Goal: Task Accomplishment & Management: Complete application form

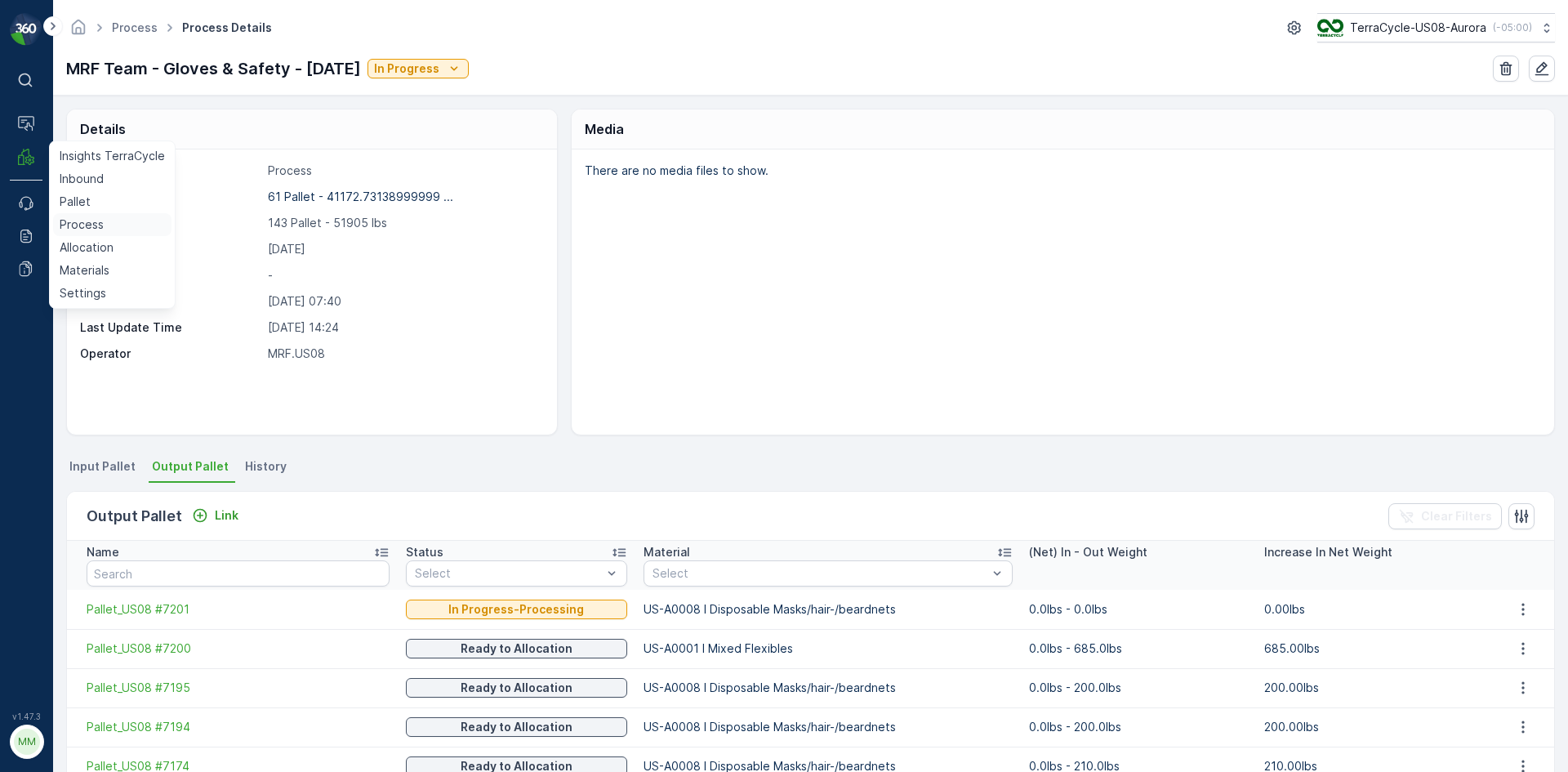
click at [83, 222] on p "Process" at bounding box center [81, 225] width 45 height 16
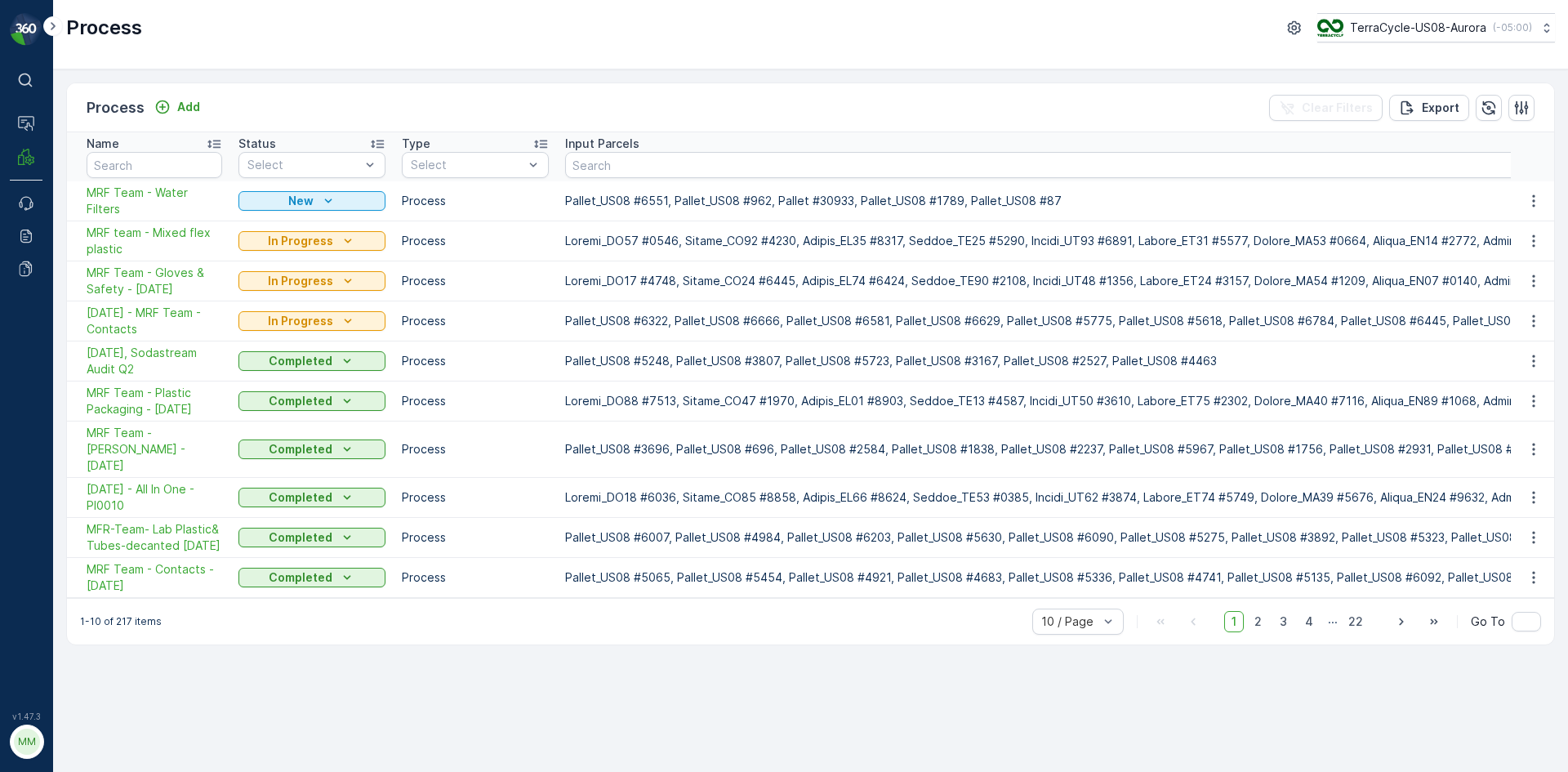
click at [174, 119] on div "Process Add" at bounding box center [146, 107] width 120 height 23
click at [179, 106] on p "Add" at bounding box center [188, 107] width 23 height 16
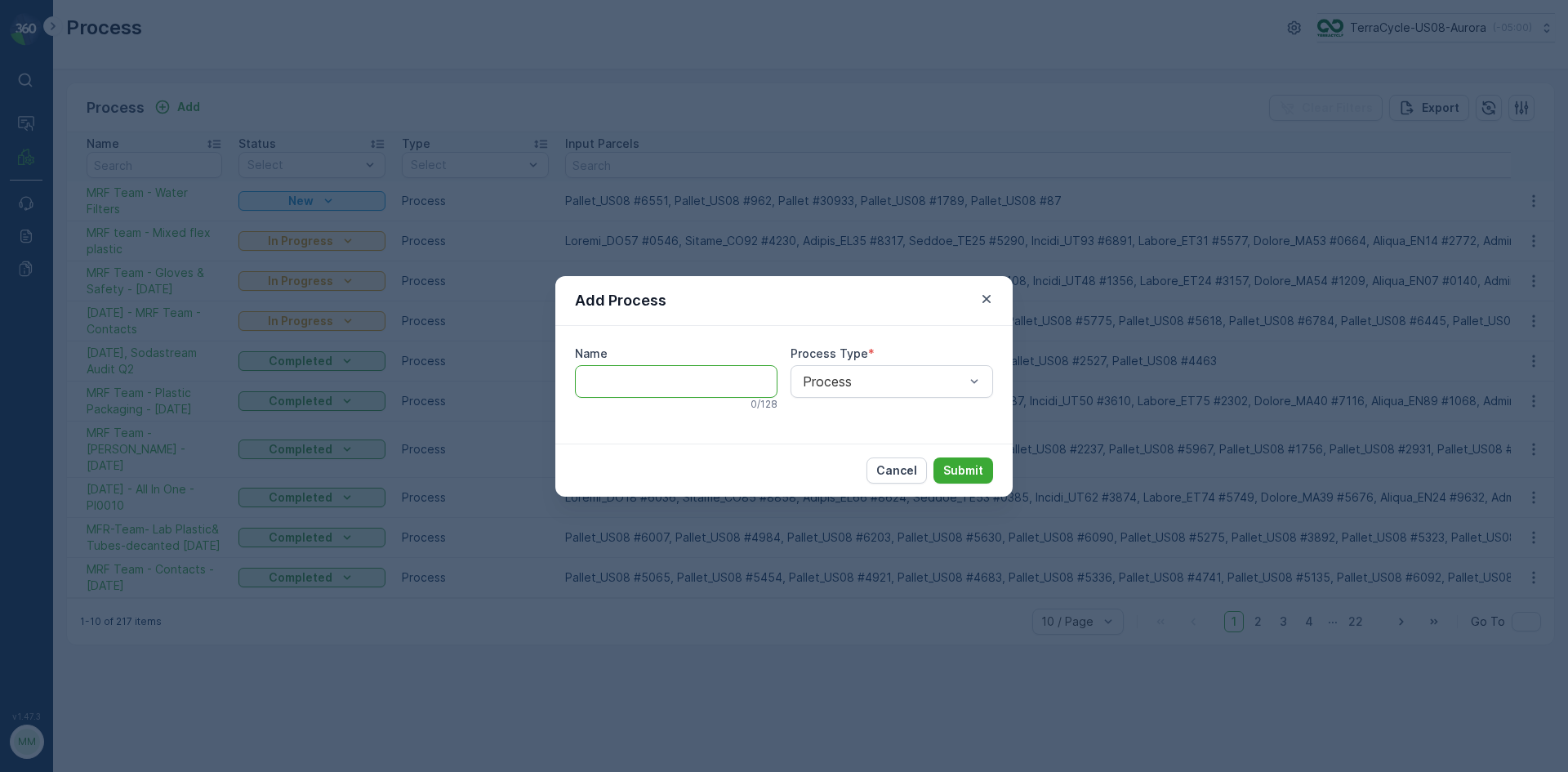
click at [712, 388] on input "Name" at bounding box center [676, 381] width 203 height 33
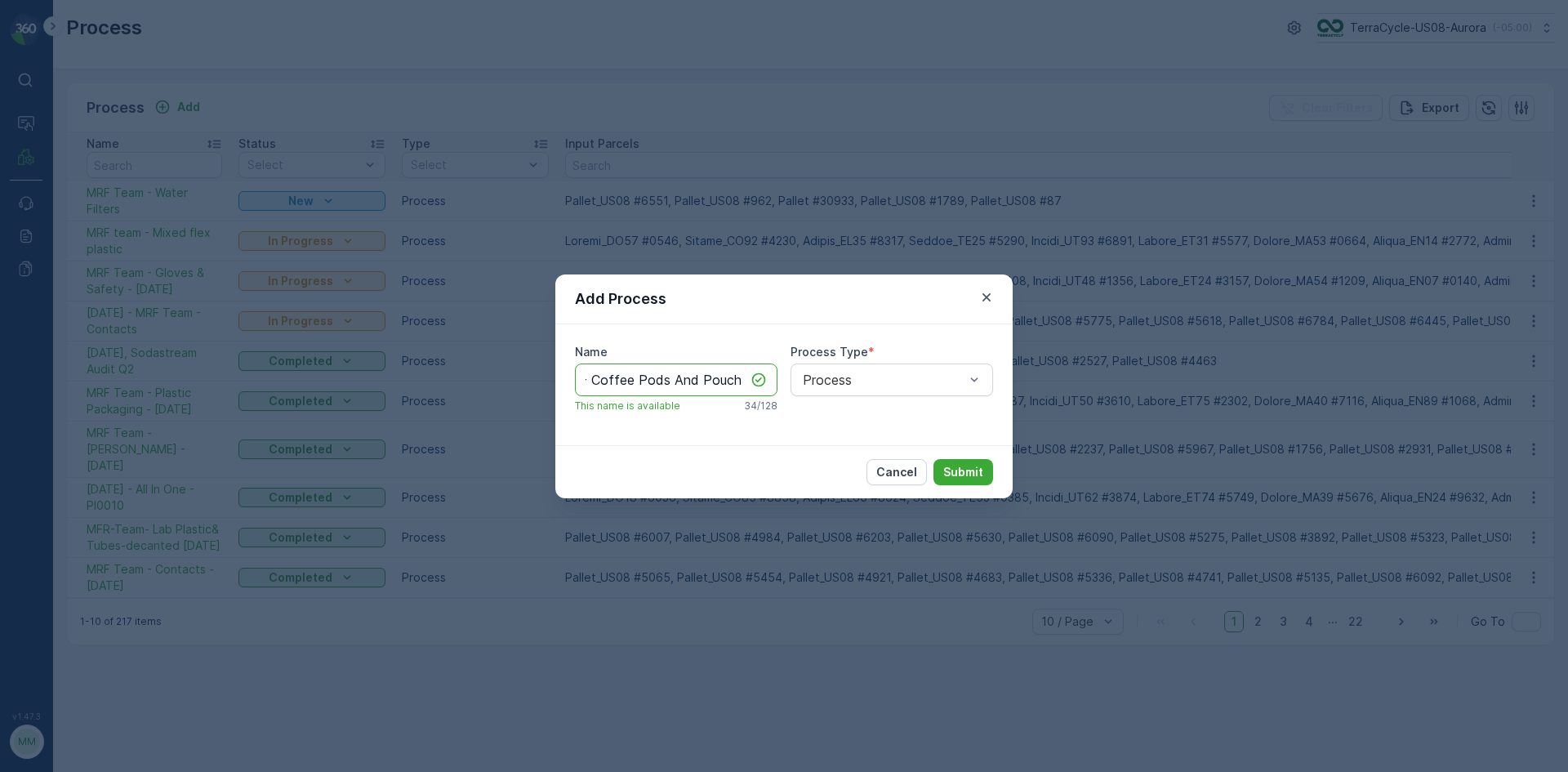
scroll to position [0, 81]
type input "MRF Team - Coffee Pods And Pouches"
click at [974, 464] on p "Submit" at bounding box center [963, 472] width 40 height 16
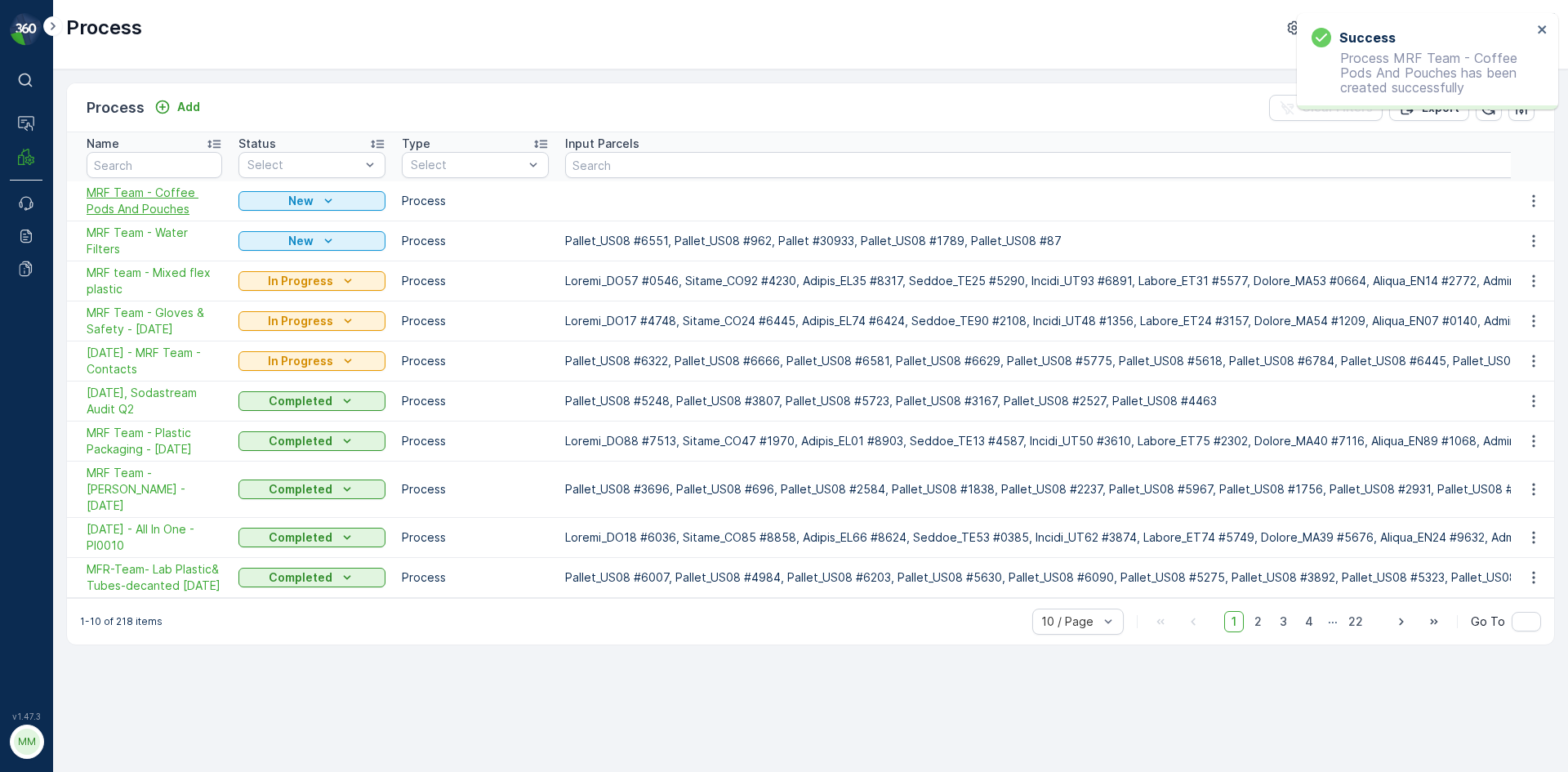
click at [156, 200] on span "MRF Team - Coffee Pods And Pouches" at bounding box center [153, 200] width 136 height 33
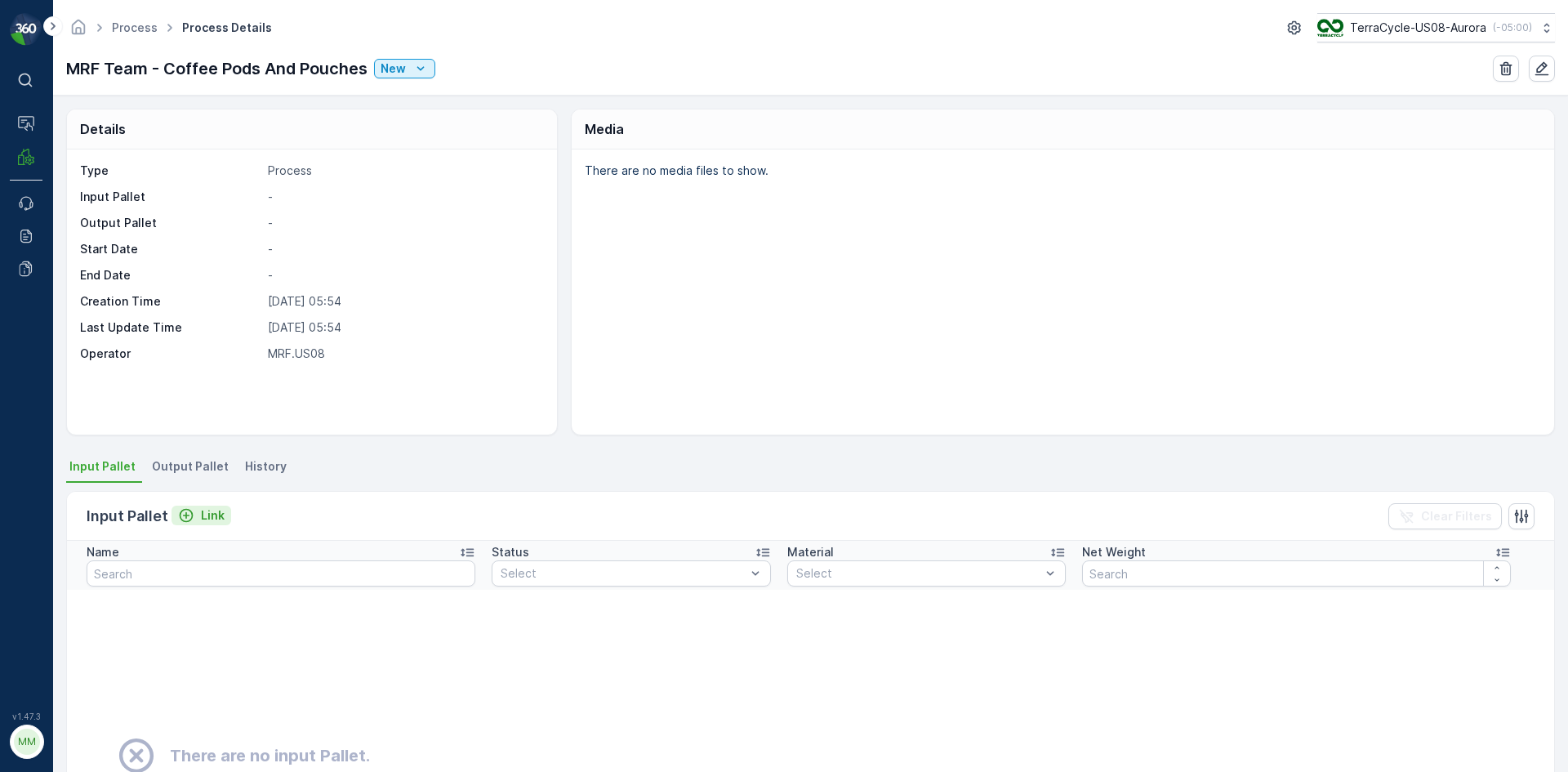
click at [215, 525] on button "Link" at bounding box center [201, 516] width 59 height 20
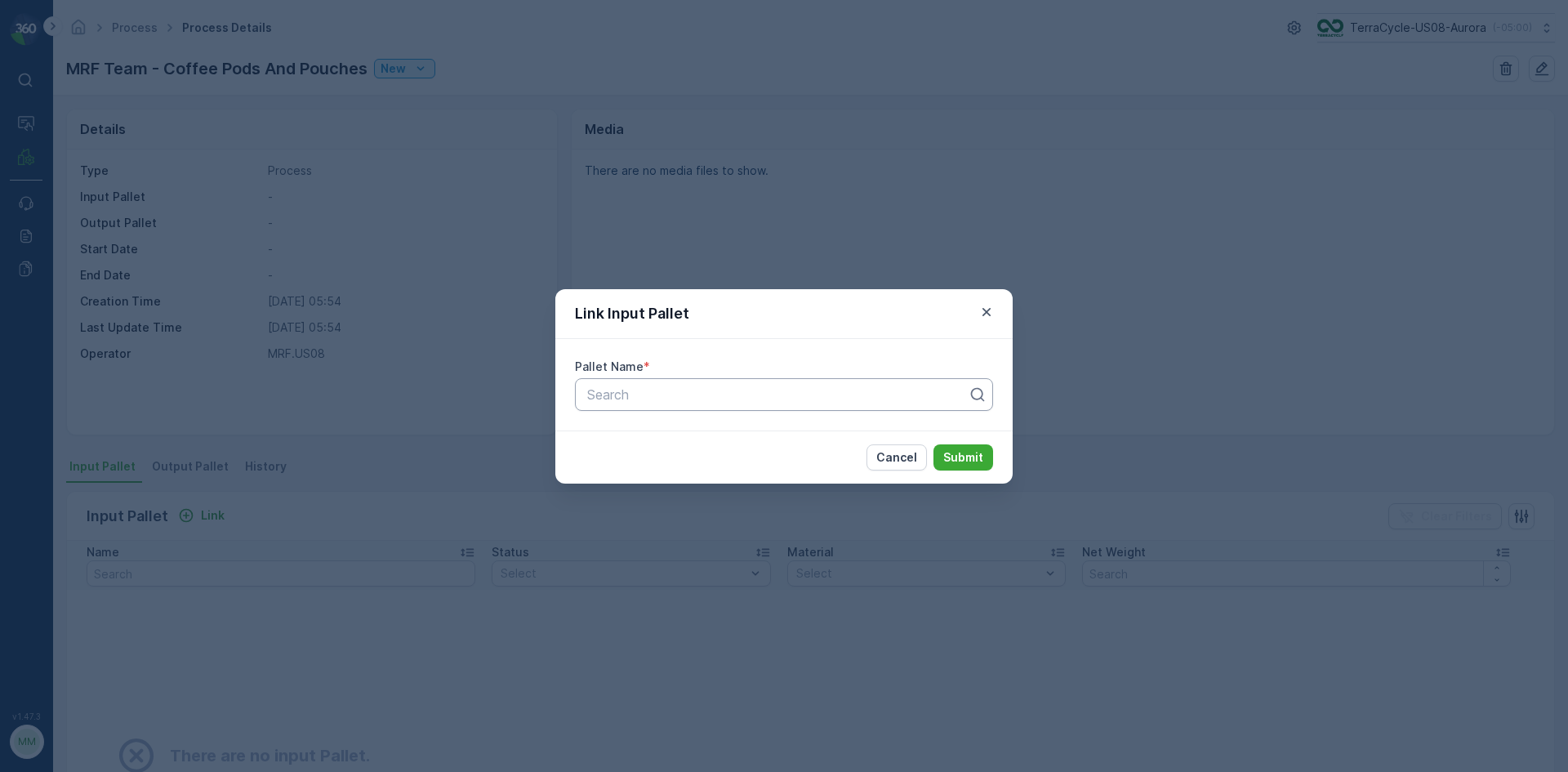
click at [656, 404] on div "Search" at bounding box center [784, 394] width 418 height 33
type input "6041"
click at [696, 418] on div "Pallet_US08 #6041" at bounding box center [784, 434] width 418 height 35
click at [698, 423] on div "Pallet_US08 #6041" at bounding box center [784, 434] width 418 height 28
click at [950, 461] on p "Submit" at bounding box center [963, 457] width 40 height 16
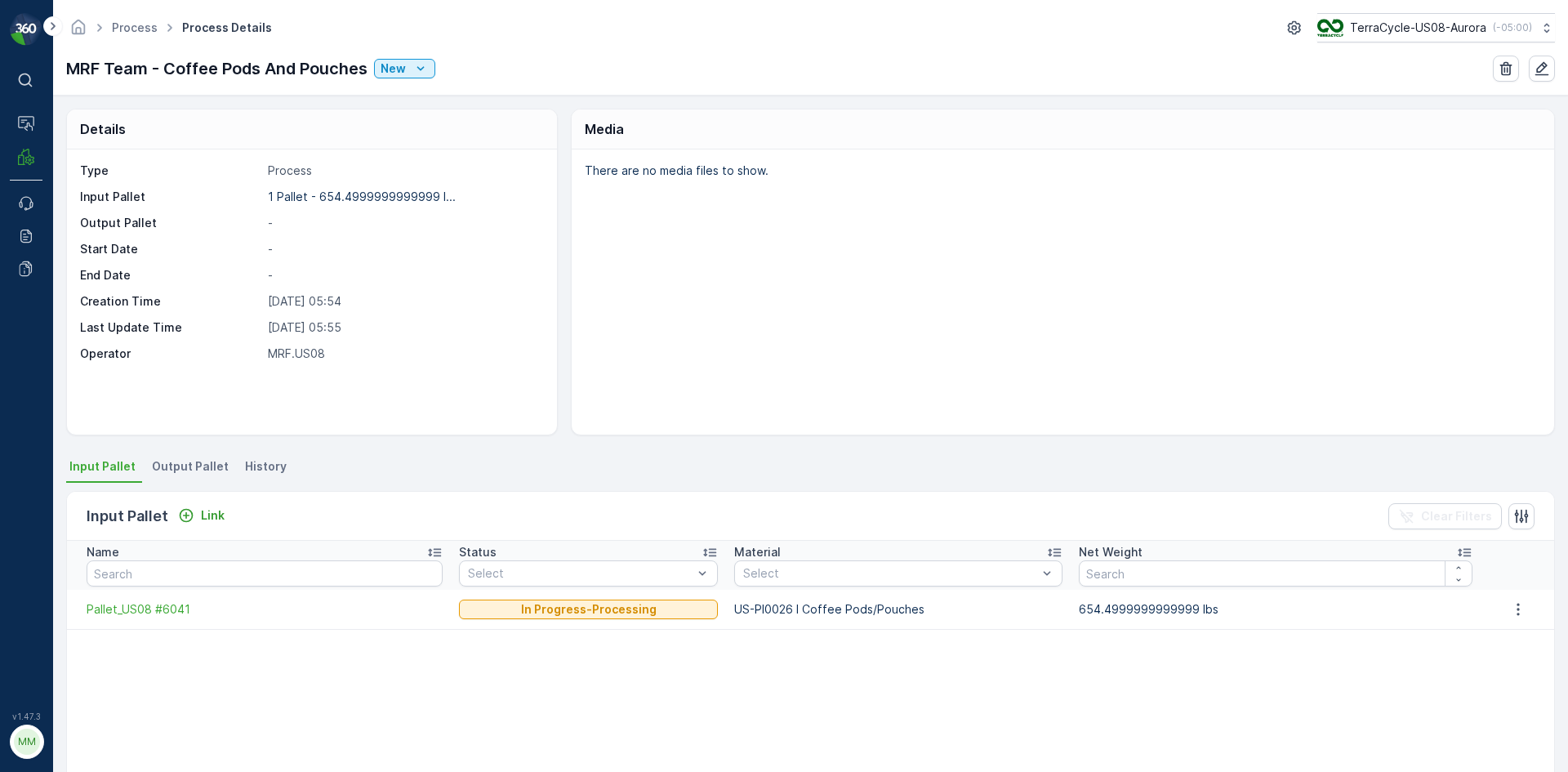
click at [179, 473] on span "Output Pallet" at bounding box center [190, 466] width 77 height 16
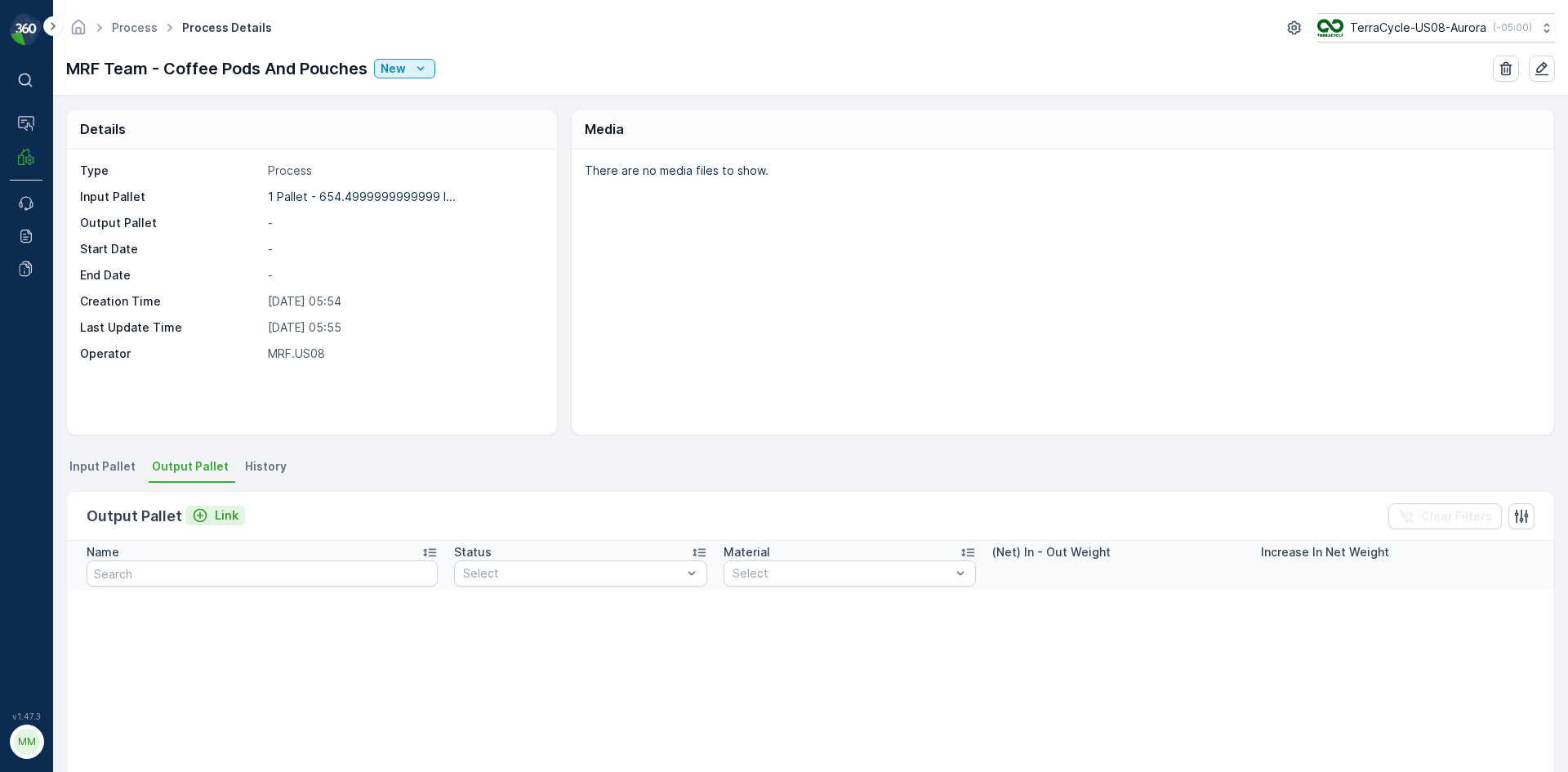
click at [210, 517] on div "Link" at bounding box center [215, 515] width 47 height 16
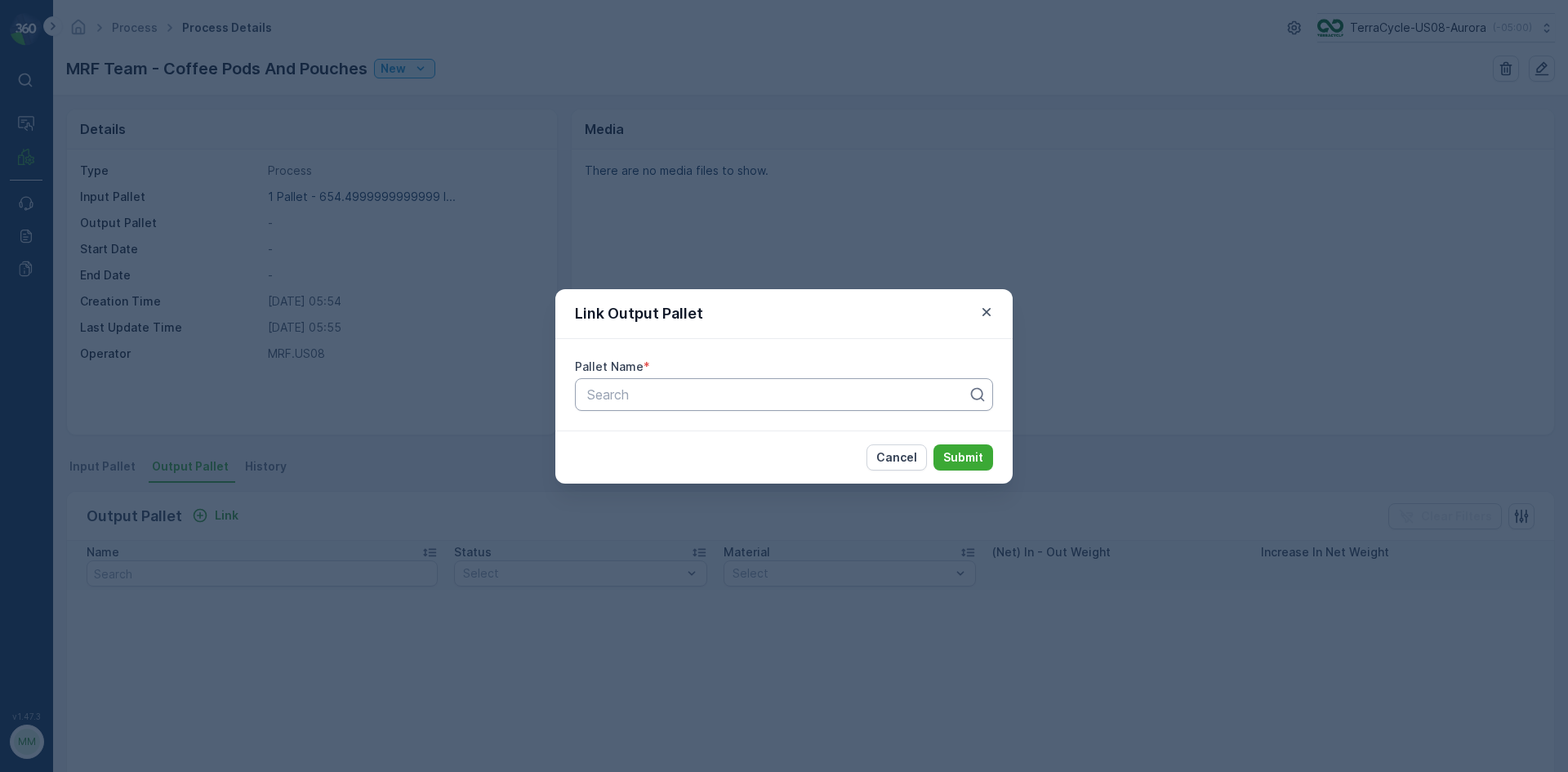
click at [862, 392] on div at bounding box center [777, 394] width 384 height 15
type input "7212"
click at [693, 439] on span "Pallet_US08 #7212" at bounding box center [641, 434] width 114 height 15
click at [976, 461] on p "Submit" at bounding box center [963, 457] width 40 height 16
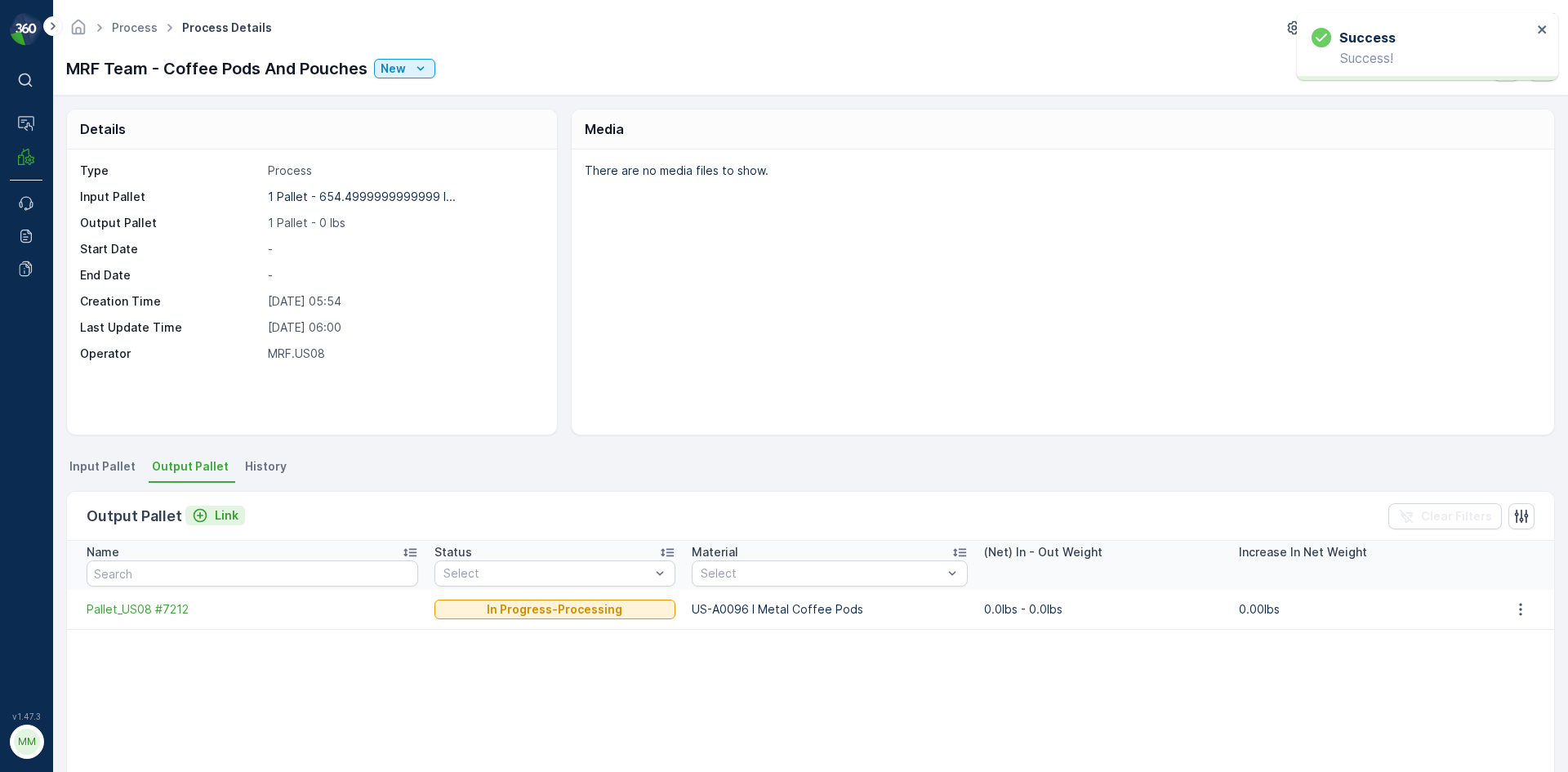
click at [232, 512] on p "Link" at bounding box center [227, 515] width 24 height 16
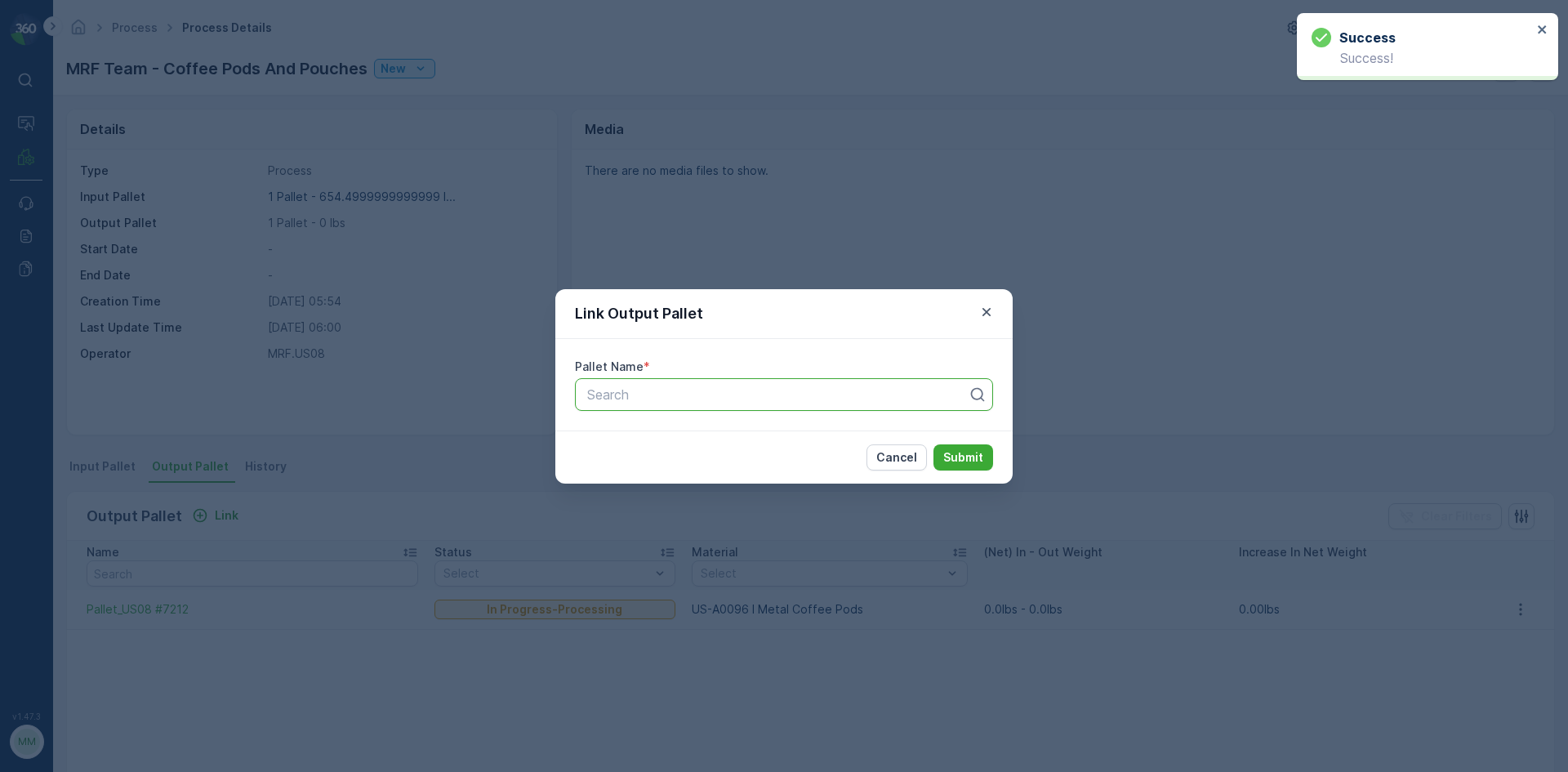
click at [781, 408] on div "Search" at bounding box center [784, 394] width 418 height 33
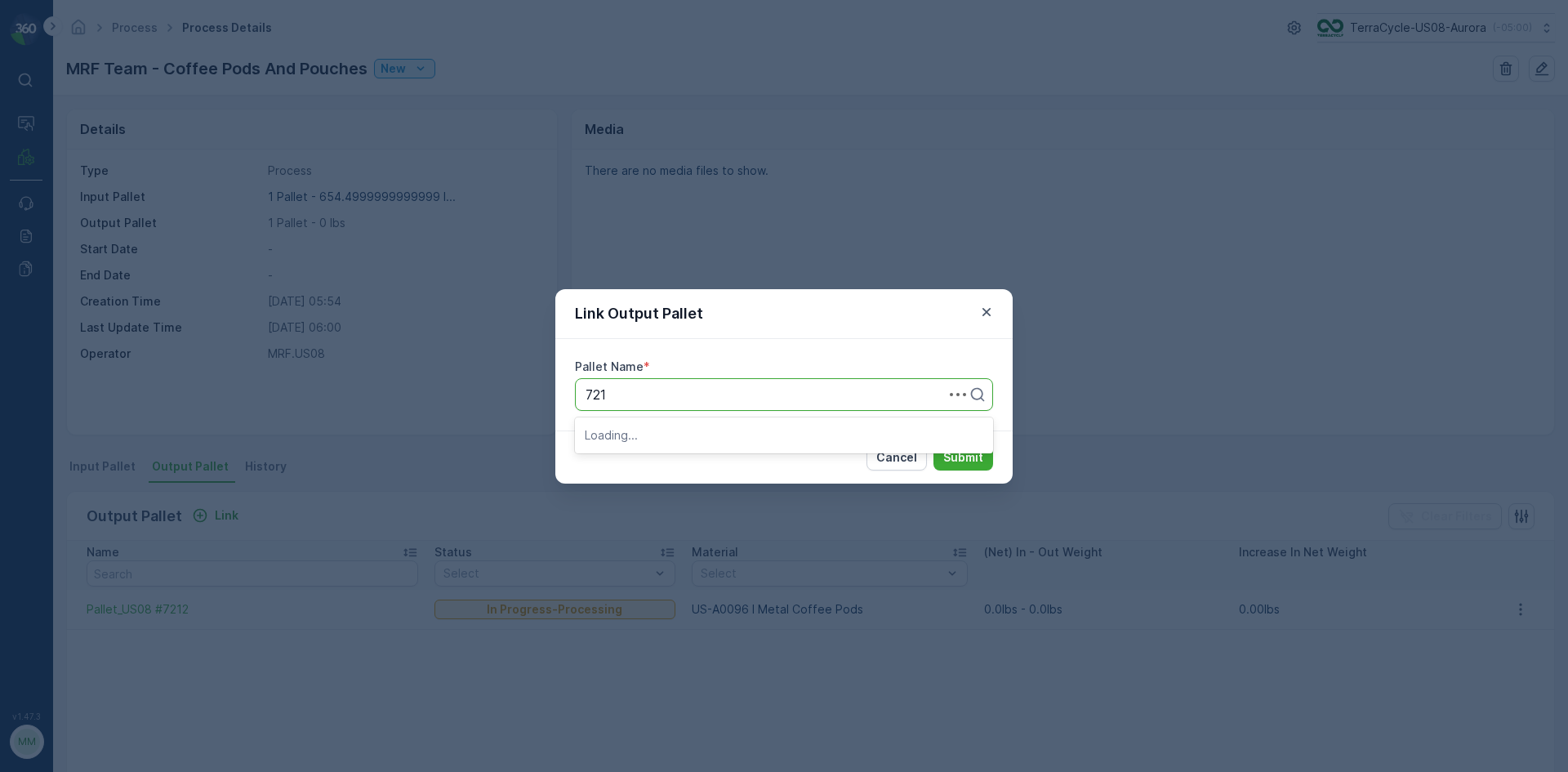
type input "7211"
click at [665, 442] on div "Pallet_US08 #7211" at bounding box center [784, 434] width 418 height 28
click at [978, 452] on p "Submit" at bounding box center [963, 457] width 40 height 16
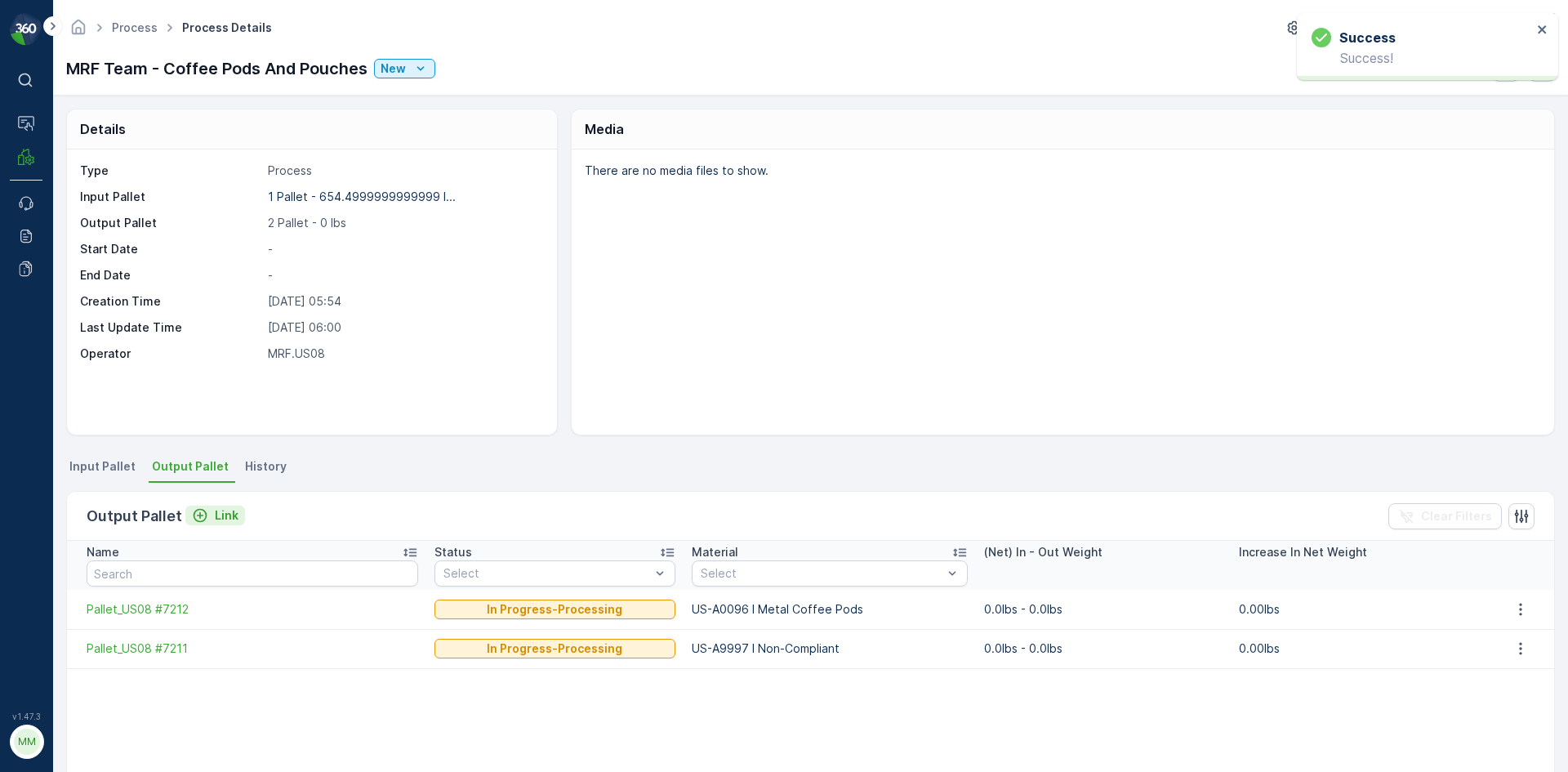
drag, startPoint x: 244, startPoint y: 509, endPoint x: 224, endPoint y: 512, distance: 20.2
click at [239, 509] on div "Output Pallet Link Clear Filters" at bounding box center [811, 516] width 1487 height 48
click at [224, 512] on p "Link" at bounding box center [227, 515] width 24 height 16
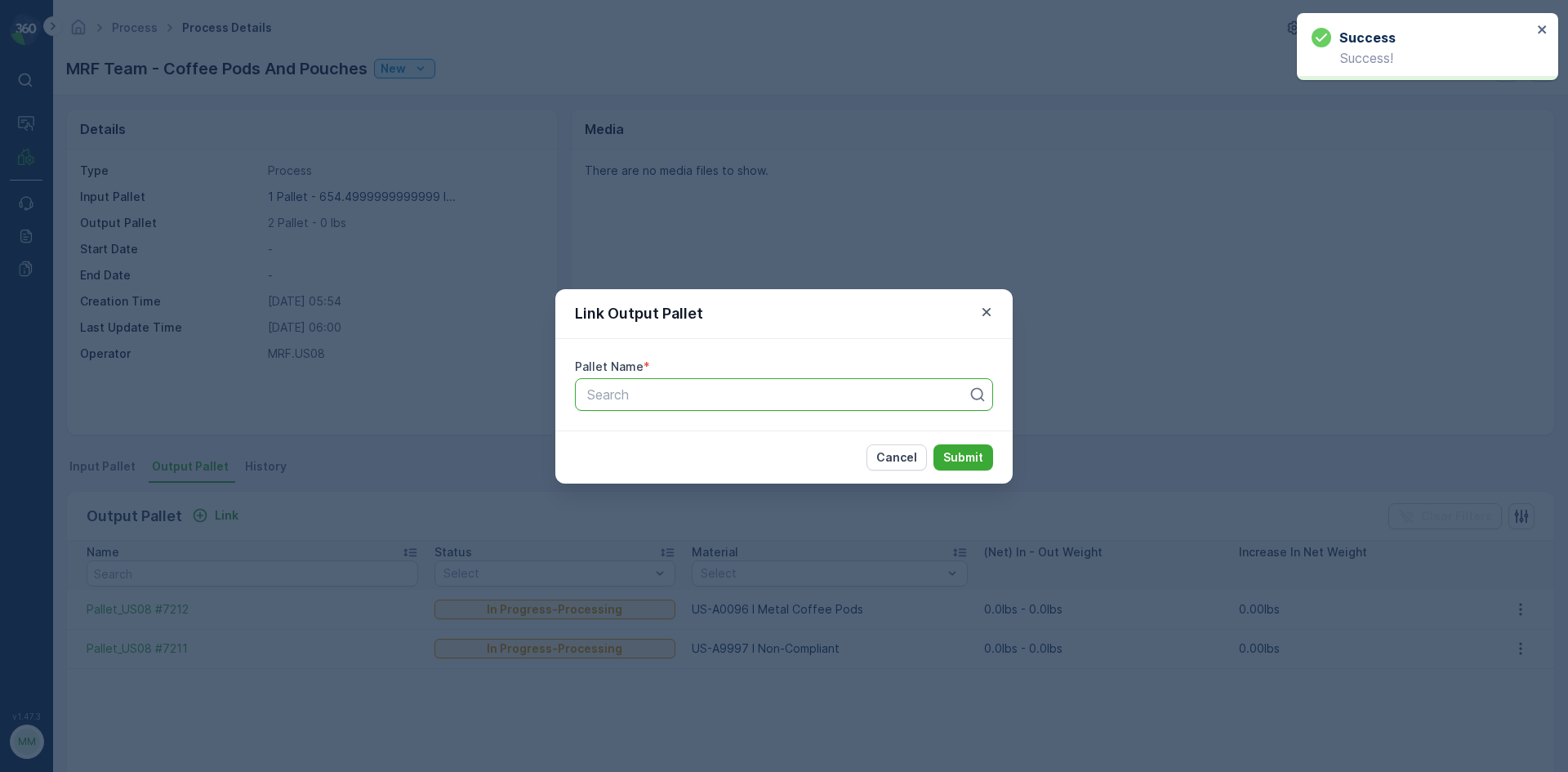
click at [641, 388] on div at bounding box center [777, 394] width 384 height 15
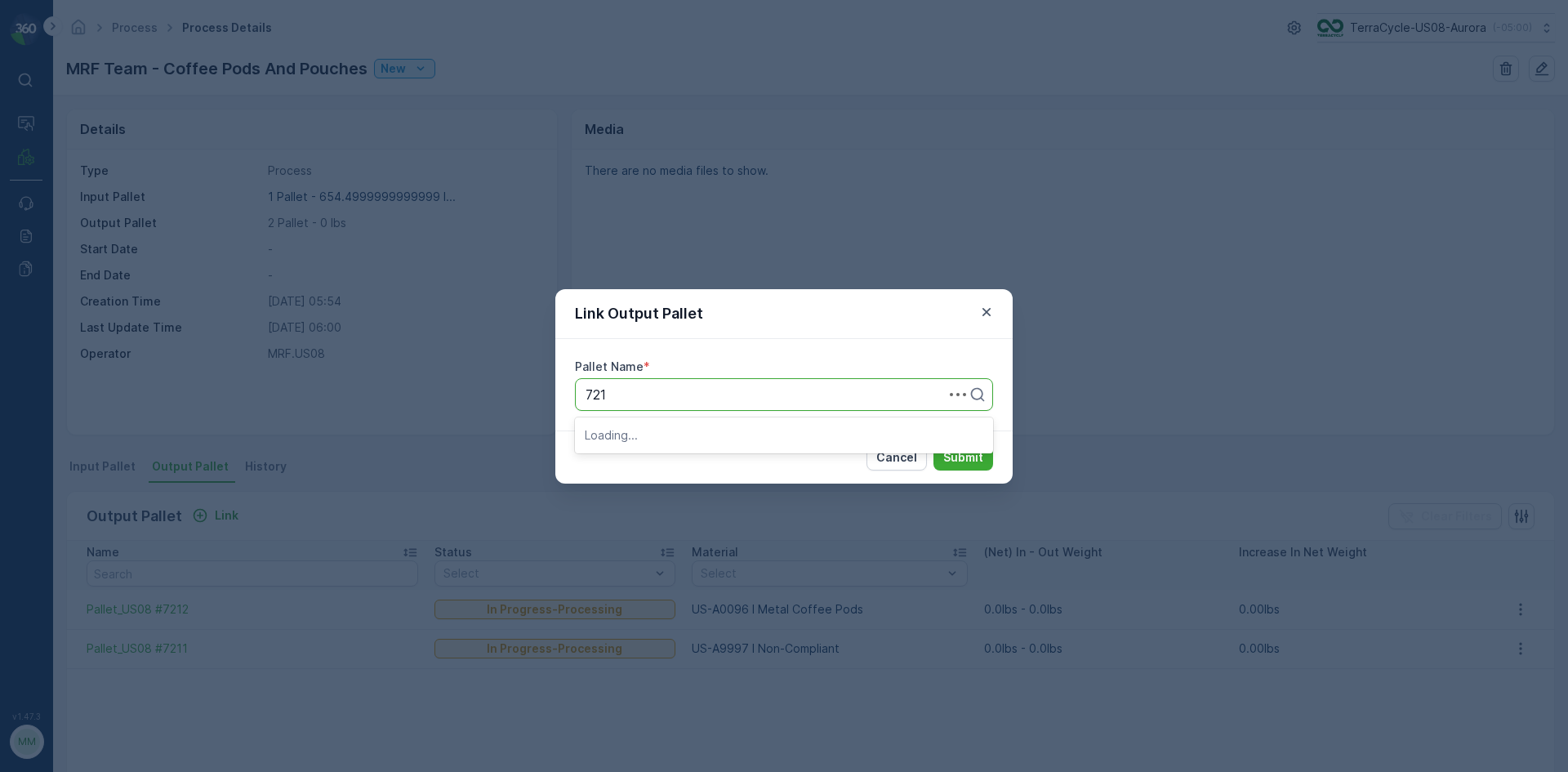
type input "7210"
click at [637, 441] on span "Pallet_US08 #7210" at bounding box center [641, 434] width 114 height 15
click at [954, 458] on p "Submit" at bounding box center [963, 457] width 40 height 16
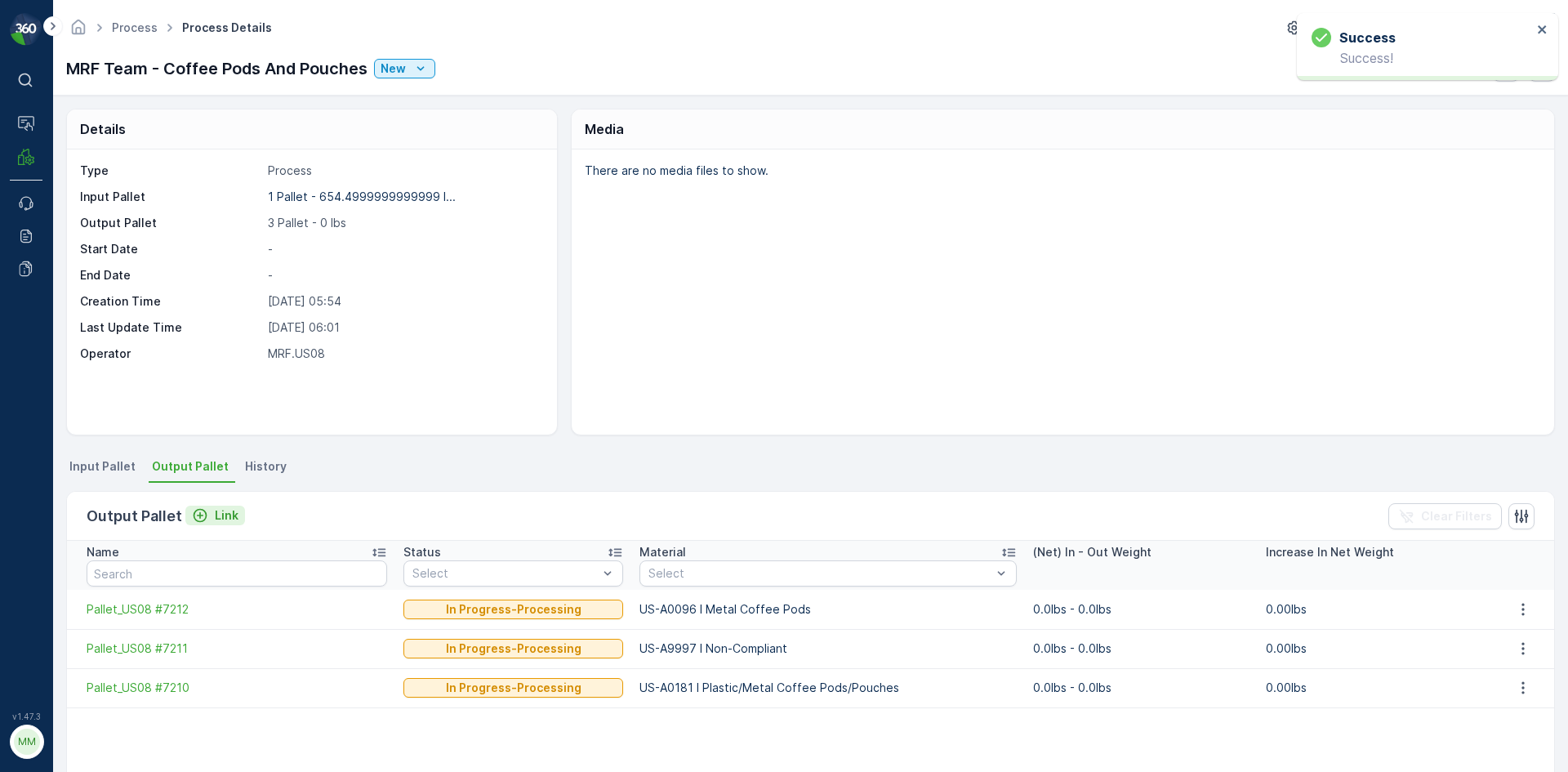
click at [202, 512] on icon "Link" at bounding box center [200, 515] width 16 height 16
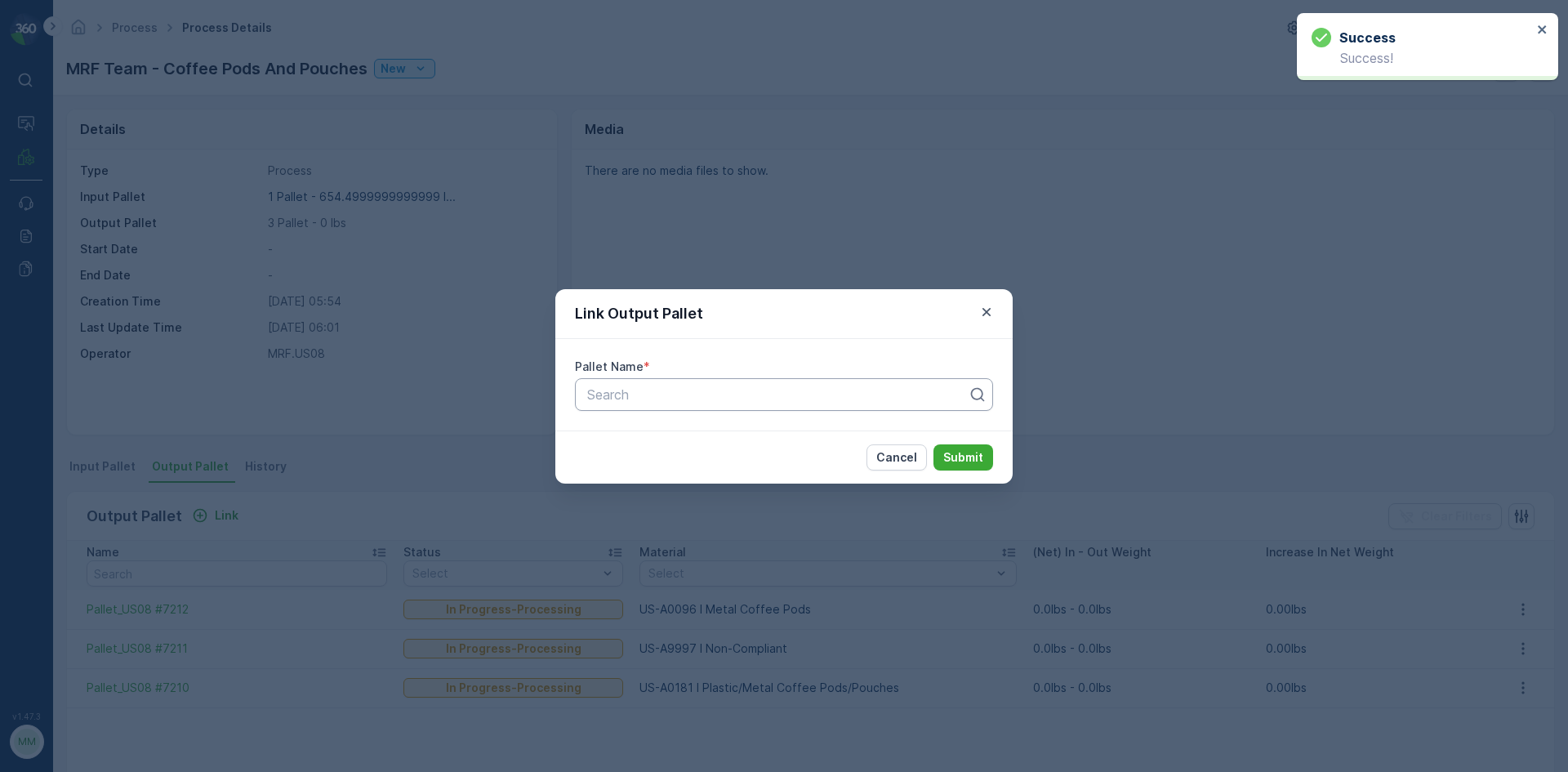
click at [597, 399] on div at bounding box center [777, 394] width 384 height 15
type input "7209"
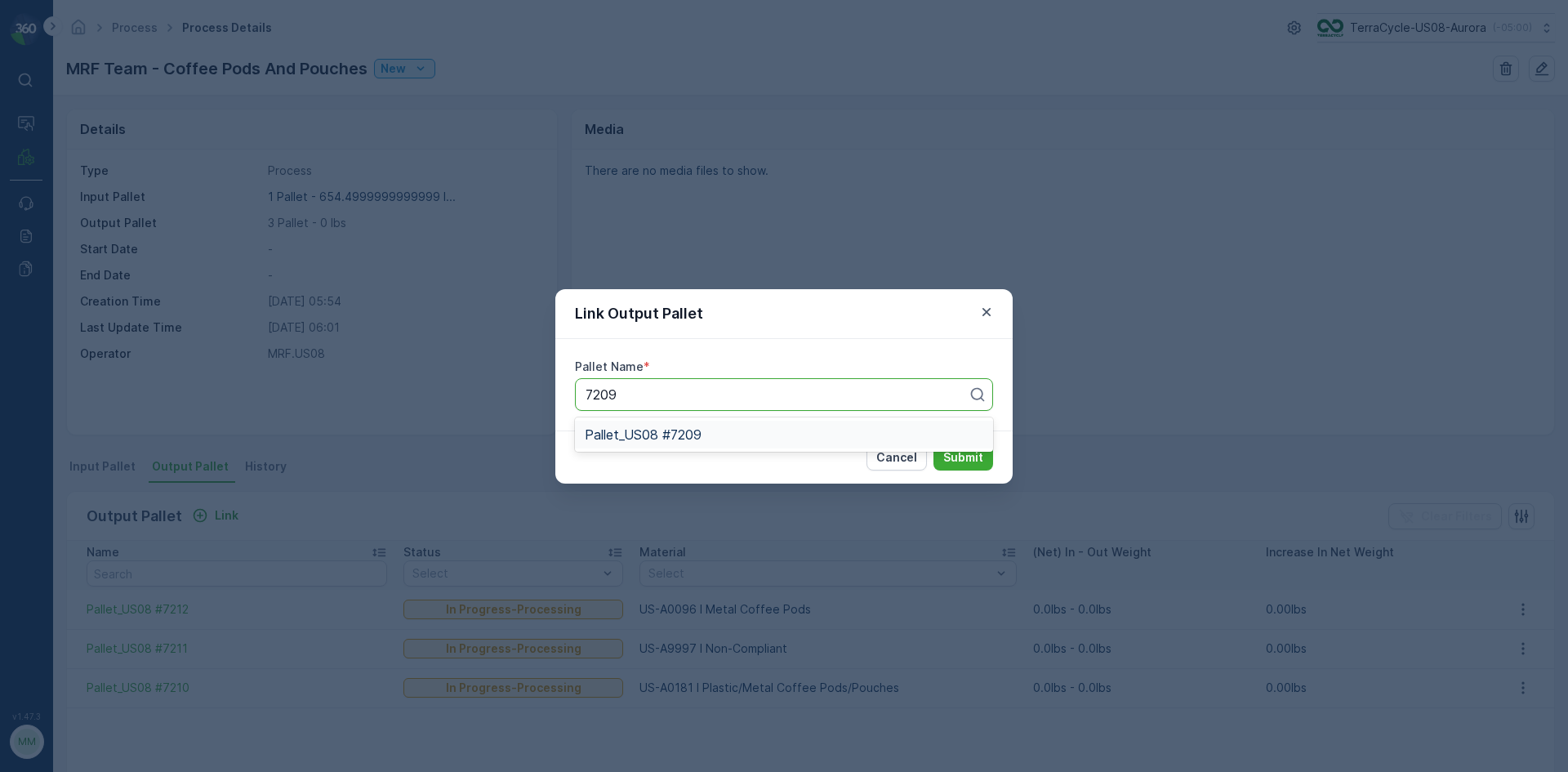
click at [660, 442] on div "Pallet_US08 #7209" at bounding box center [784, 434] width 418 height 28
click at [979, 449] on p "Submit" at bounding box center [963, 457] width 40 height 16
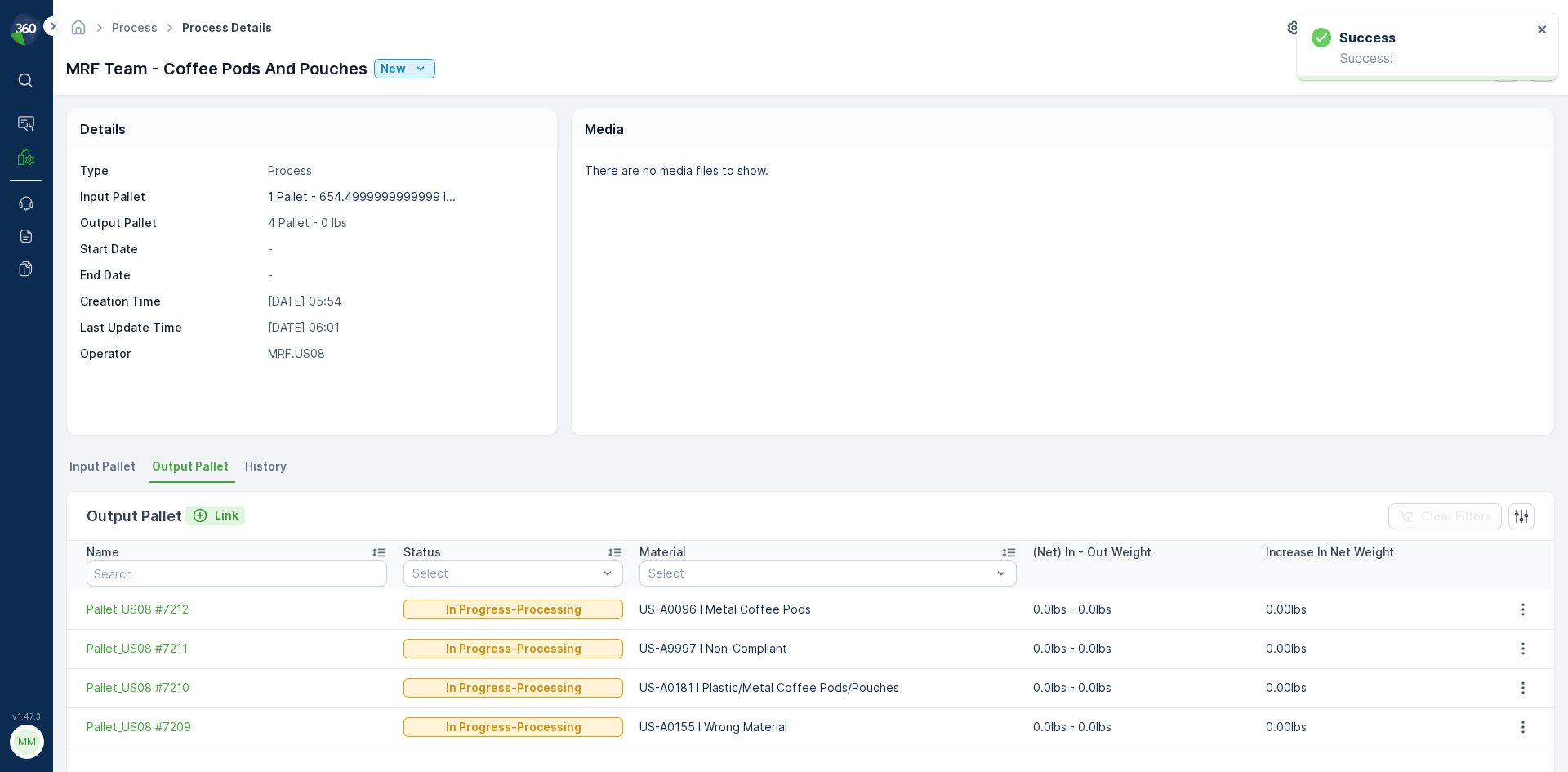
click at [217, 508] on p "Link" at bounding box center [227, 515] width 24 height 16
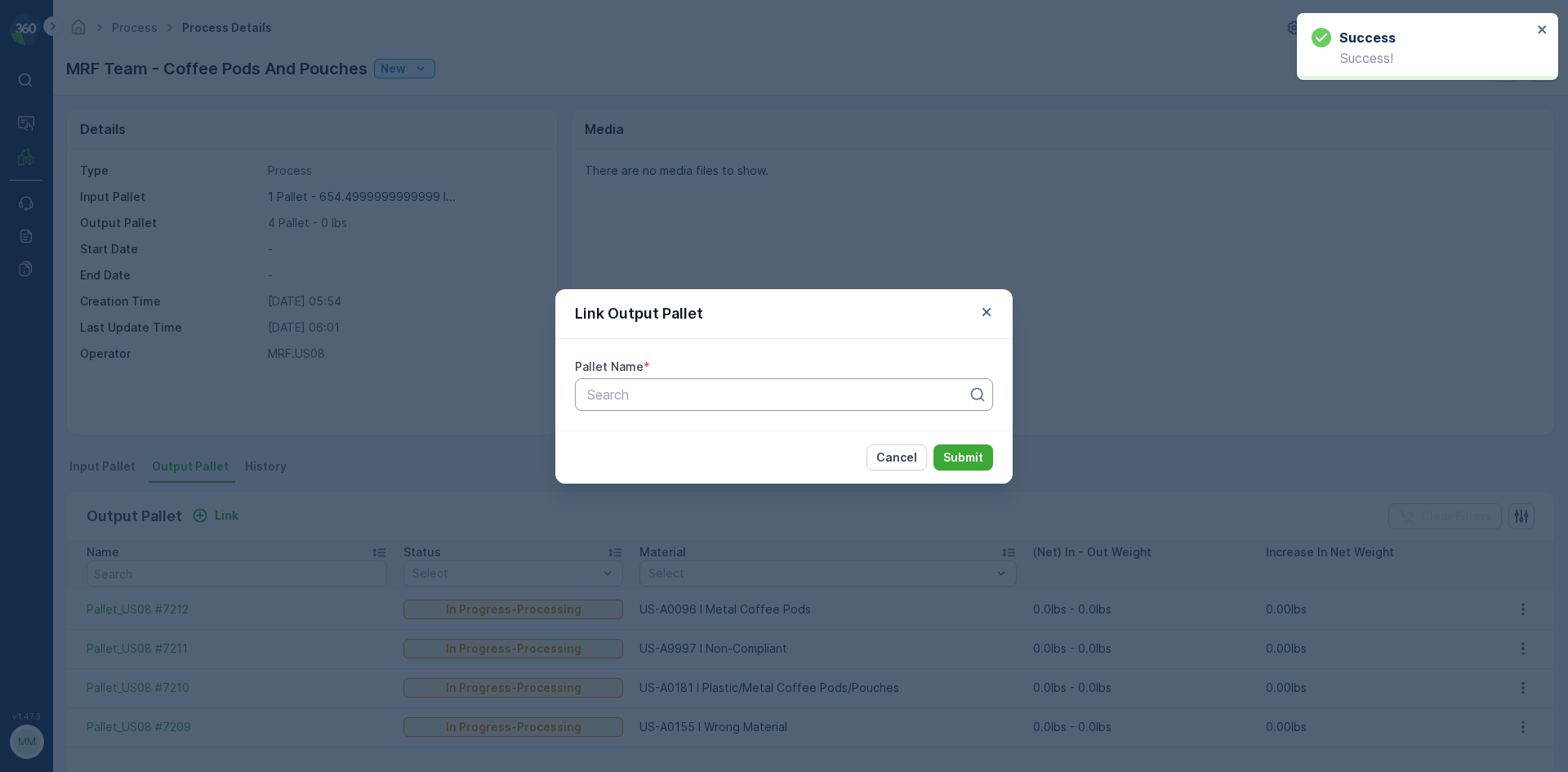
click at [628, 395] on div at bounding box center [777, 394] width 384 height 15
type input "7208"
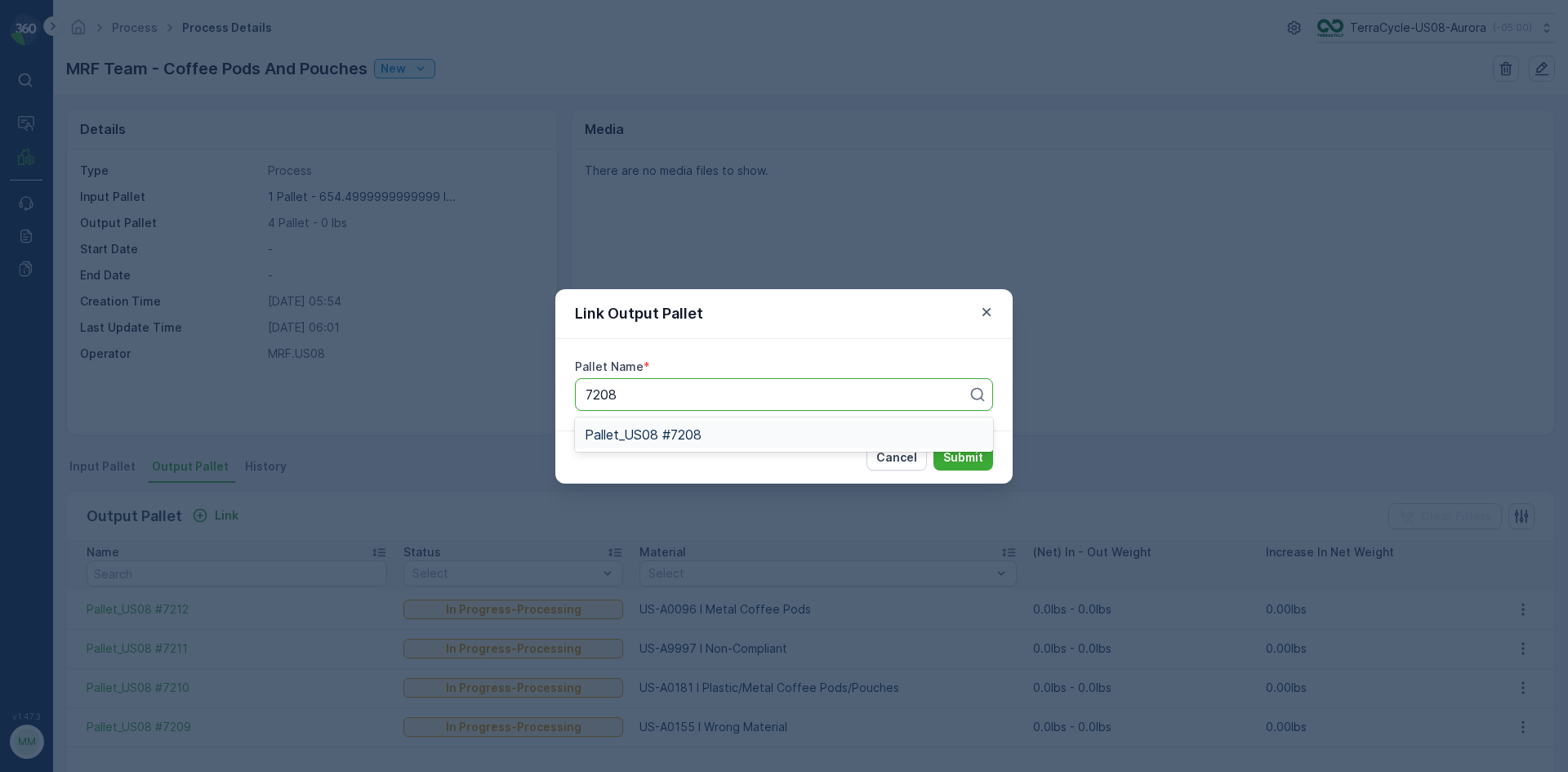
click at [648, 436] on span "Pallet_US08 #7208" at bounding box center [643, 434] width 117 height 15
click at [982, 454] on p "Submit" at bounding box center [963, 457] width 40 height 16
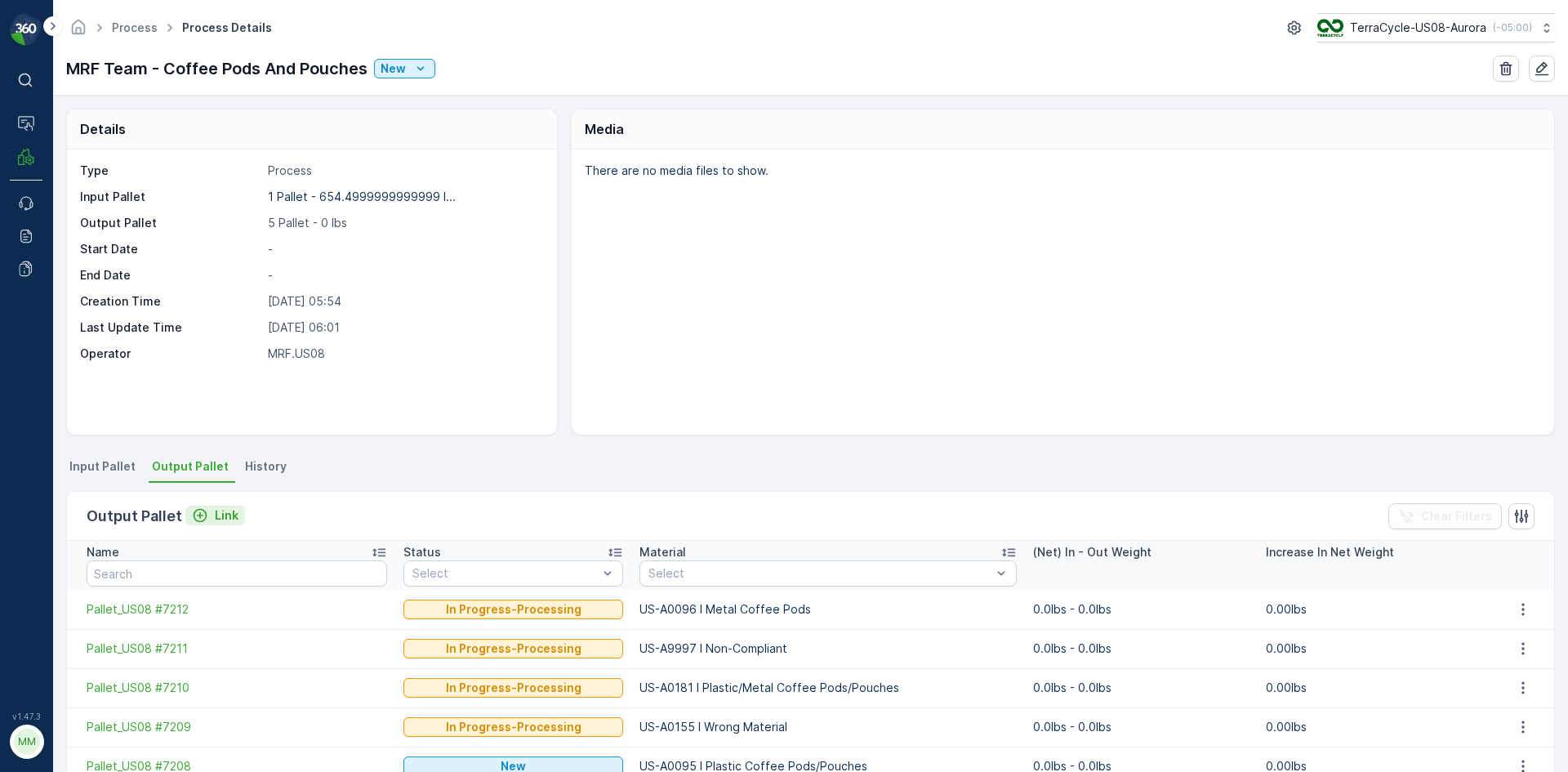
click at [208, 520] on div "Link" at bounding box center [215, 515] width 47 height 16
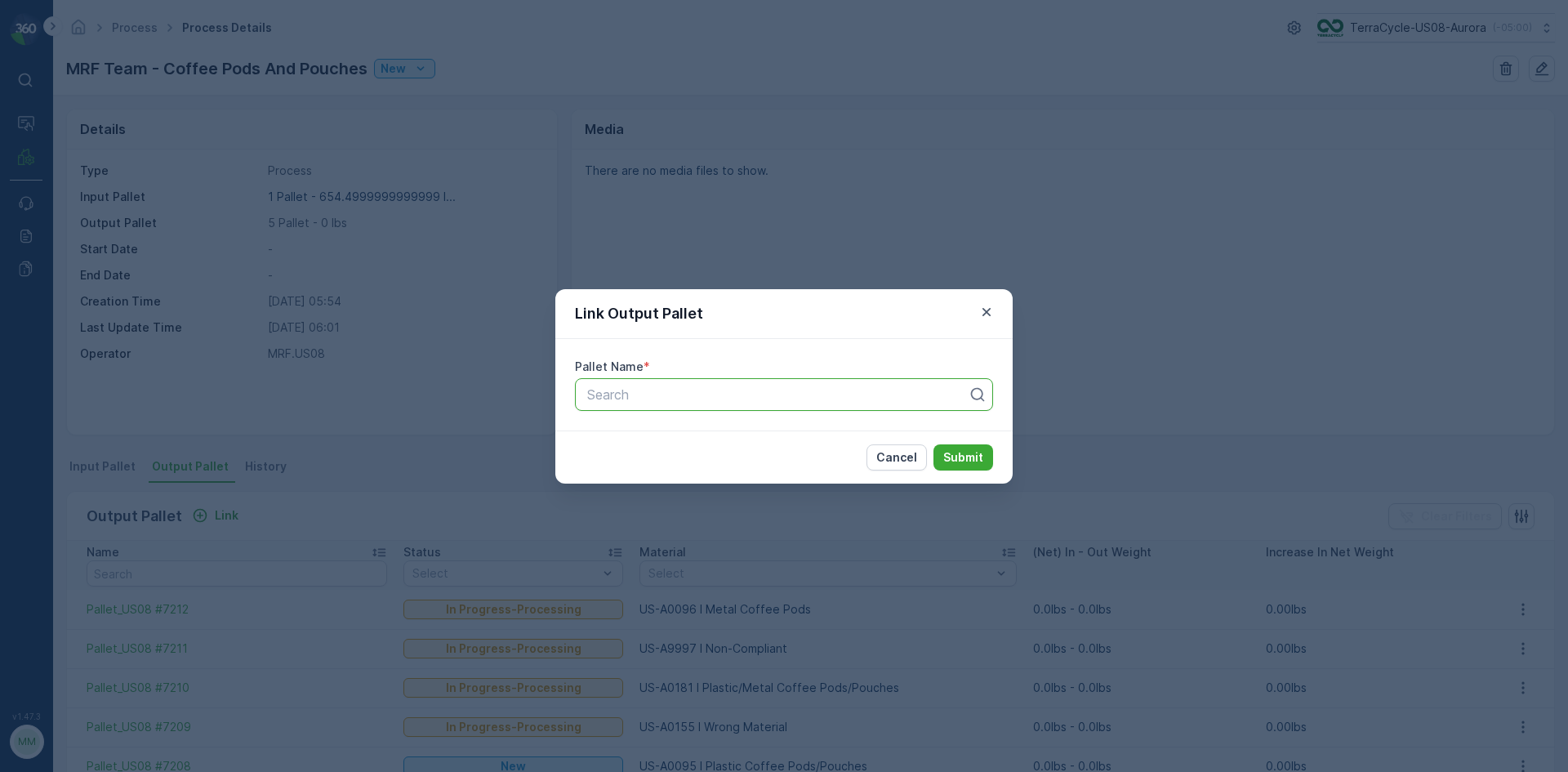
click at [598, 391] on div at bounding box center [777, 394] width 384 height 15
type input "7217"
click at [664, 435] on span "Pallet_US08 #7217" at bounding box center [641, 434] width 114 height 15
click at [977, 460] on p "Submit" at bounding box center [963, 457] width 40 height 16
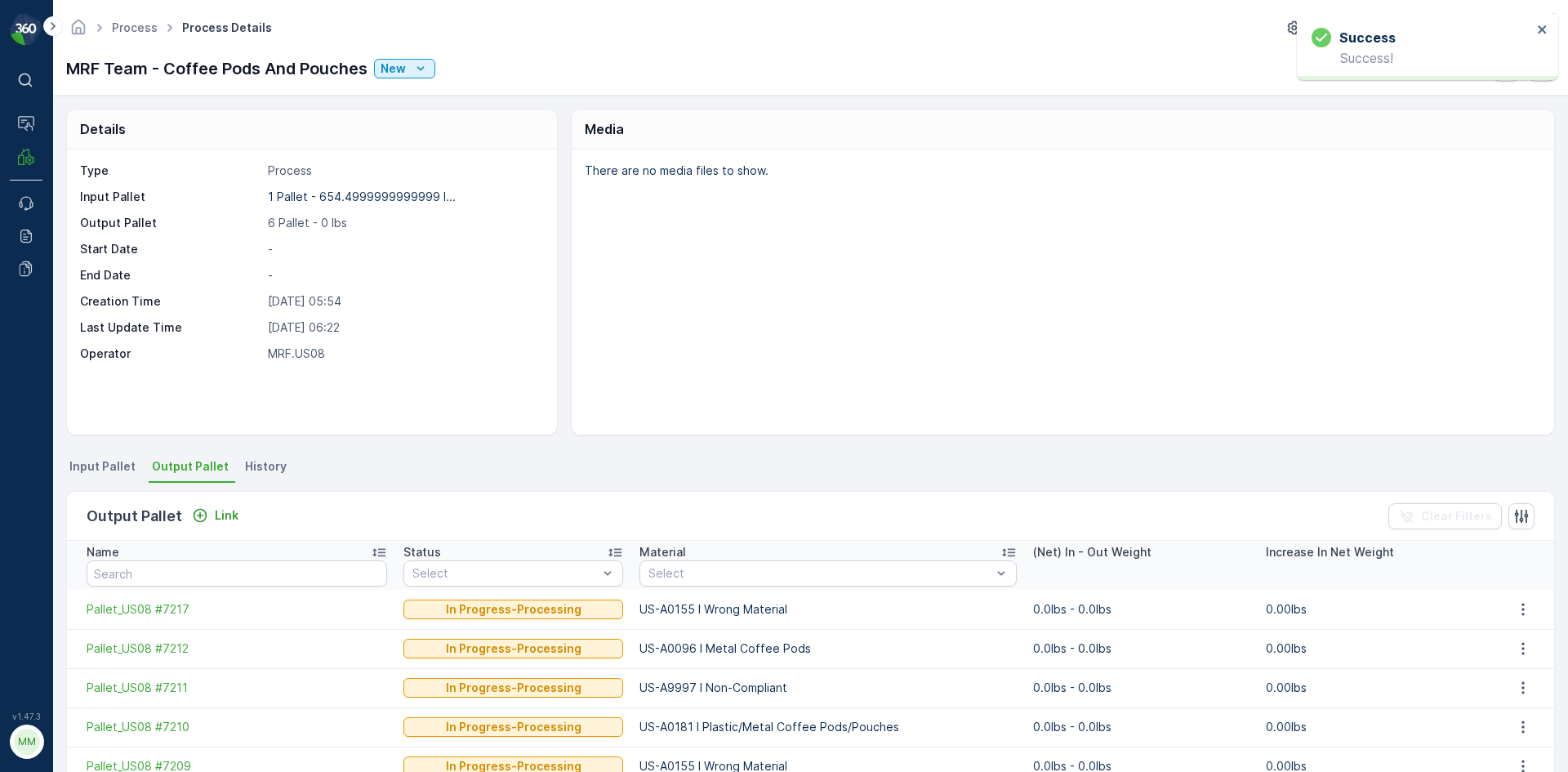
click at [222, 527] on div "Output Pallet Link Clear Filters" at bounding box center [811, 516] width 1487 height 48
click at [225, 524] on button "Link" at bounding box center [215, 516] width 59 height 20
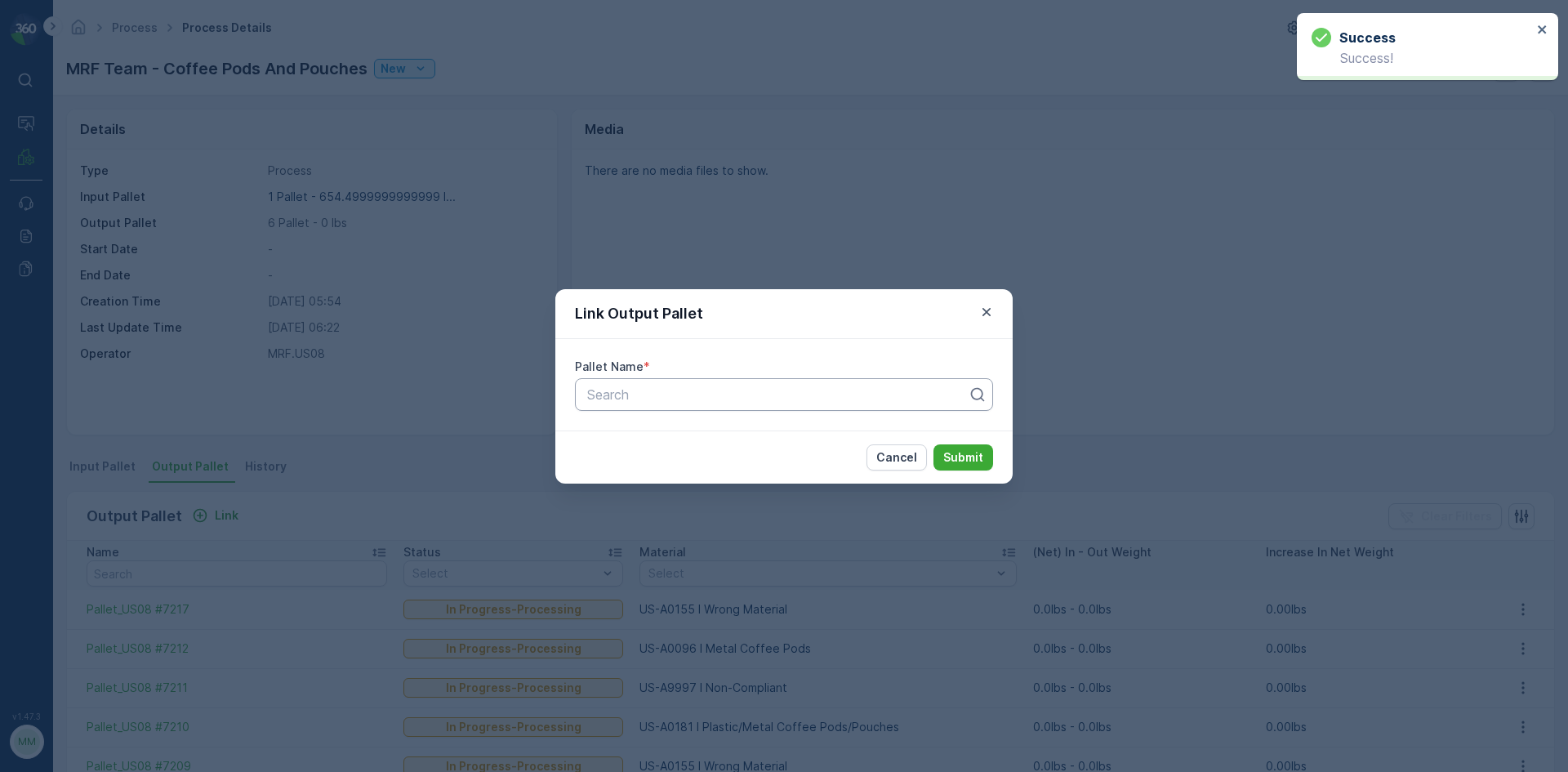
click at [650, 390] on div at bounding box center [777, 394] width 384 height 15
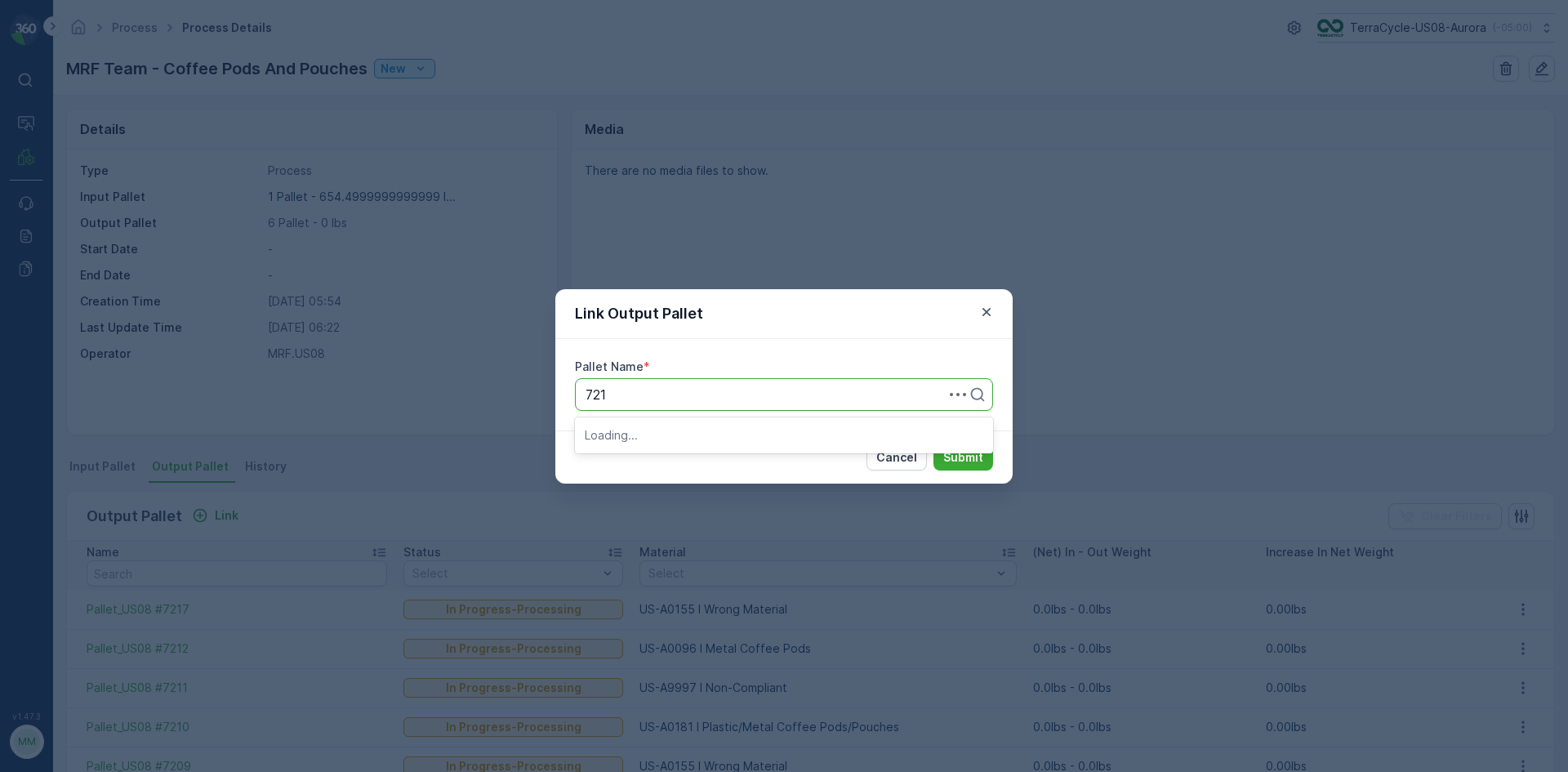
type input "7213"
click at [699, 455] on span "Pallet_US08 #7213" at bounding box center [641, 461] width 114 height 15
click at [968, 454] on p "Submit" at bounding box center [963, 457] width 40 height 16
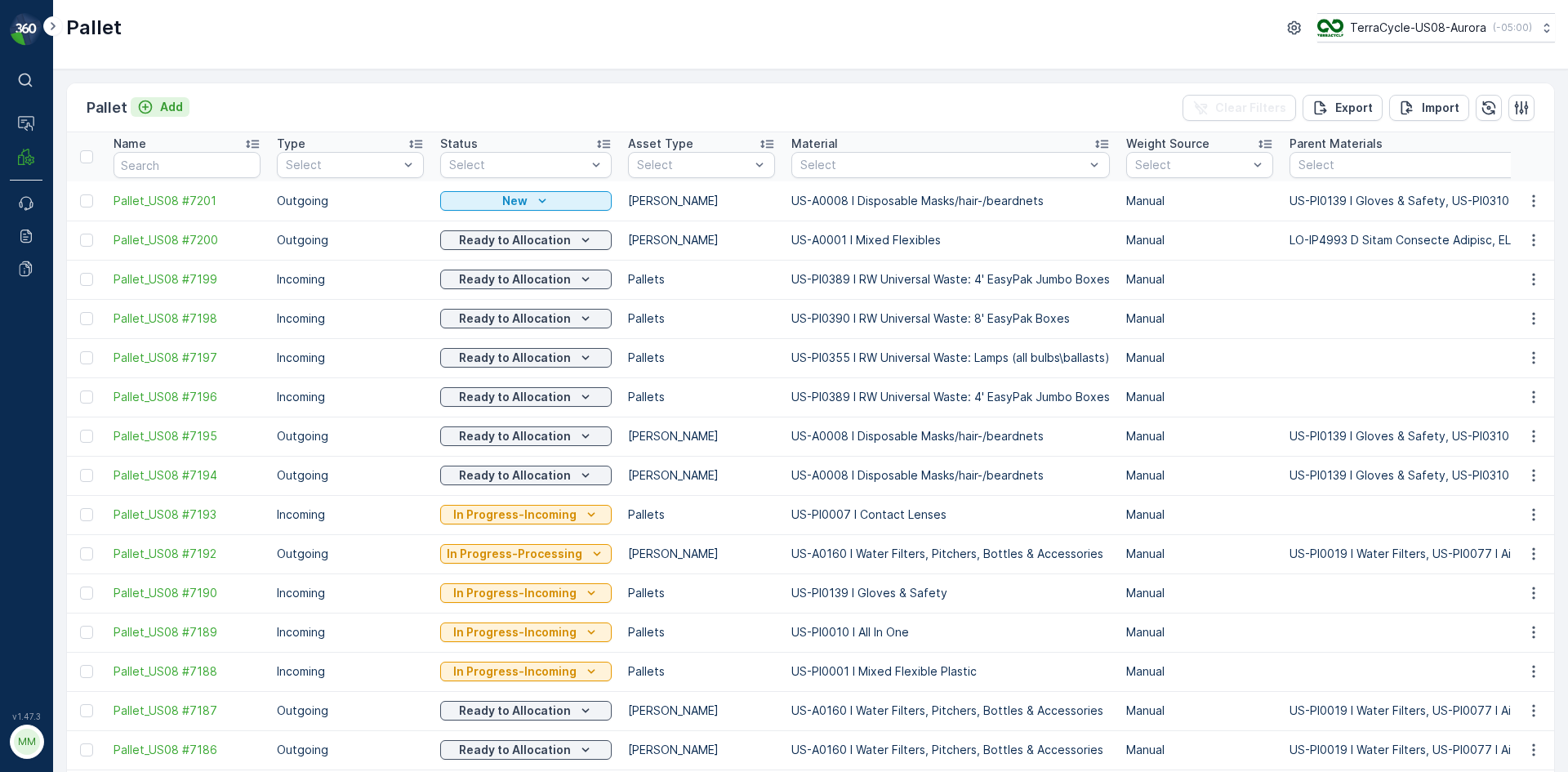
click at [161, 101] on p "Add" at bounding box center [171, 107] width 23 height 16
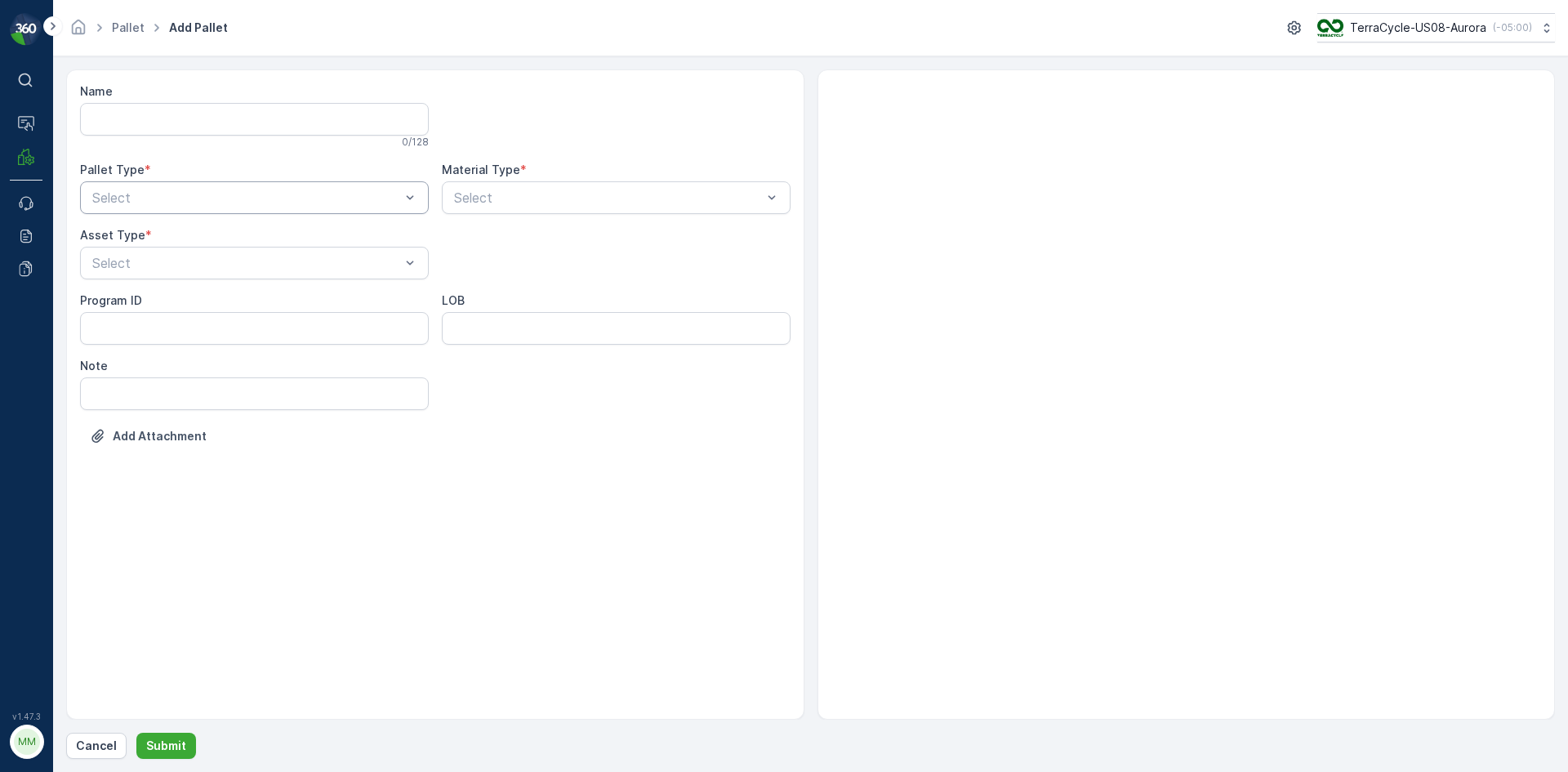
drag, startPoint x: 191, startPoint y: 167, endPoint x: 176, endPoint y: 191, distance: 28.3
click at [188, 177] on div "Pallet Type *" at bounding box center [254, 169] width 348 height 16
click at [176, 191] on div at bounding box center [246, 197] width 311 height 15
click at [131, 263] on span "Outgoing" at bounding box center [117, 265] width 54 height 15
click at [131, 263] on div at bounding box center [246, 262] width 311 height 15
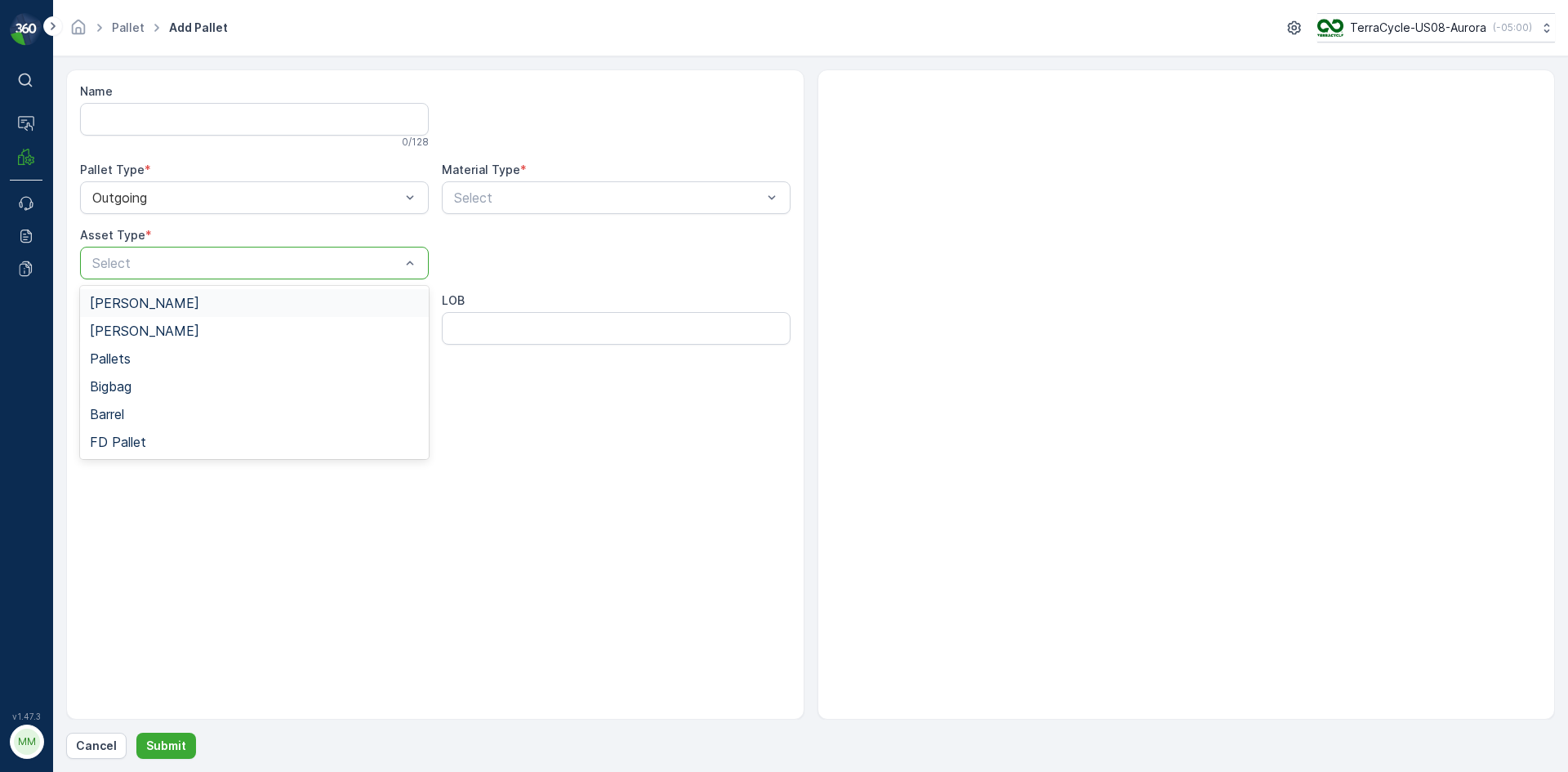
click at [129, 296] on span "[PERSON_NAME]" at bounding box center [145, 303] width 110 height 15
drag, startPoint x: 548, startPoint y: 205, endPoint x: 535, endPoint y: 198, distance: 14.8
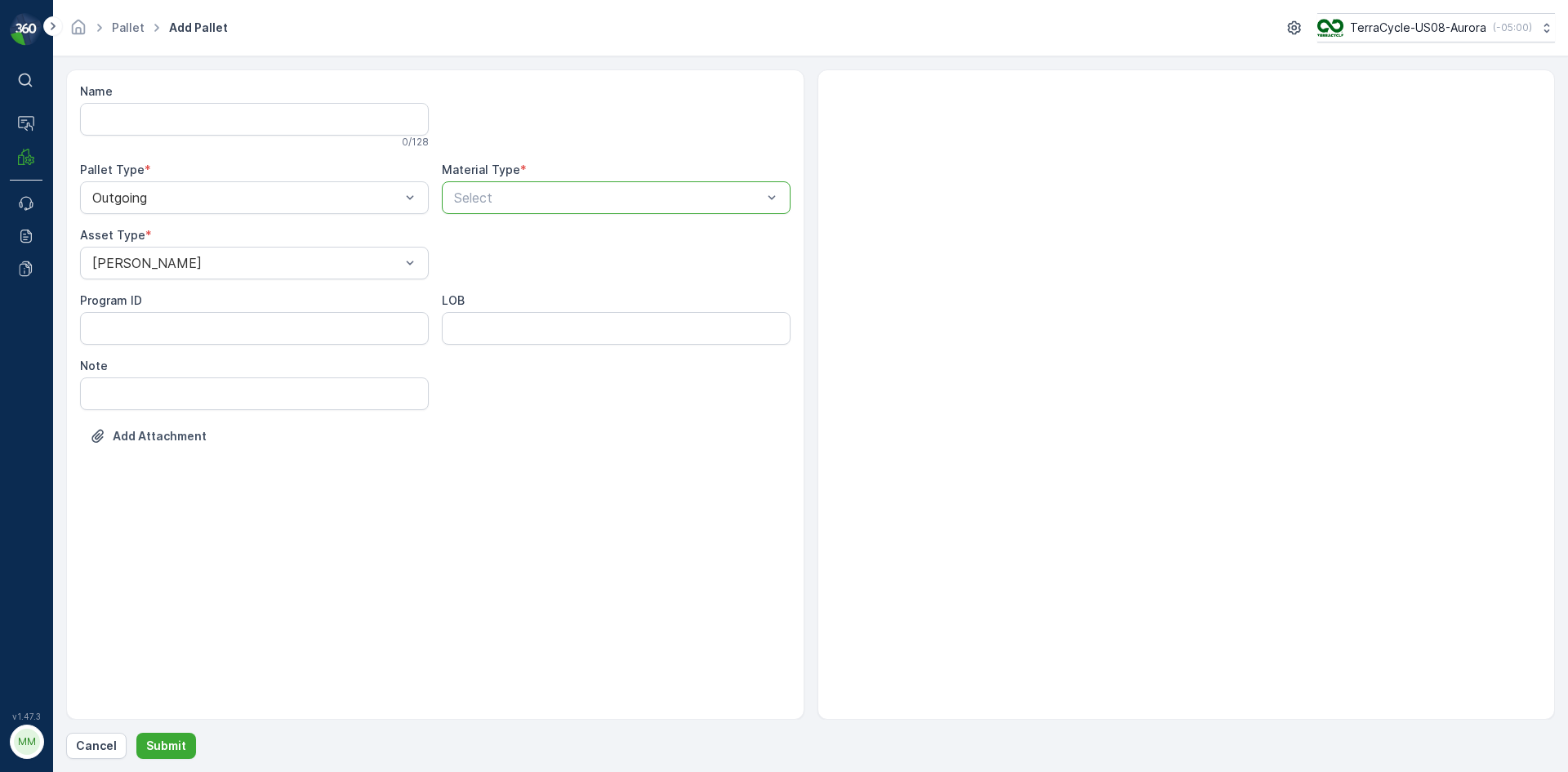
click at [502, 207] on p "Select" at bounding box center [608, 198] width 308 height 20
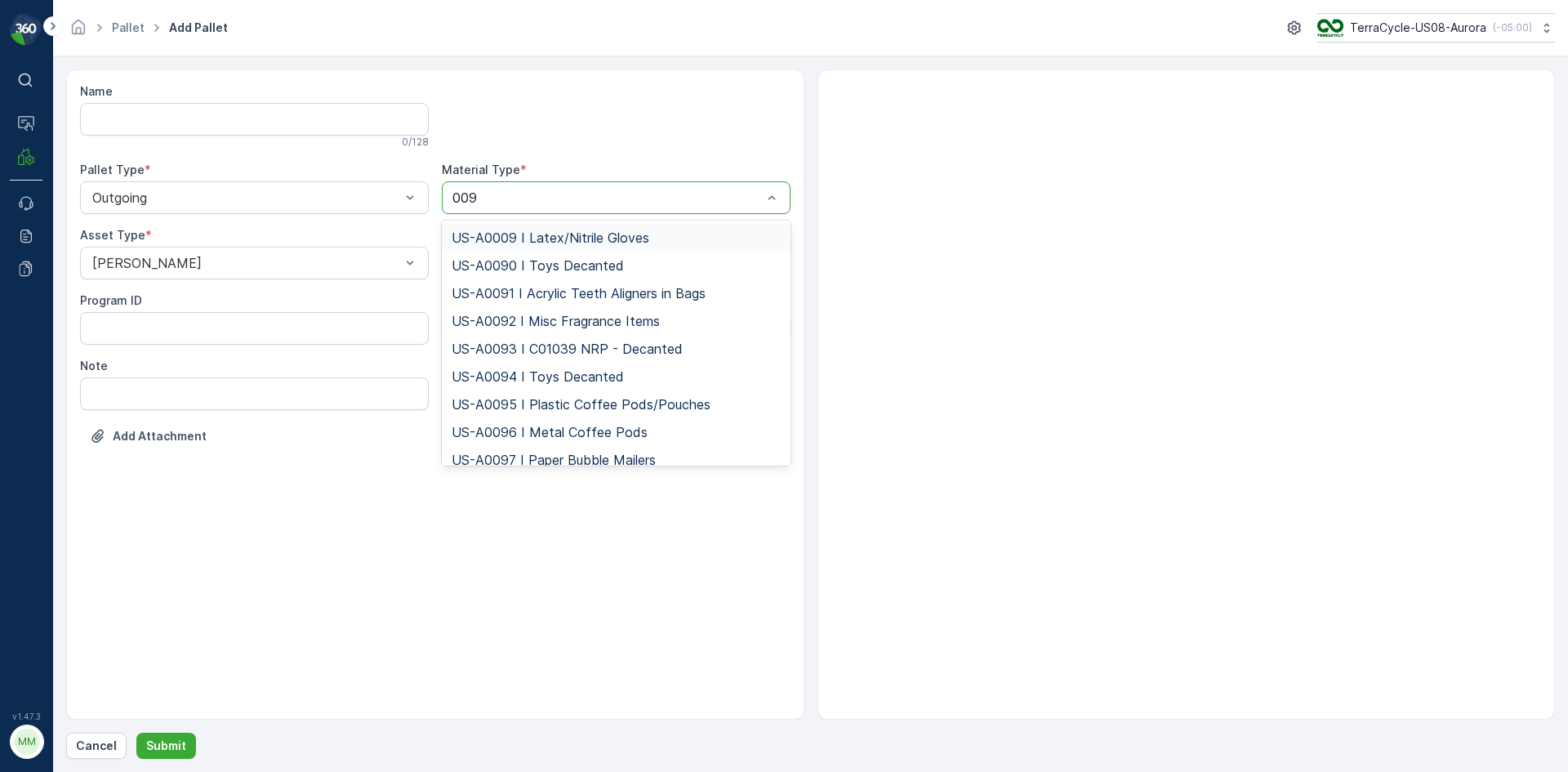
type input "0095"
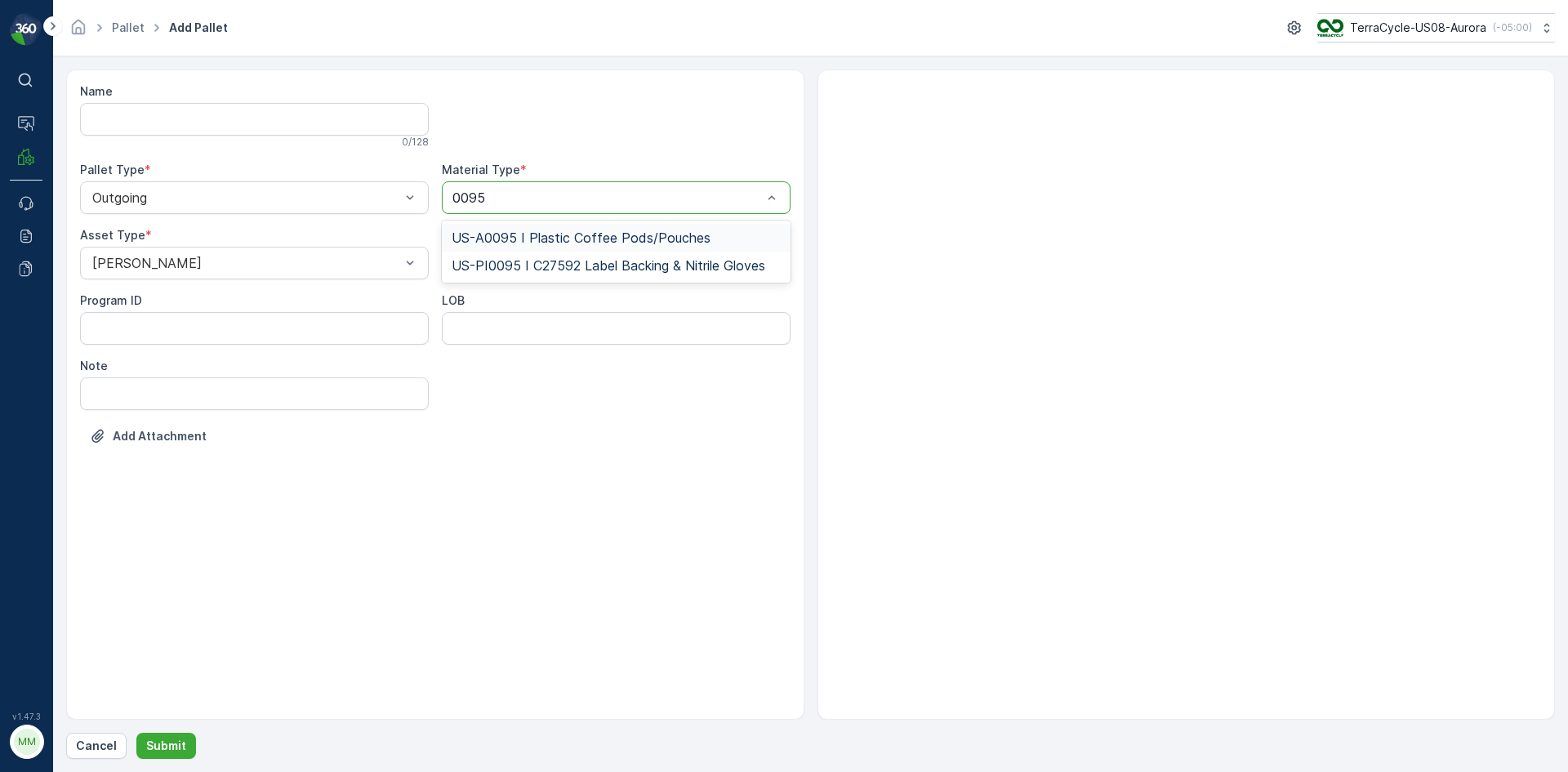
click at [539, 233] on span "US-A0095 I Plastic Coffee Pods/Pouches" at bounding box center [581, 238] width 259 height 15
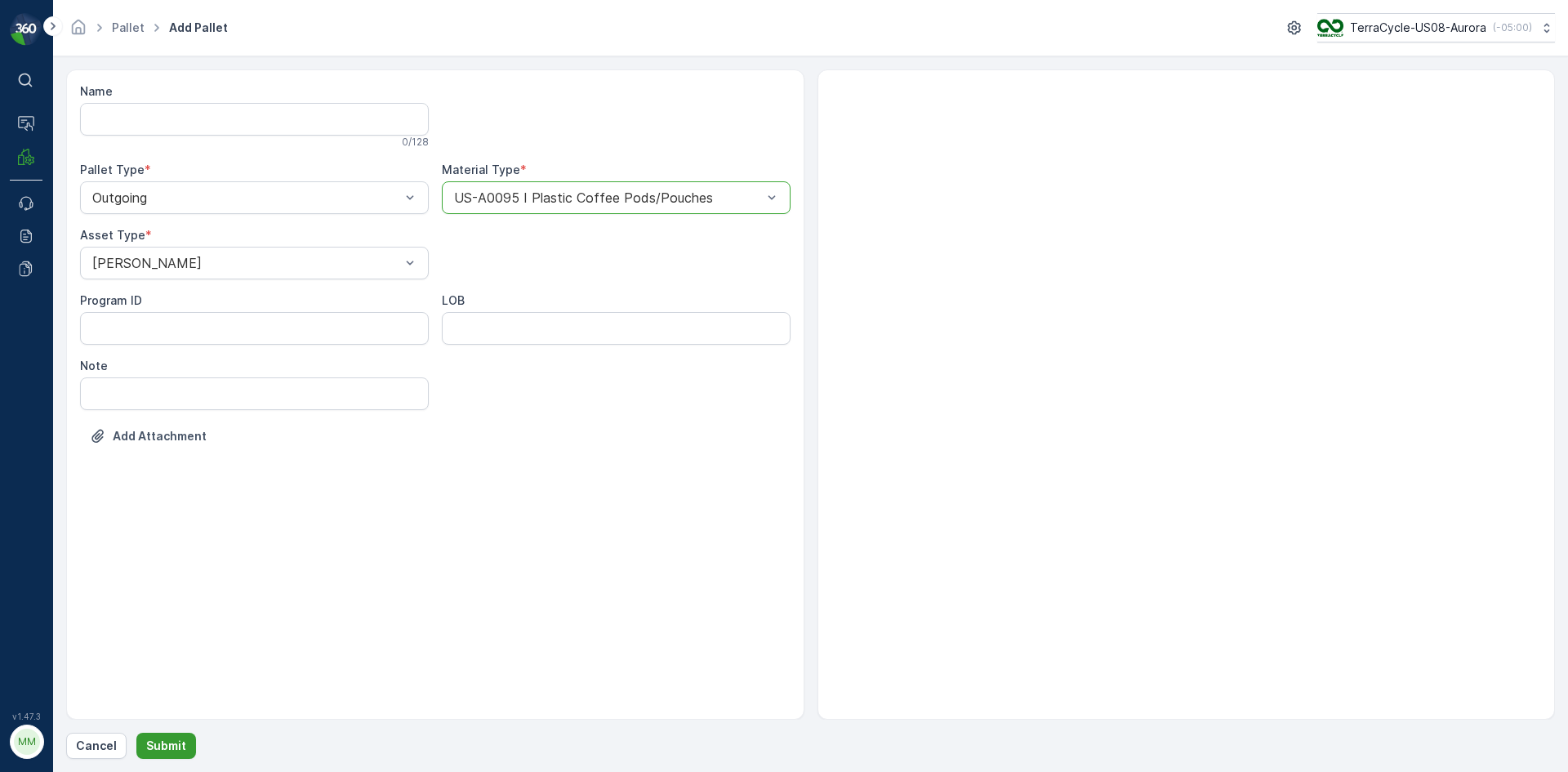
click at [158, 746] on p "Submit" at bounding box center [166, 745] width 40 height 16
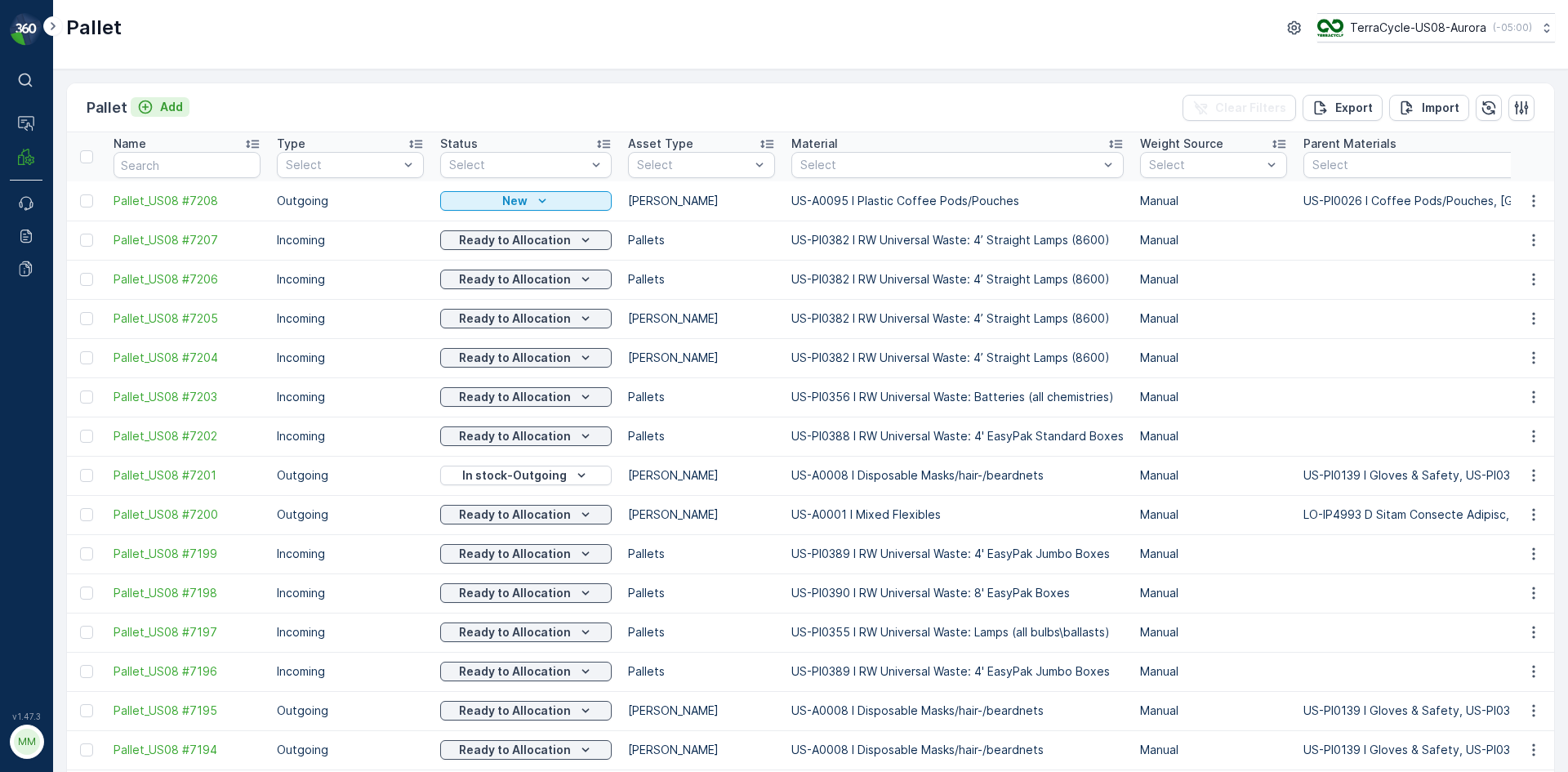
click at [175, 103] on p "Add" at bounding box center [171, 107] width 23 height 16
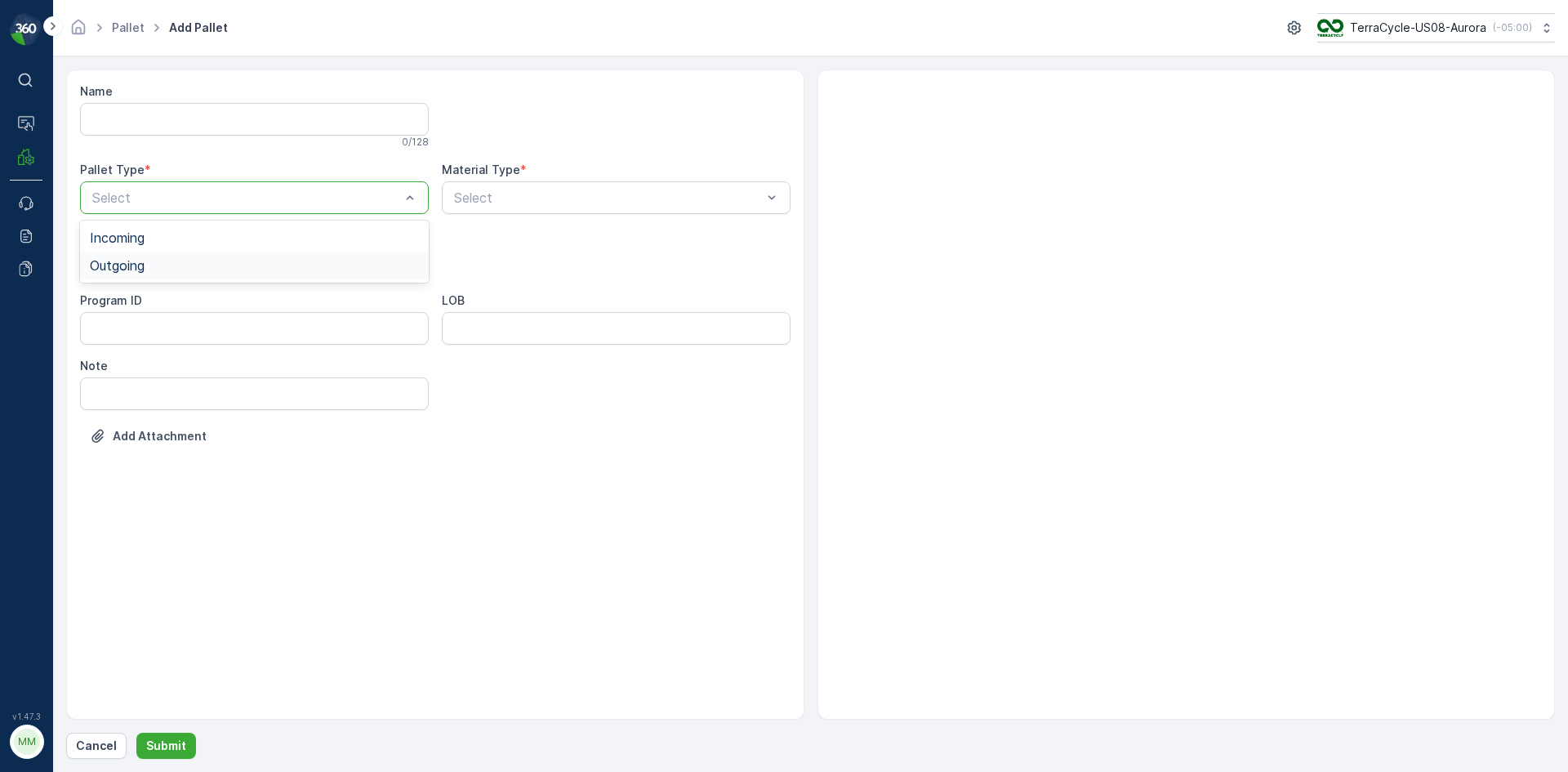
click at [119, 263] on span "Outgoing" at bounding box center [117, 265] width 54 height 15
click at [192, 274] on div "Select" at bounding box center [254, 262] width 348 height 33
click at [146, 296] on div "[PERSON_NAME]" at bounding box center [254, 303] width 329 height 15
click at [477, 208] on div "Select" at bounding box center [616, 197] width 348 height 33
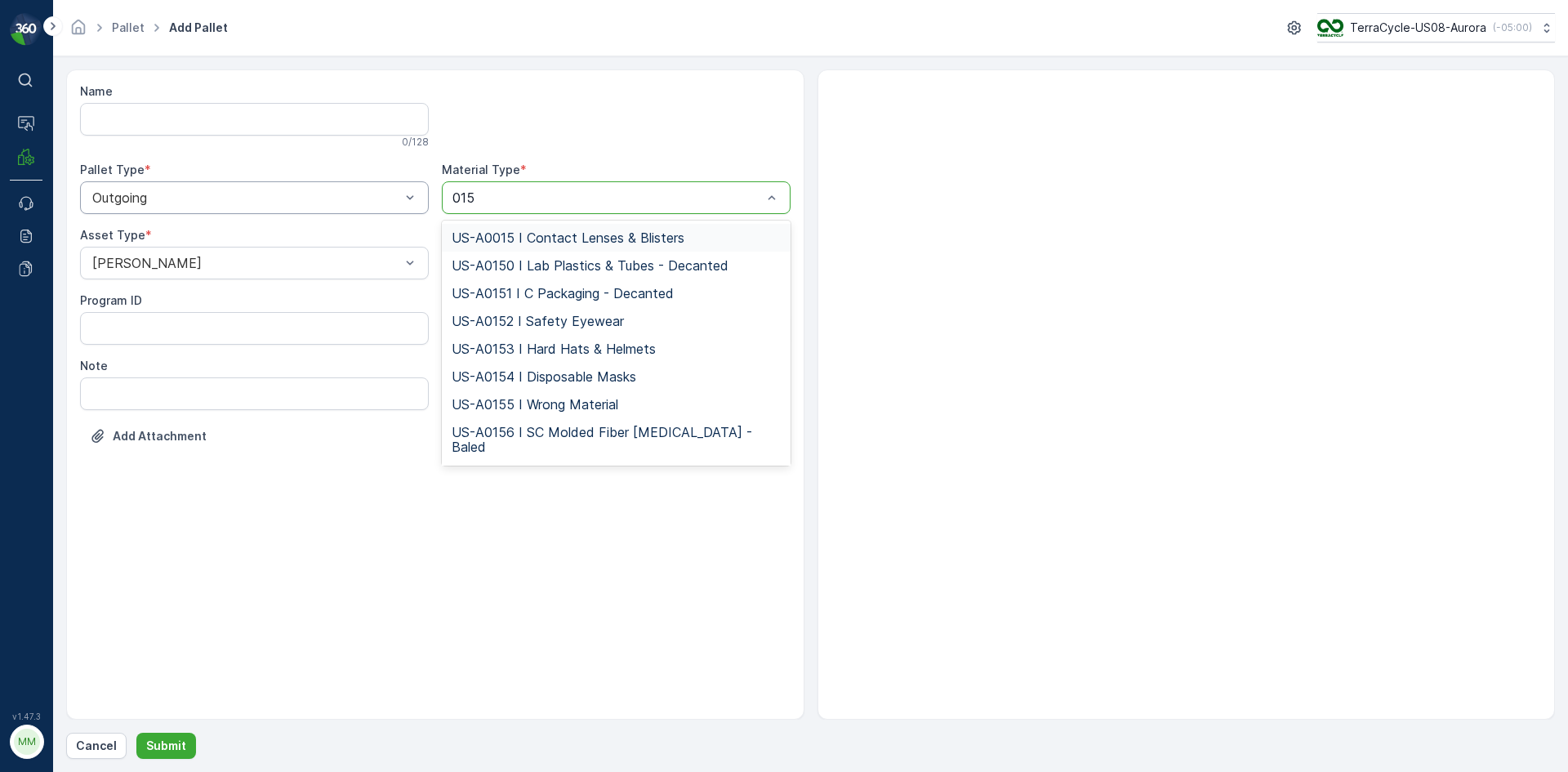
type input "0155"
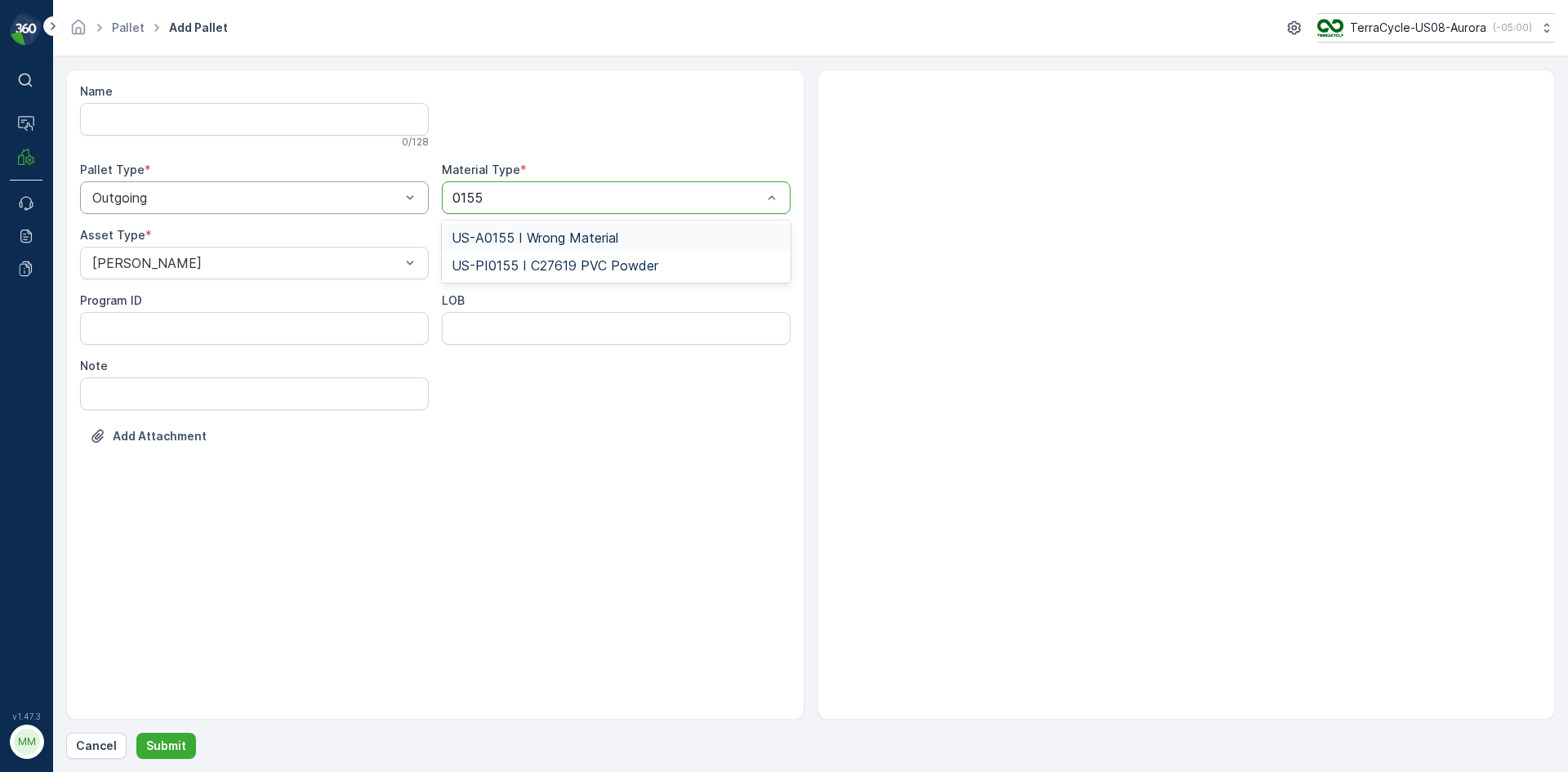
click at [493, 236] on span "US-A0155 I Wrong Material" at bounding box center [535, 238] width 166 height 15
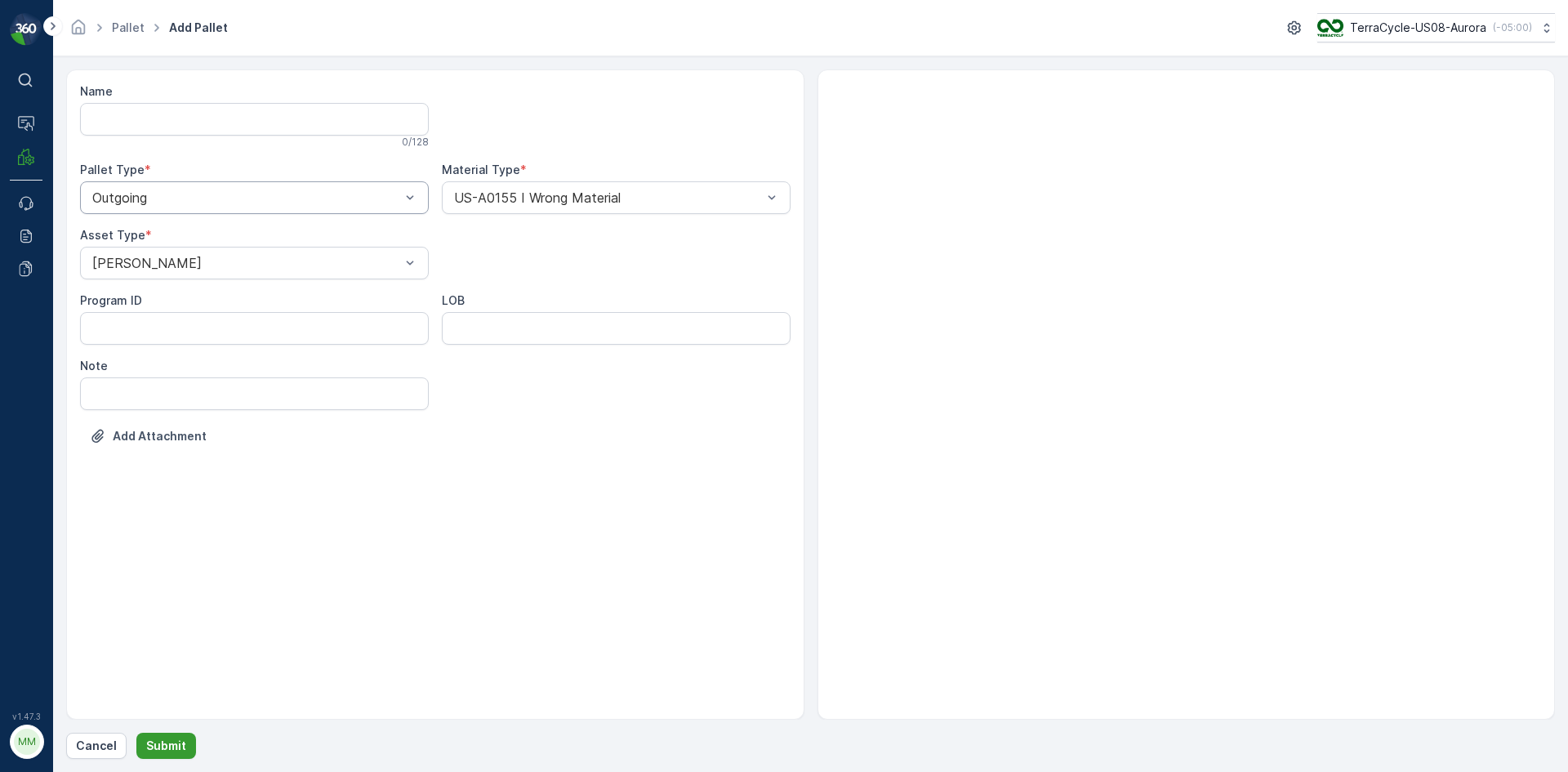
click at [151, 744] on p "Submit" at bounding box center [166, 745] width 40 height 16
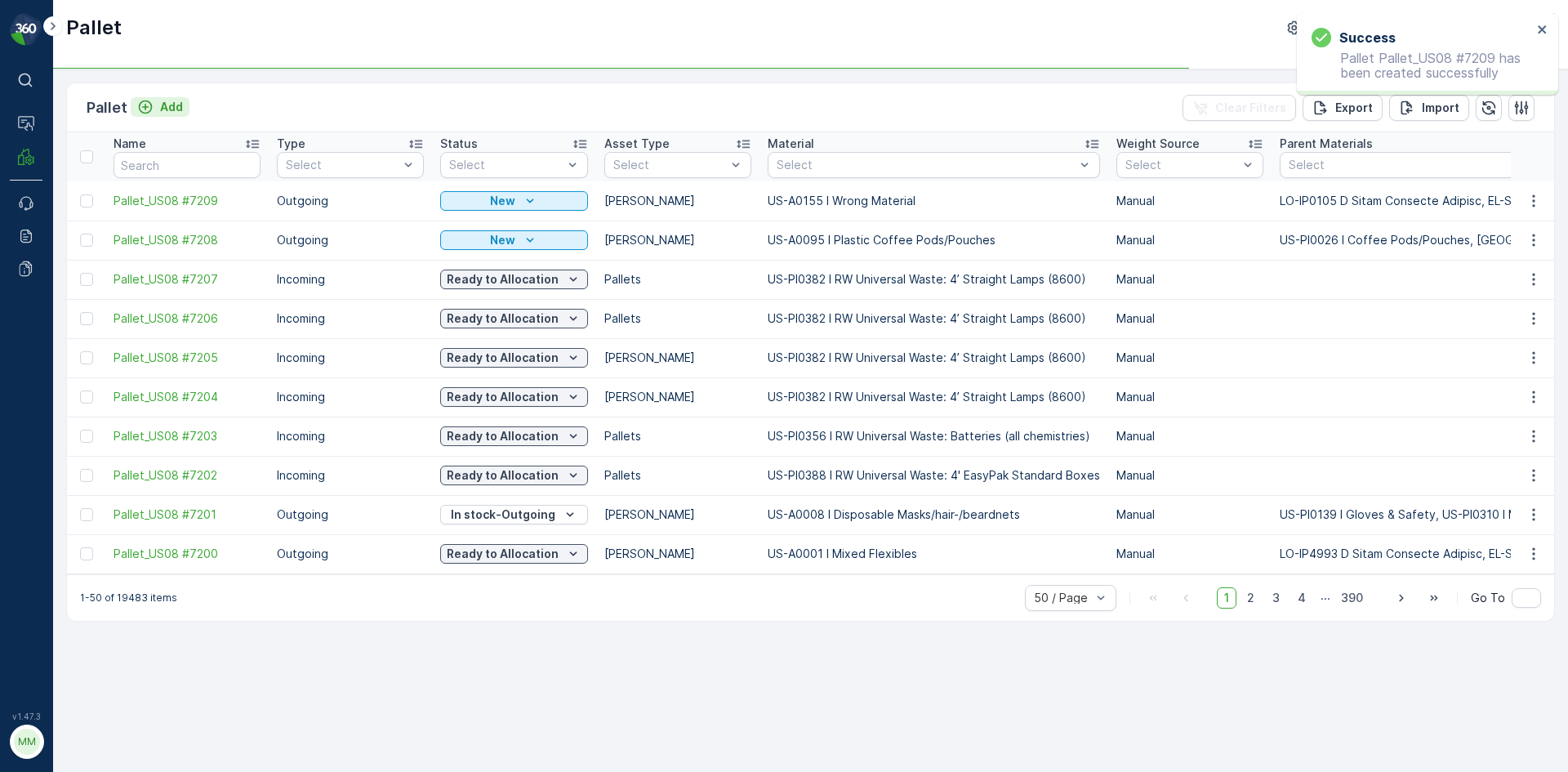
click at [184, 98] on button "Add" at bounding box center [159, 107] width 58 height 20
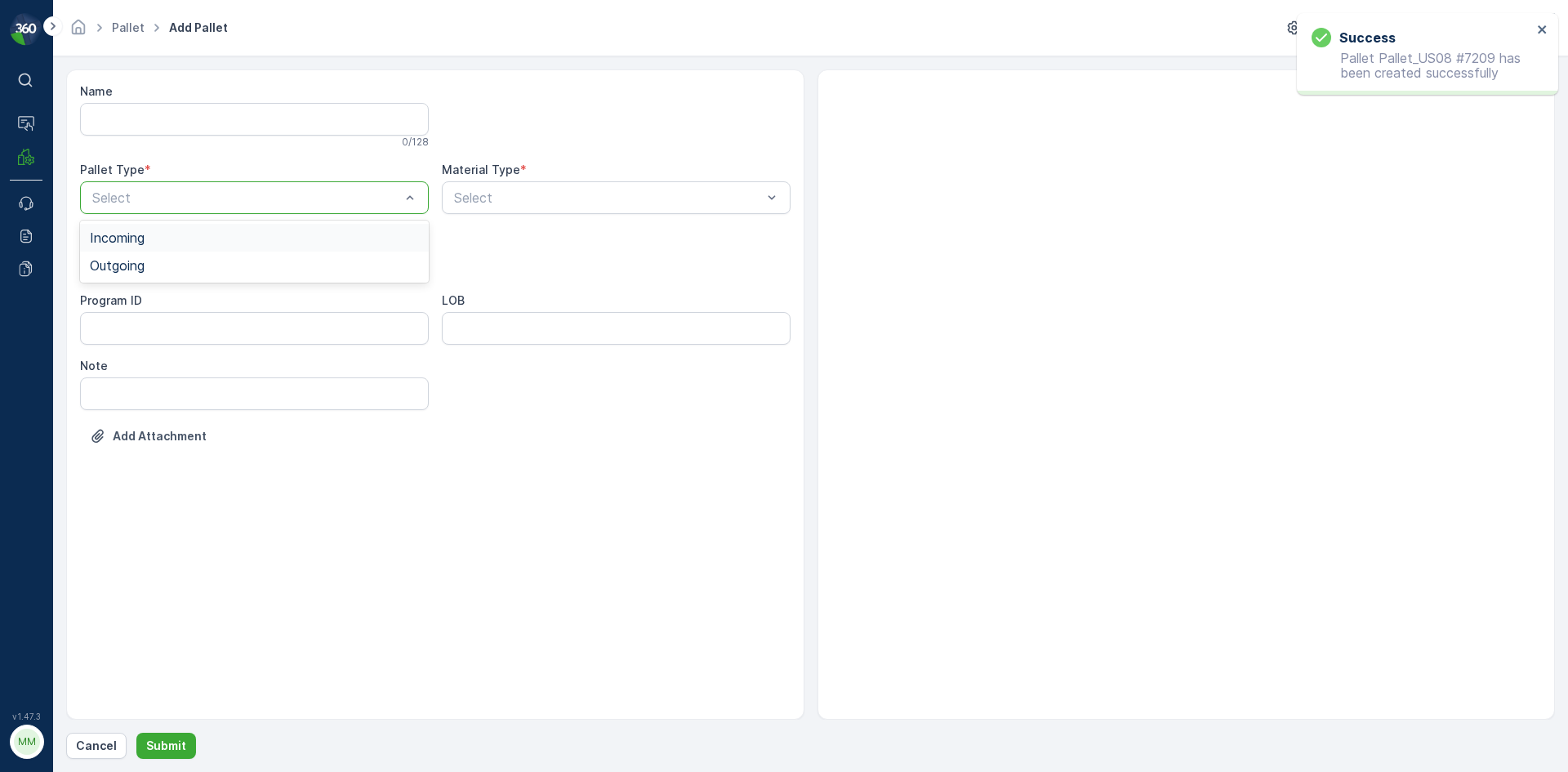
click at [138, 201] on div at bounding box center [246, 197] width 311 height 15
click at [141, 261] on span "Outgoing" at bounding box center [117, 265] width 54 height 15
click at [141, 261] on div at bounding box center [246, 262] width 311 height 15
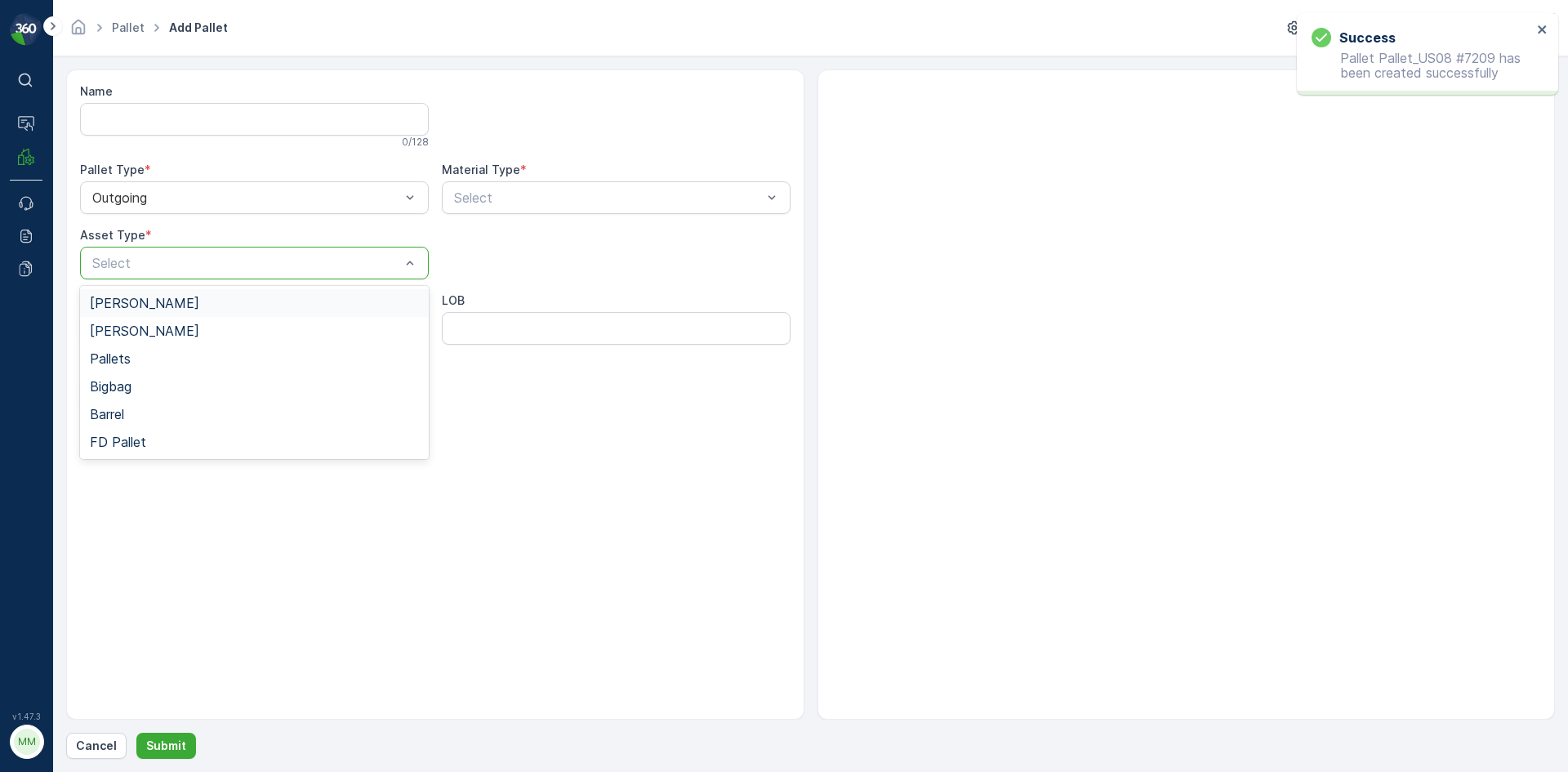
click at [127, 306] on span "[PERSON_NAME]" at bounding box center [145, 303] width 110 height 15
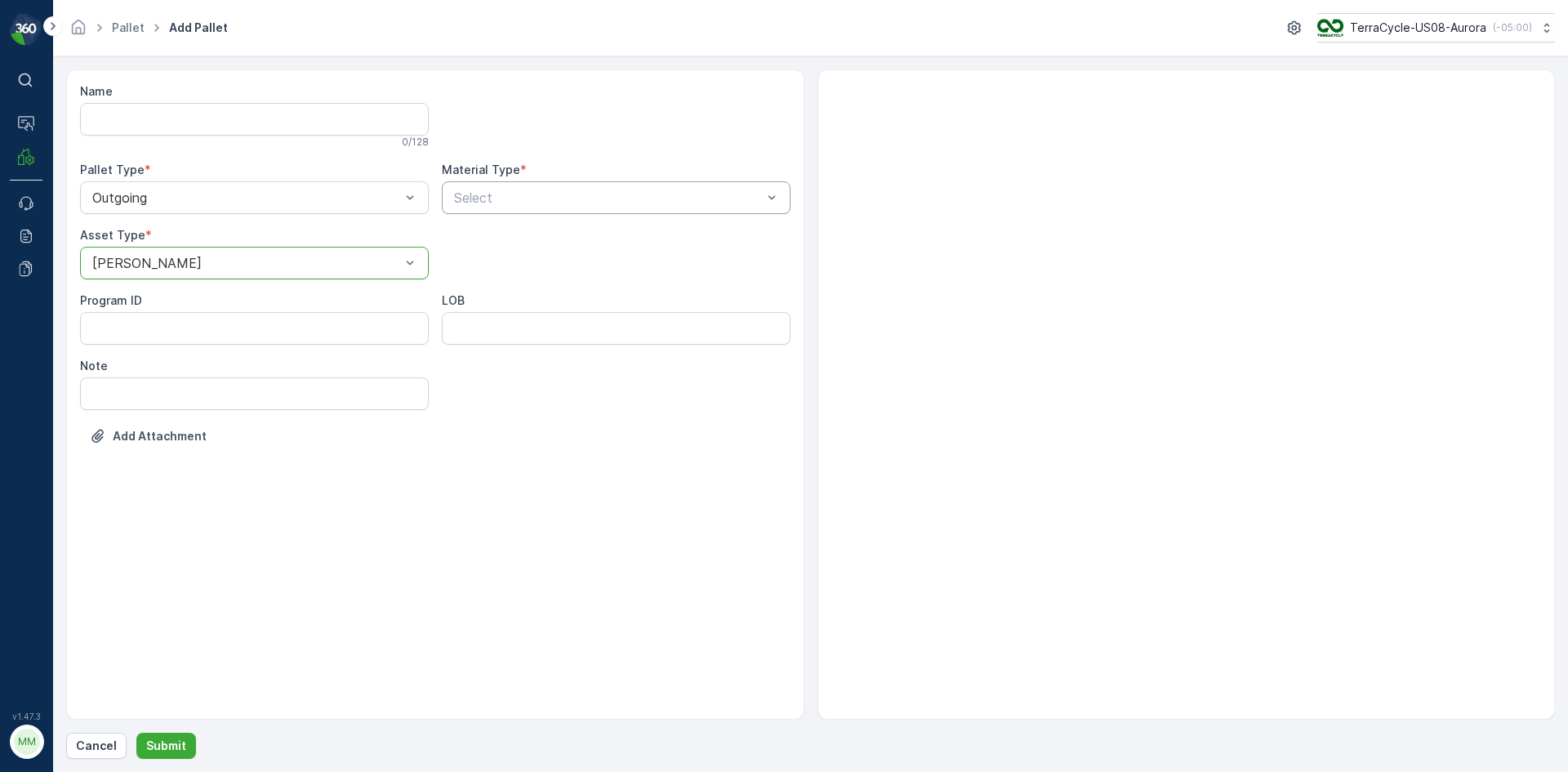
click at [492, 196] on div at bounding box center [608, 197] width 311 height 15
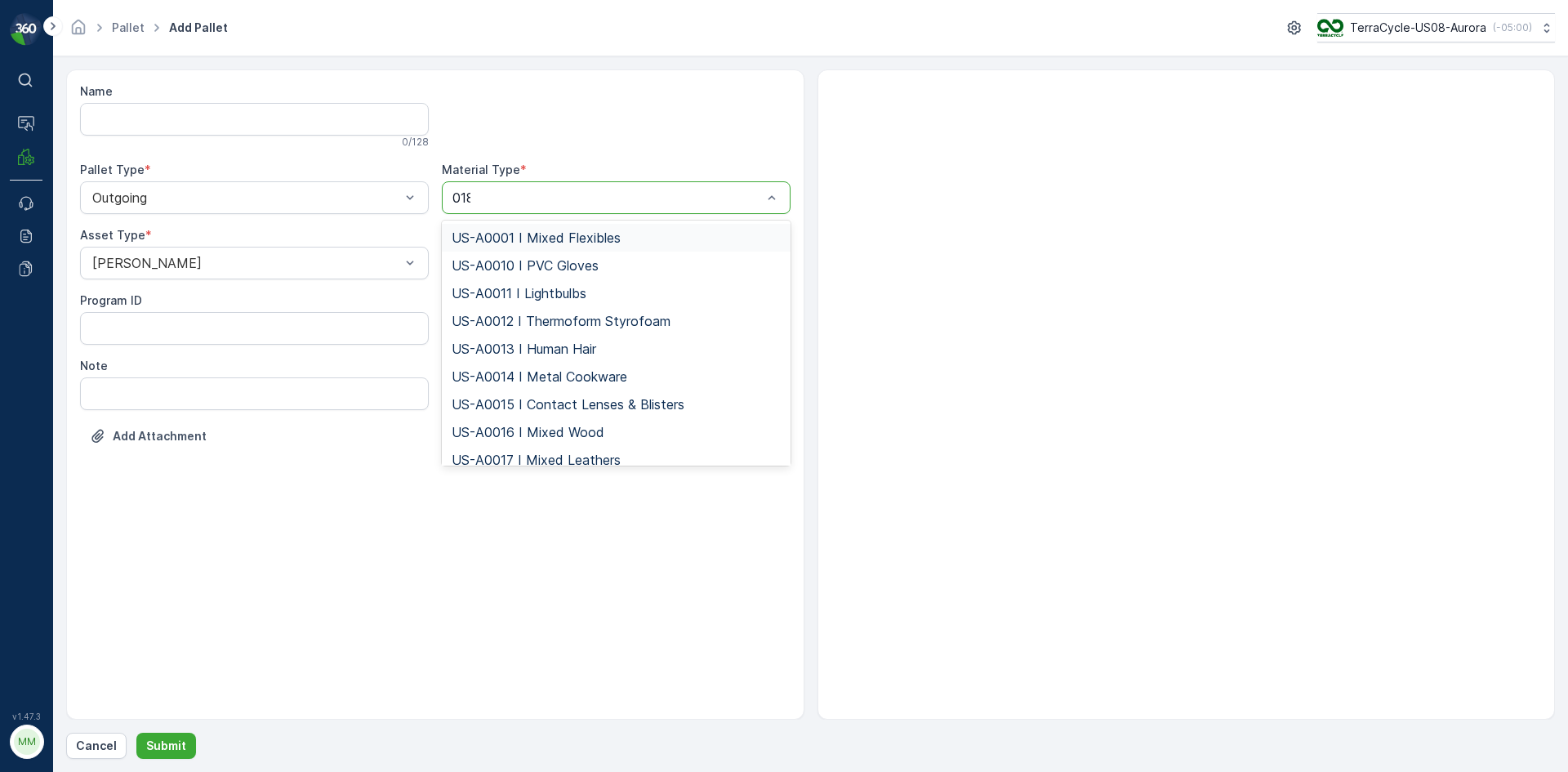
type input "0181"
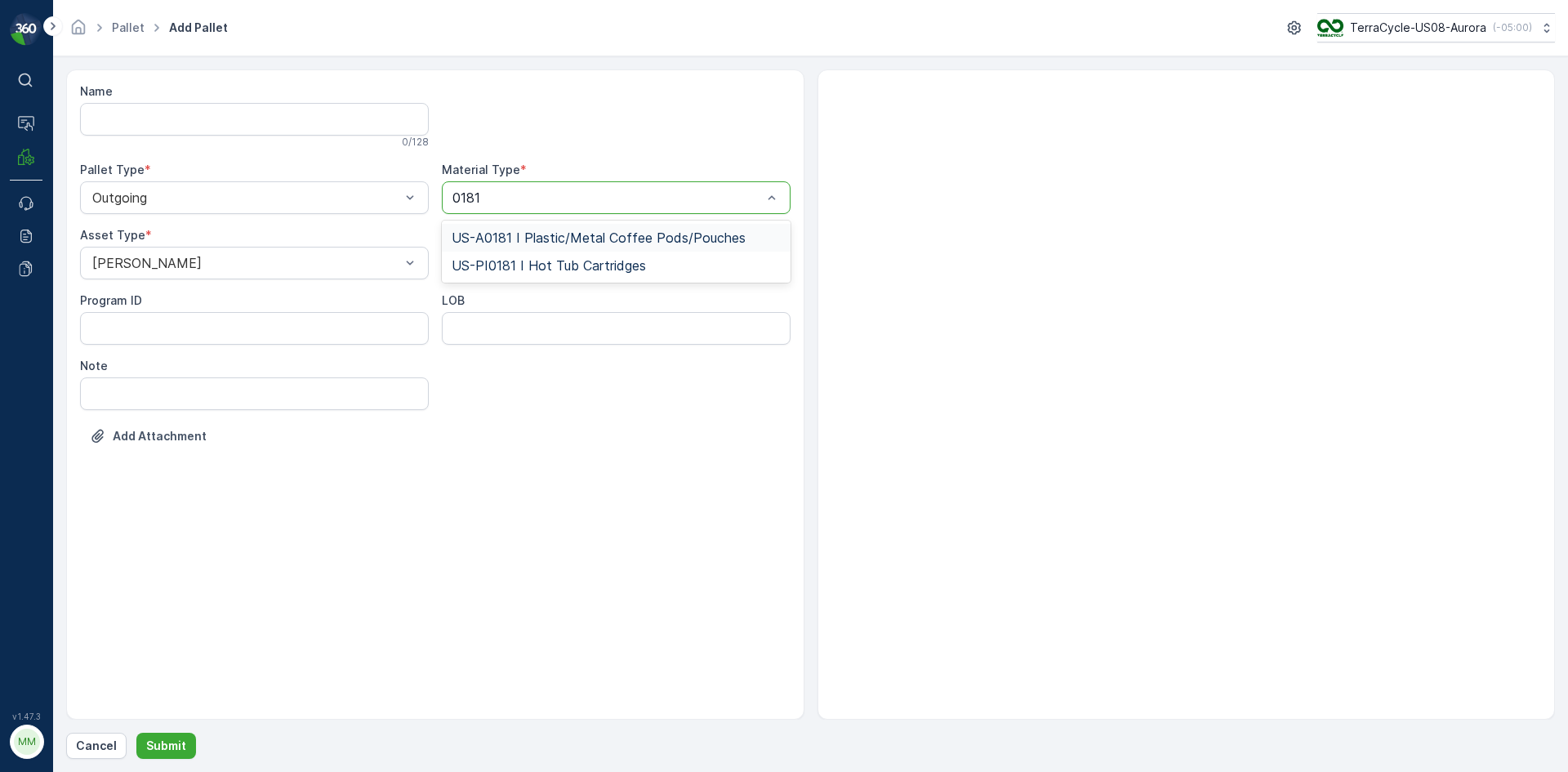
click at [612, 246] on div "US-A0181 I Plastic/Metal Coffee Pods/Pouches" at bounding box center [616, 238] width 348 height 28
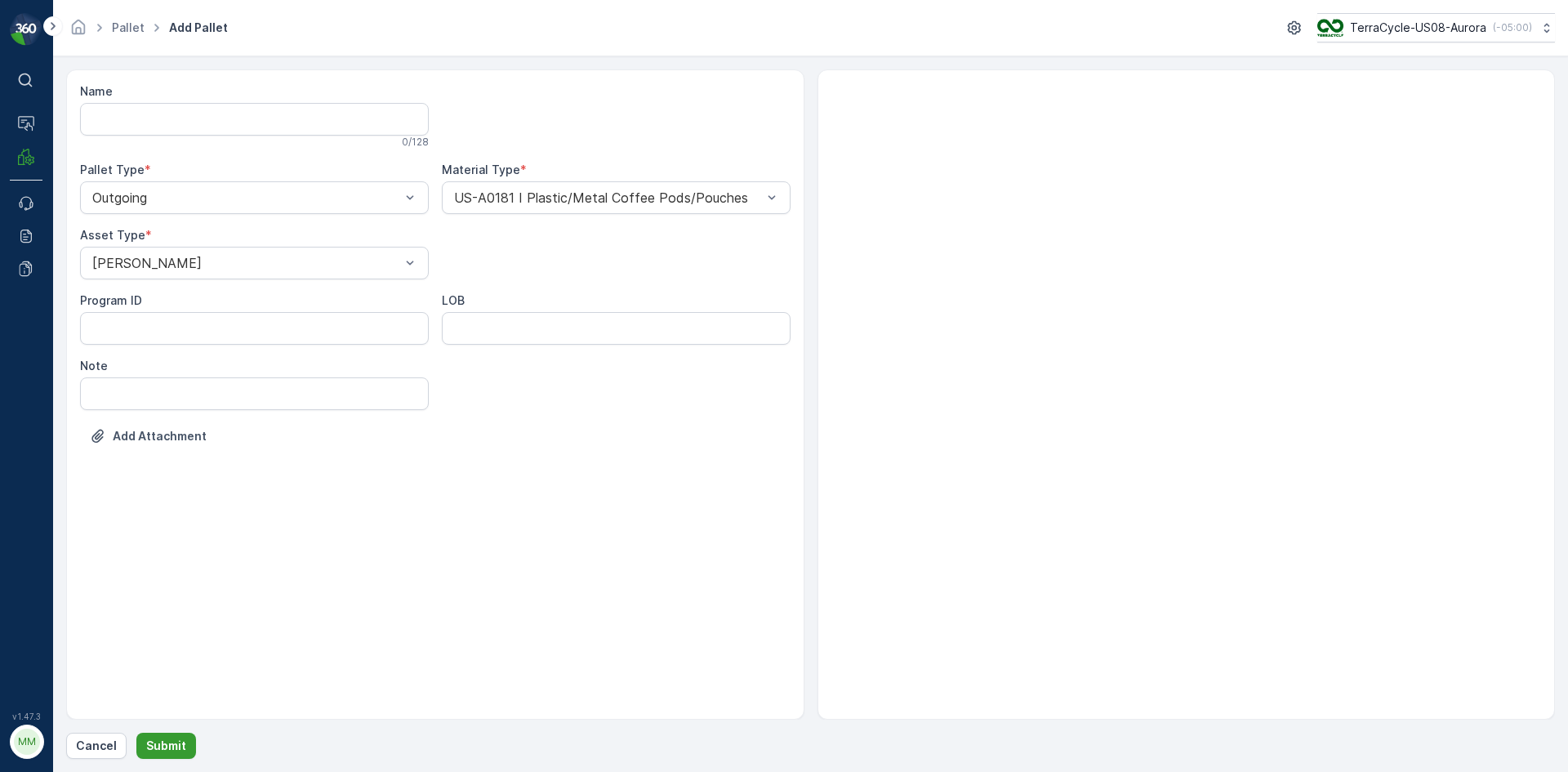
click at [175, 739] on p "Submit" at bounding box center [166, 745] width 40 height 16
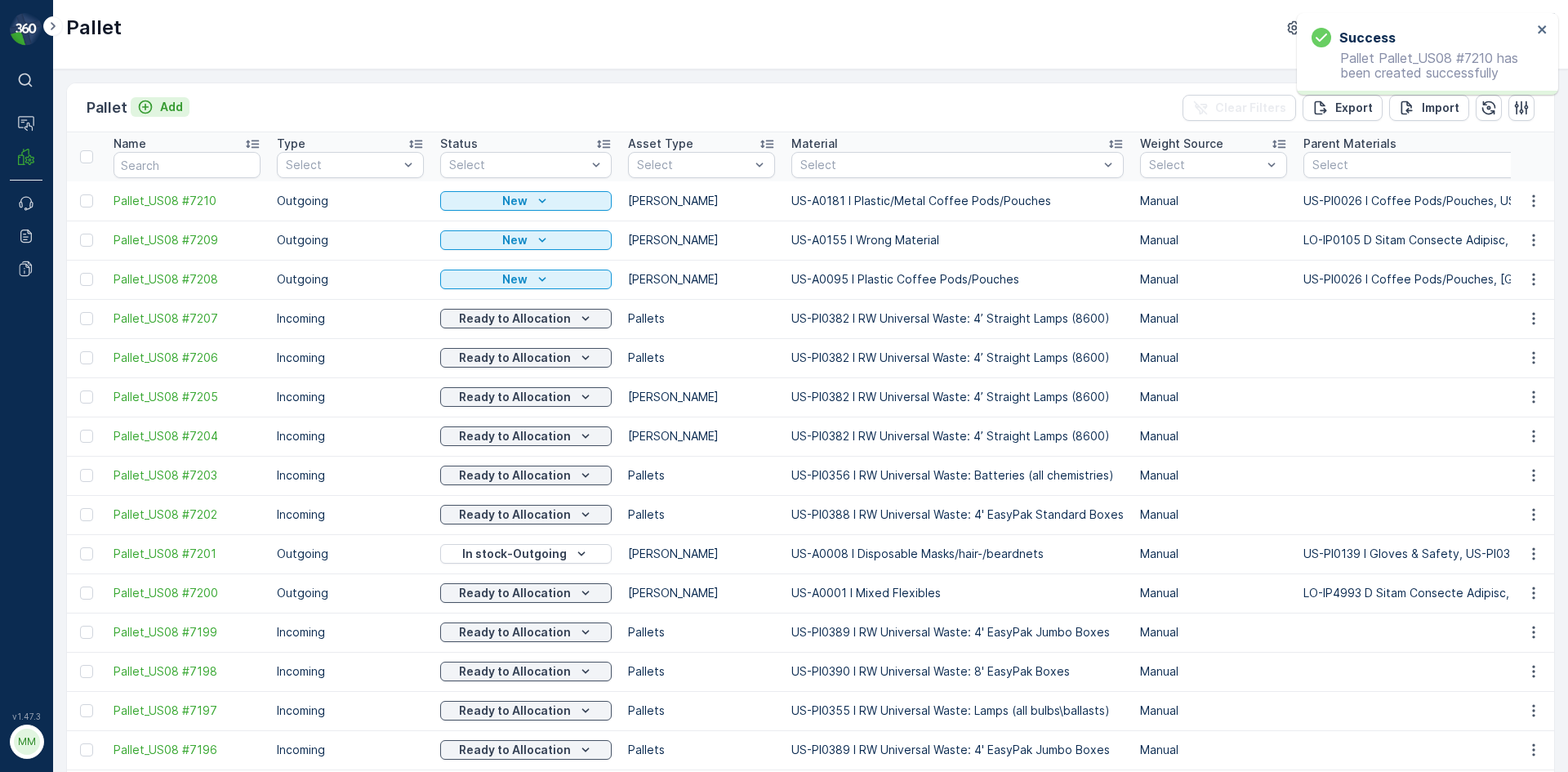
click at [156, 100] on div "Add" at bounding box center [160, 107] width 46 height 16
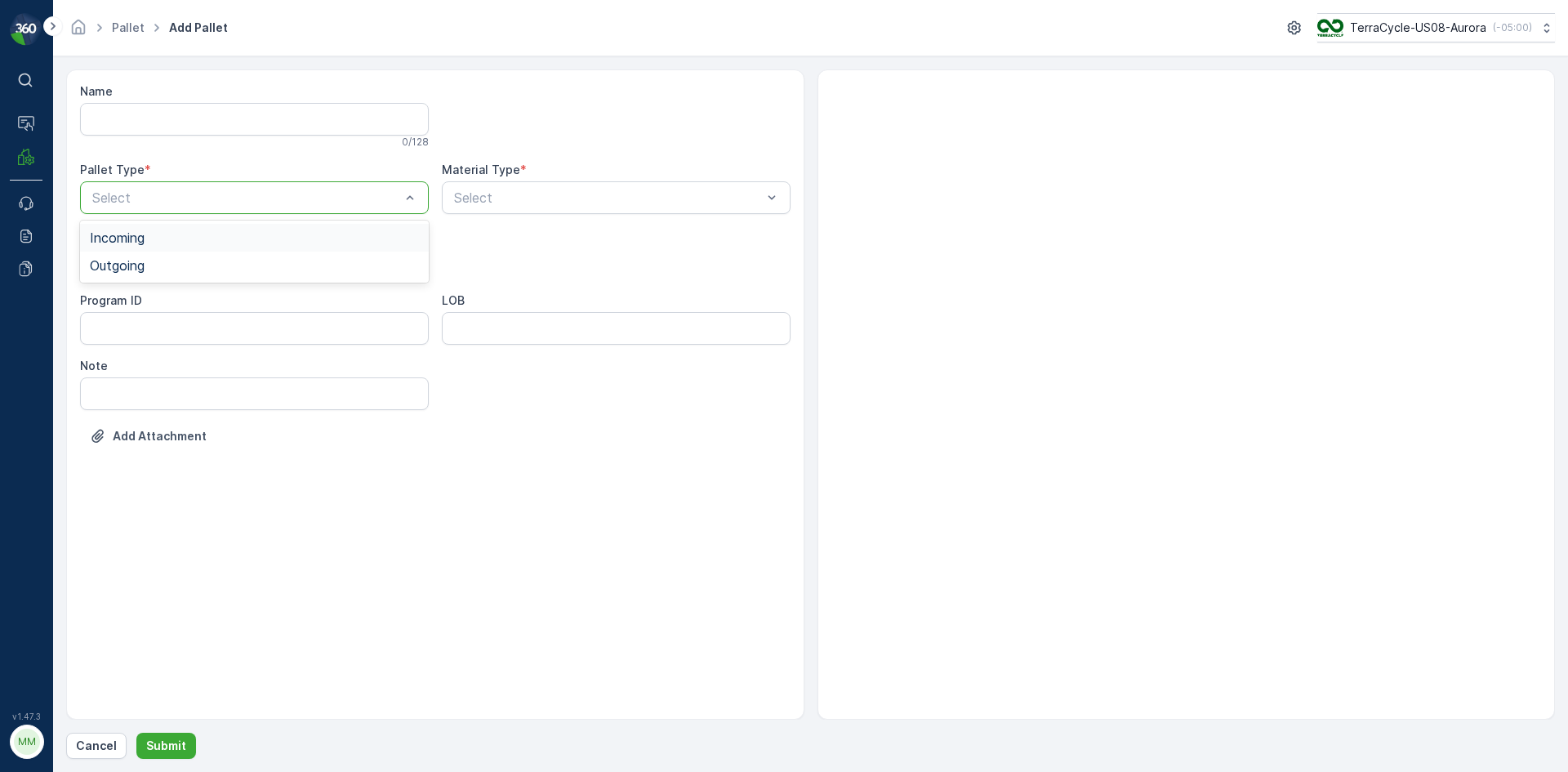
click at [113, 194] on div at bounding box center [246, 197] width 311 height 15
click at [114, 258] on span "Outgoing" at bounding box center [117, 265] width 54 height 15
click at [119, 259] on div at bounding box center [246, 262] width 311 height 15
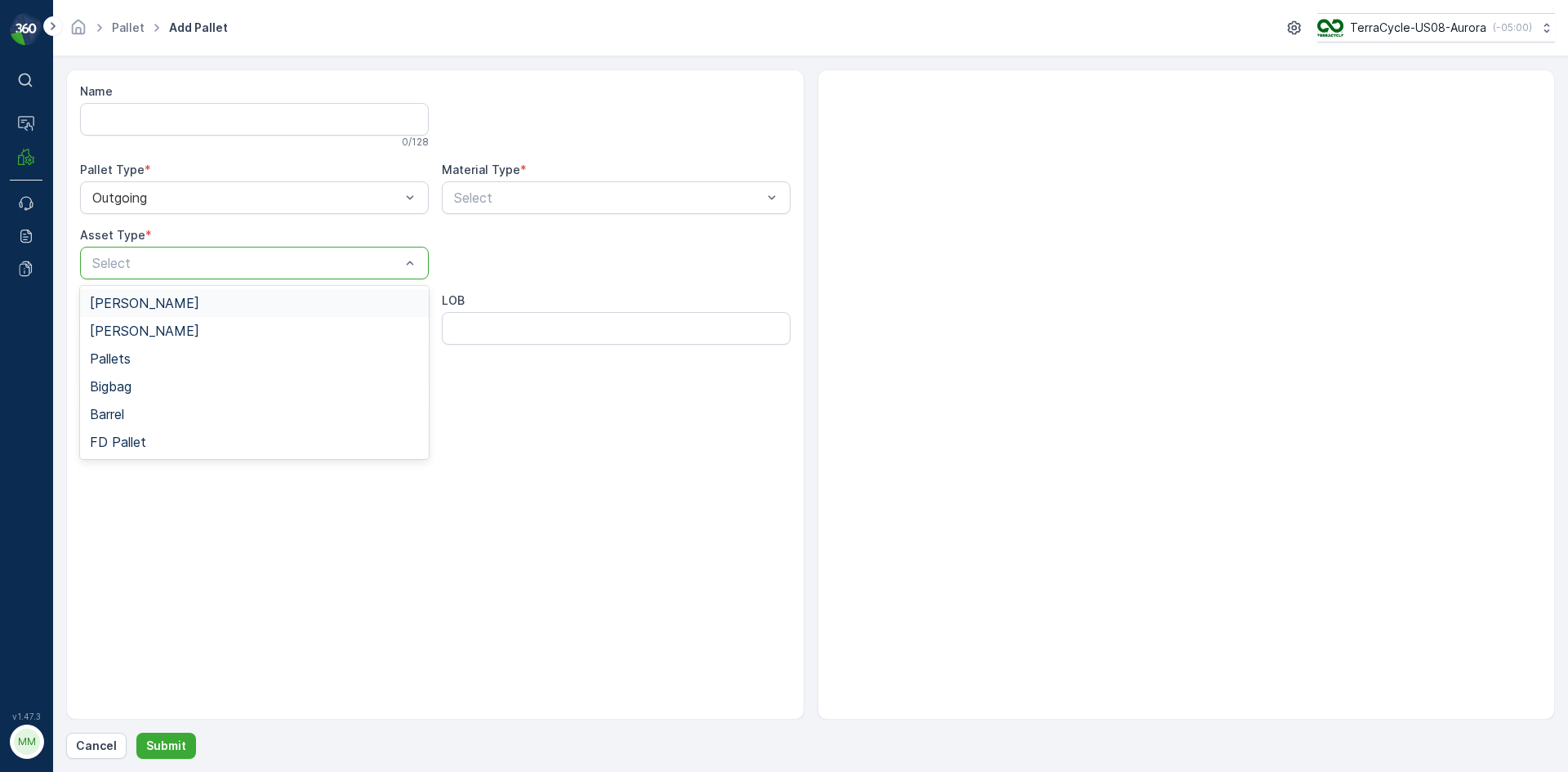
click at [120, 293] on div "[PERSON_NAME]" at bounding box center [254, 303] width 348 height 28
click at [492, 193] on div at bounding box center [608, 197] width 311 height 15
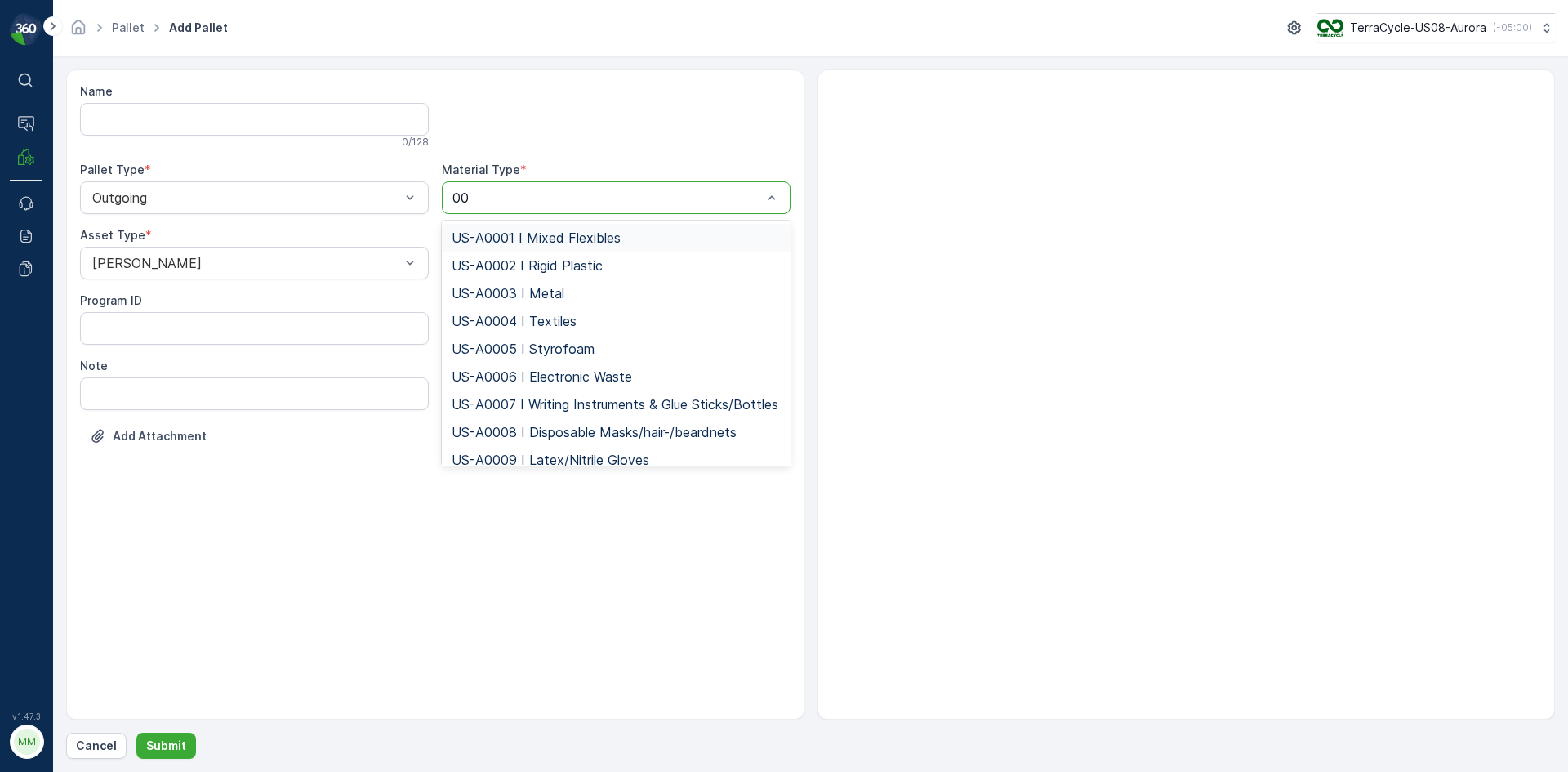
type input "00"
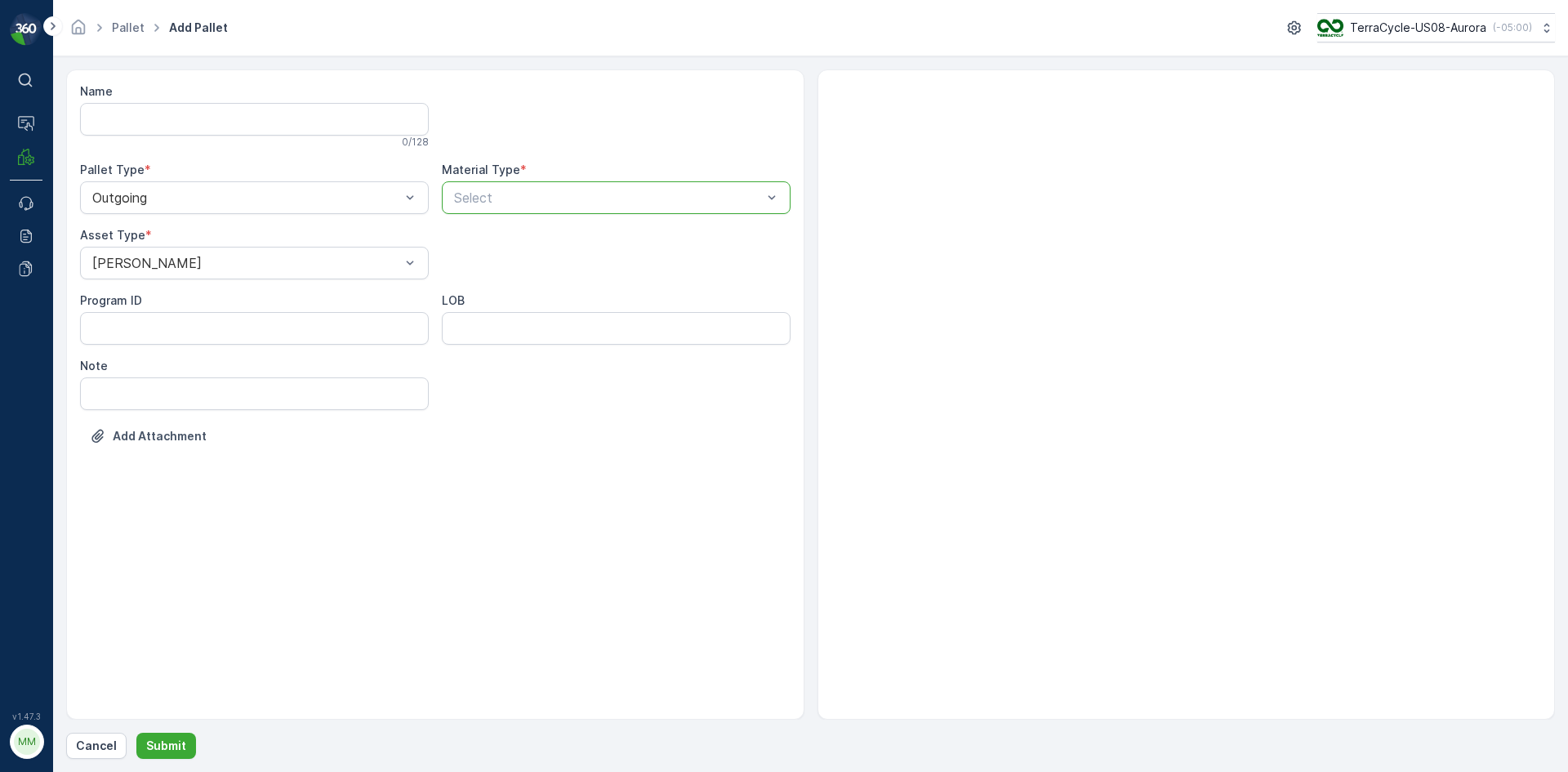
click at [642, 206] on p "Select" at bounding box center [608, 198] width 308 height 20
click at [558, 198] on div at bounding box center [608, 197] width 311 height 15
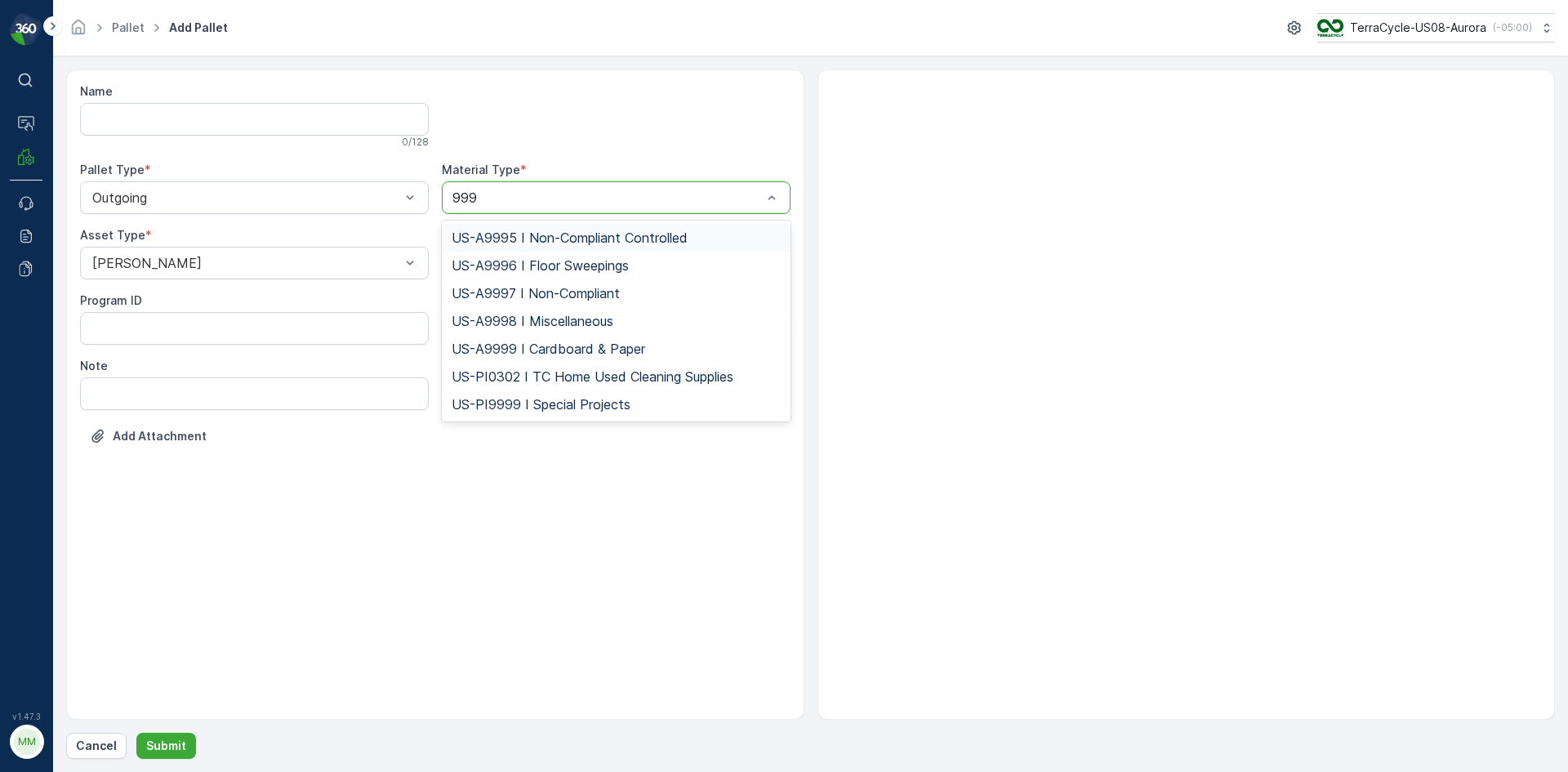
type input "9997"
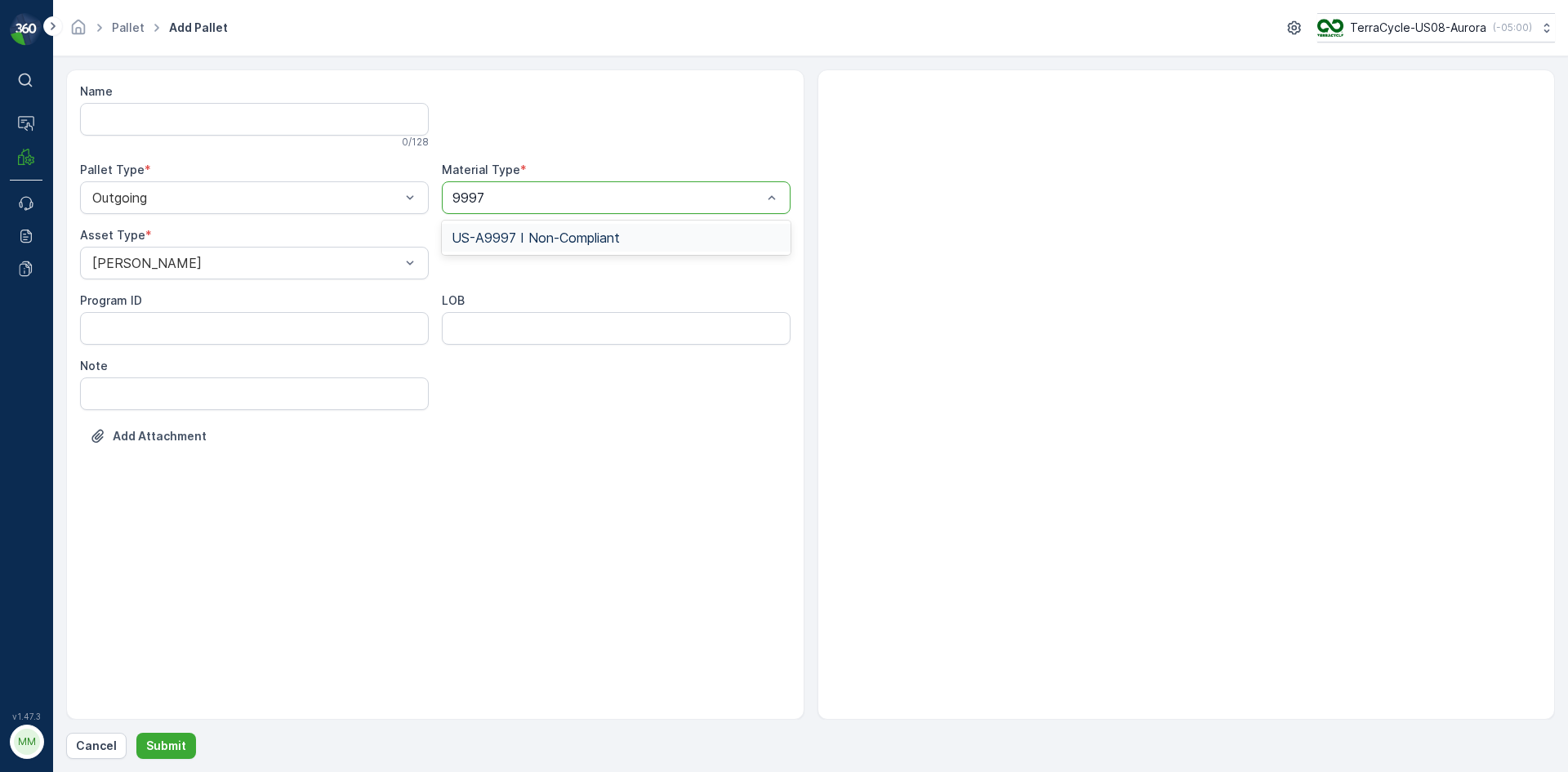
click at [592, 240] on span "US-A9997 I Non-Compliant" at bounding box center [536, 238] width 168 height 15
click at [157, 740] on p "Submit" at bounding box center [166, 745] width 40 height 16
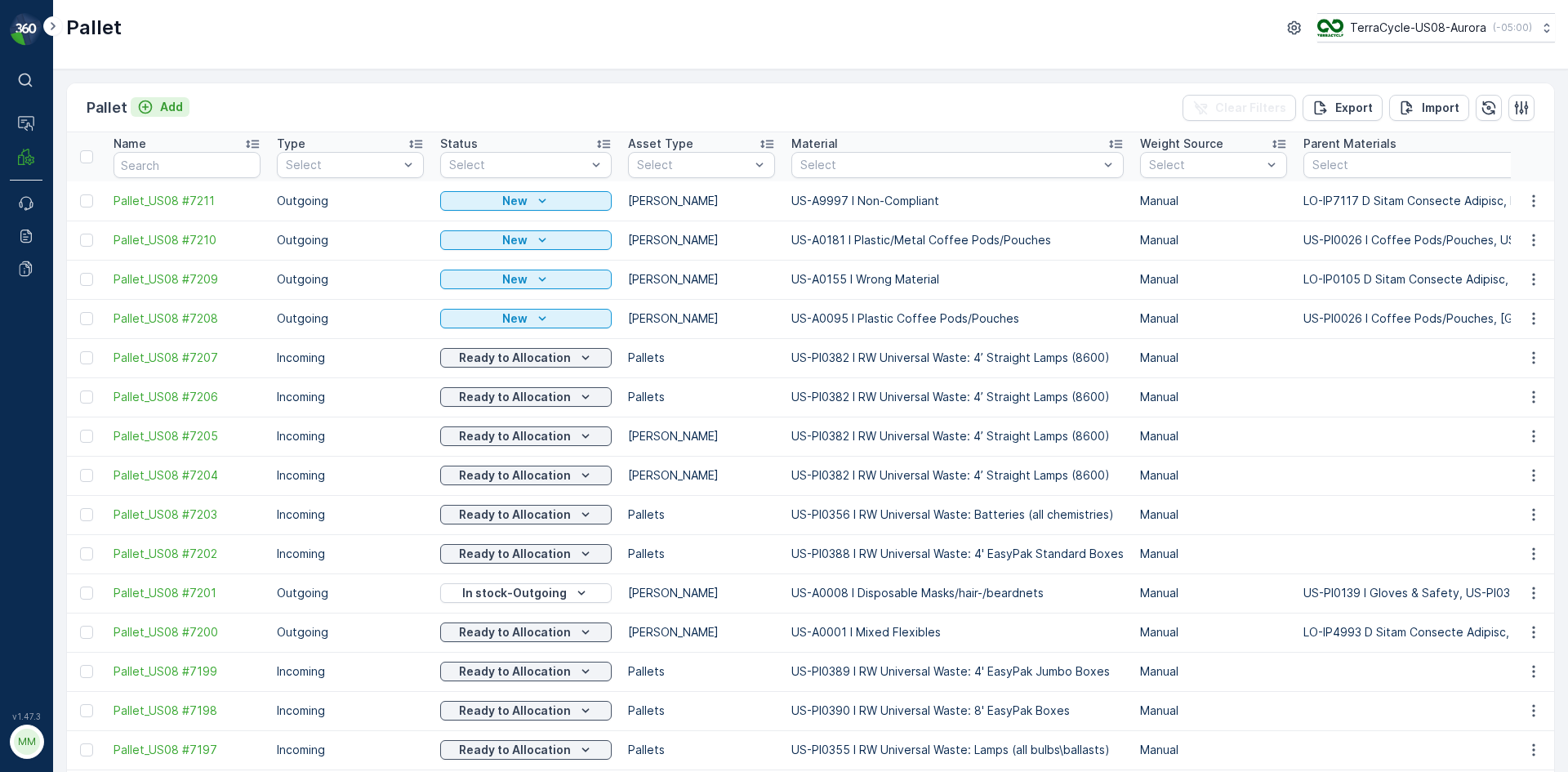
click at [180, 104] on p "Add" at bounding box center [171, 107] width 23 height 16
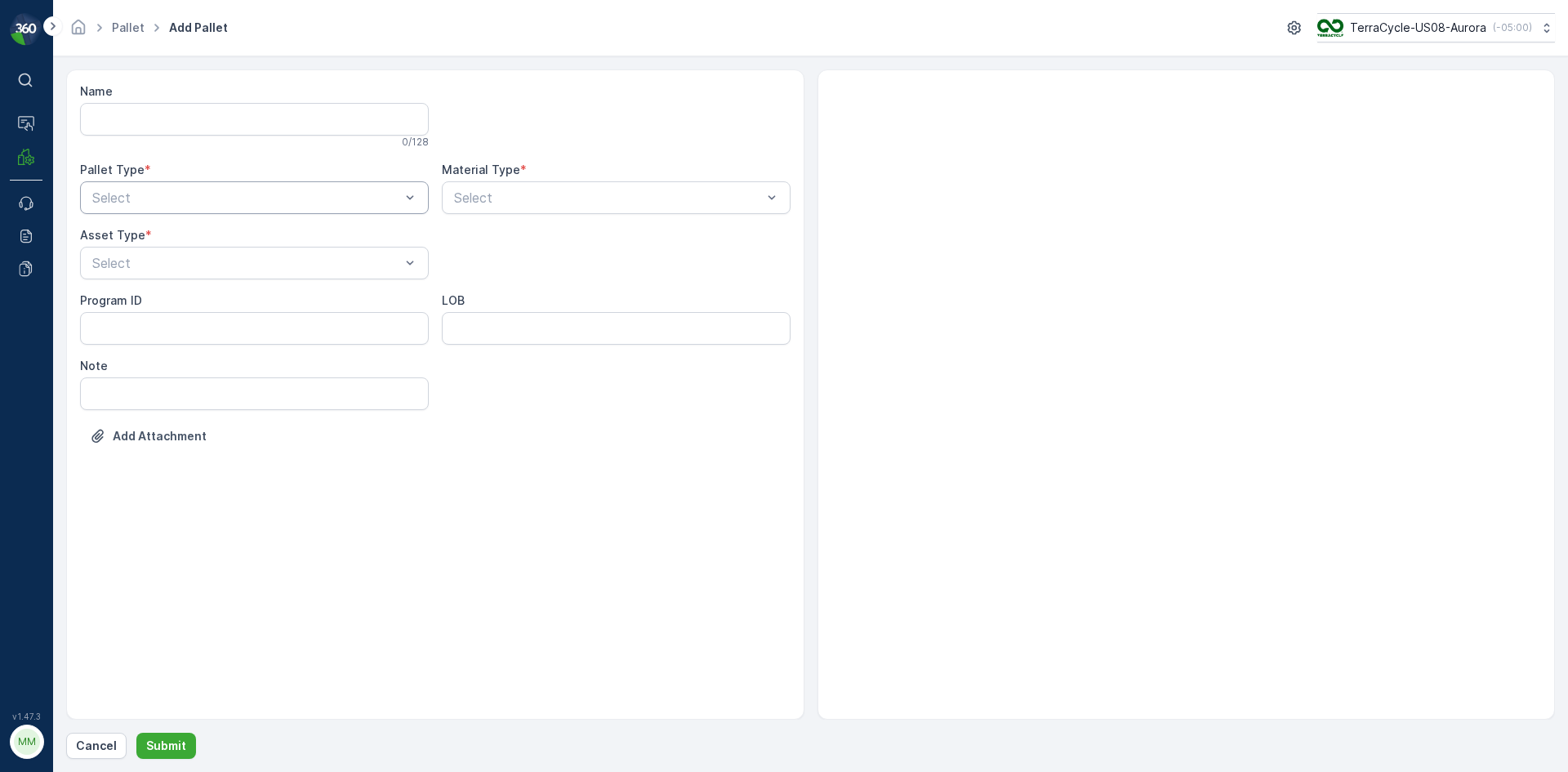
click at [124, 191] on div at bounding box center [246, 197] width 311 height 15
click at [142, 275] on div "Outgoing" at bounding box center [254, 265] width 348 height 28
click at [142, 275] on div "Select" at bounding box center [254, 262] width 348 height 33
click at [138, 310] on span "[PERSON_NAME]" at bounding box center [145, 303] width 110 height 15
click at [508, 209] on div "Select" at bounding box center [616, 197] width 348 height 33
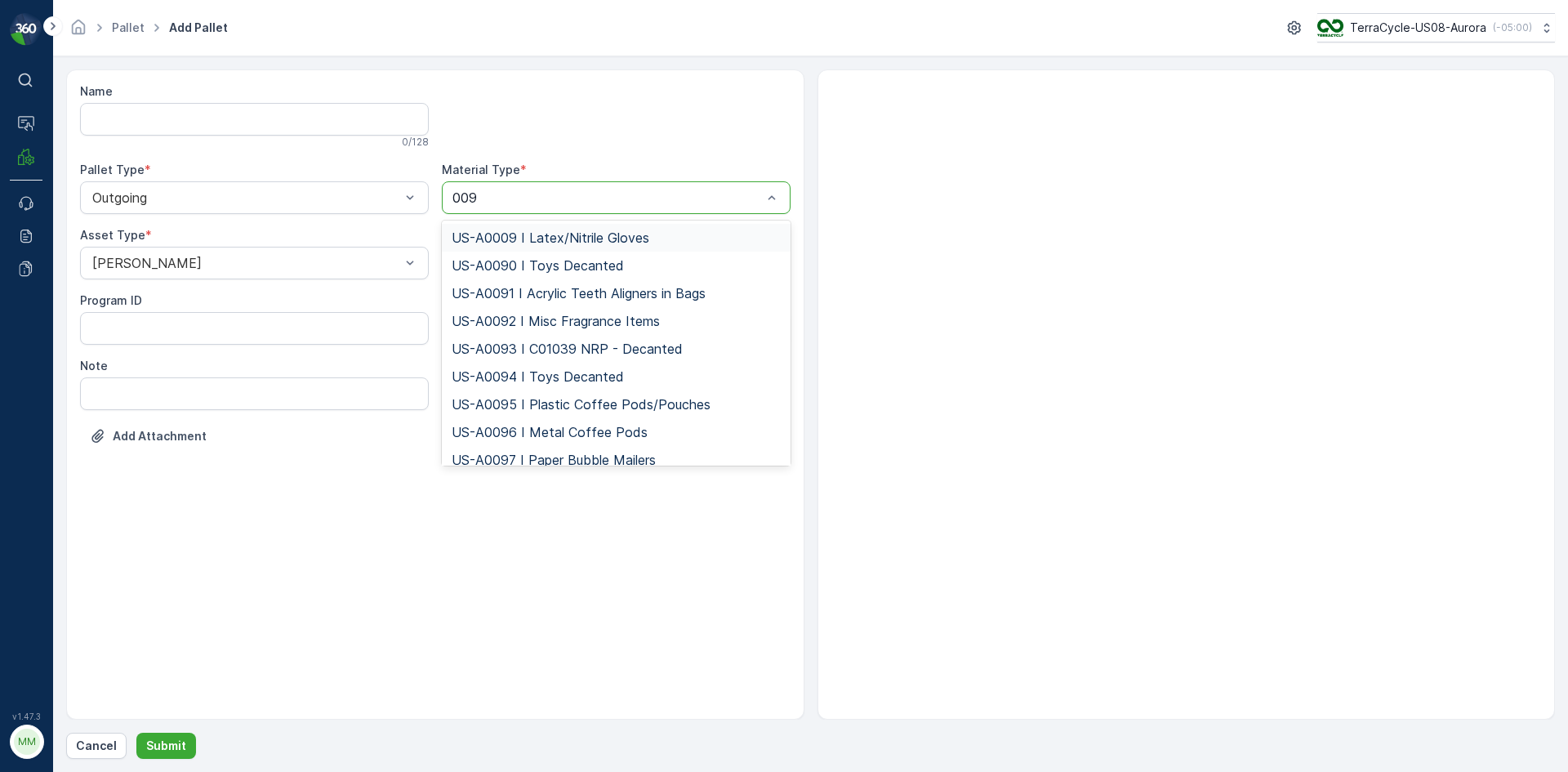
type input "0096"
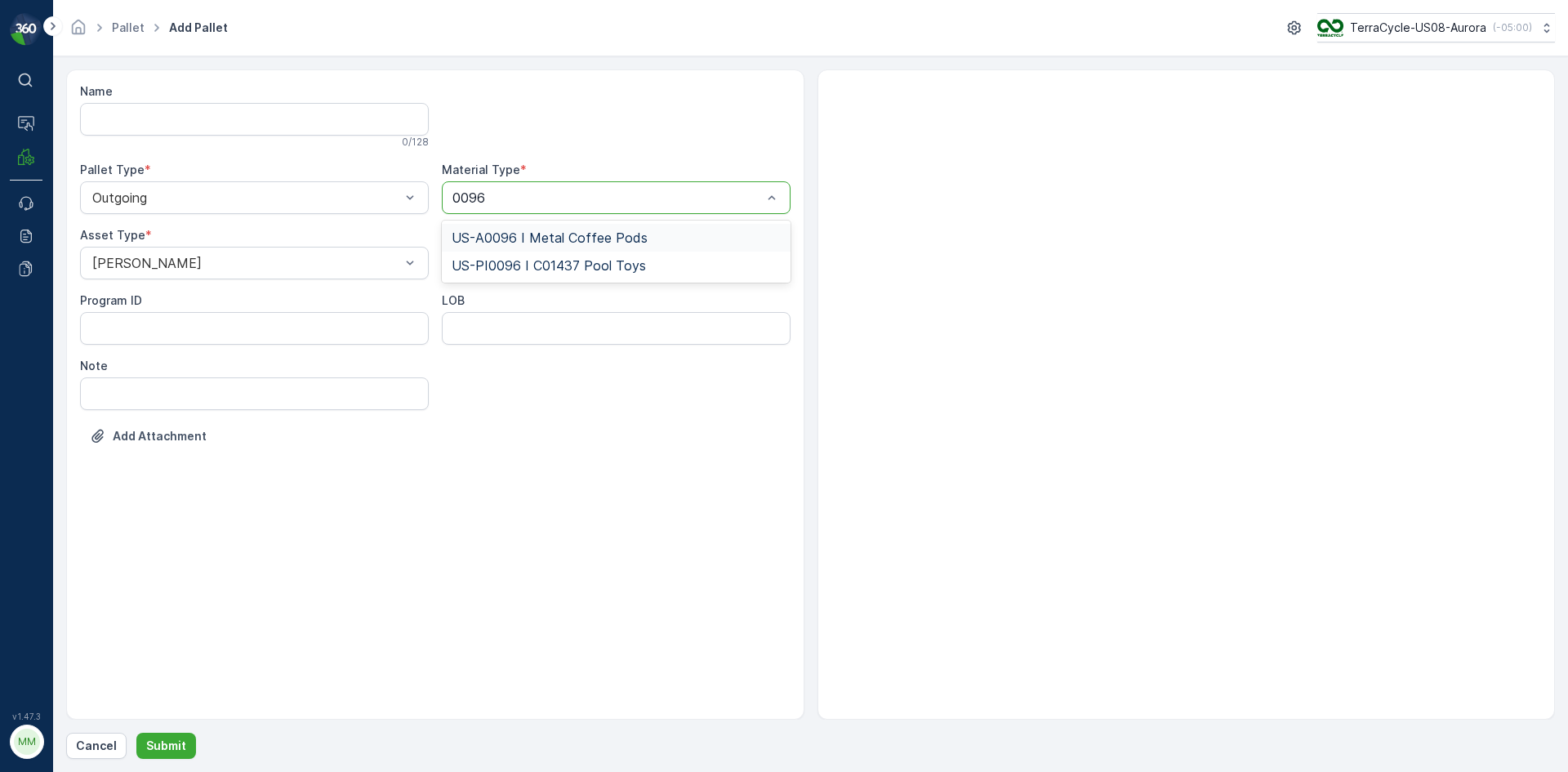
click at [522, 242] on span "US-A0096 I Metal Coffee Pods" at bounding box center [549, 238] width 196 height 15
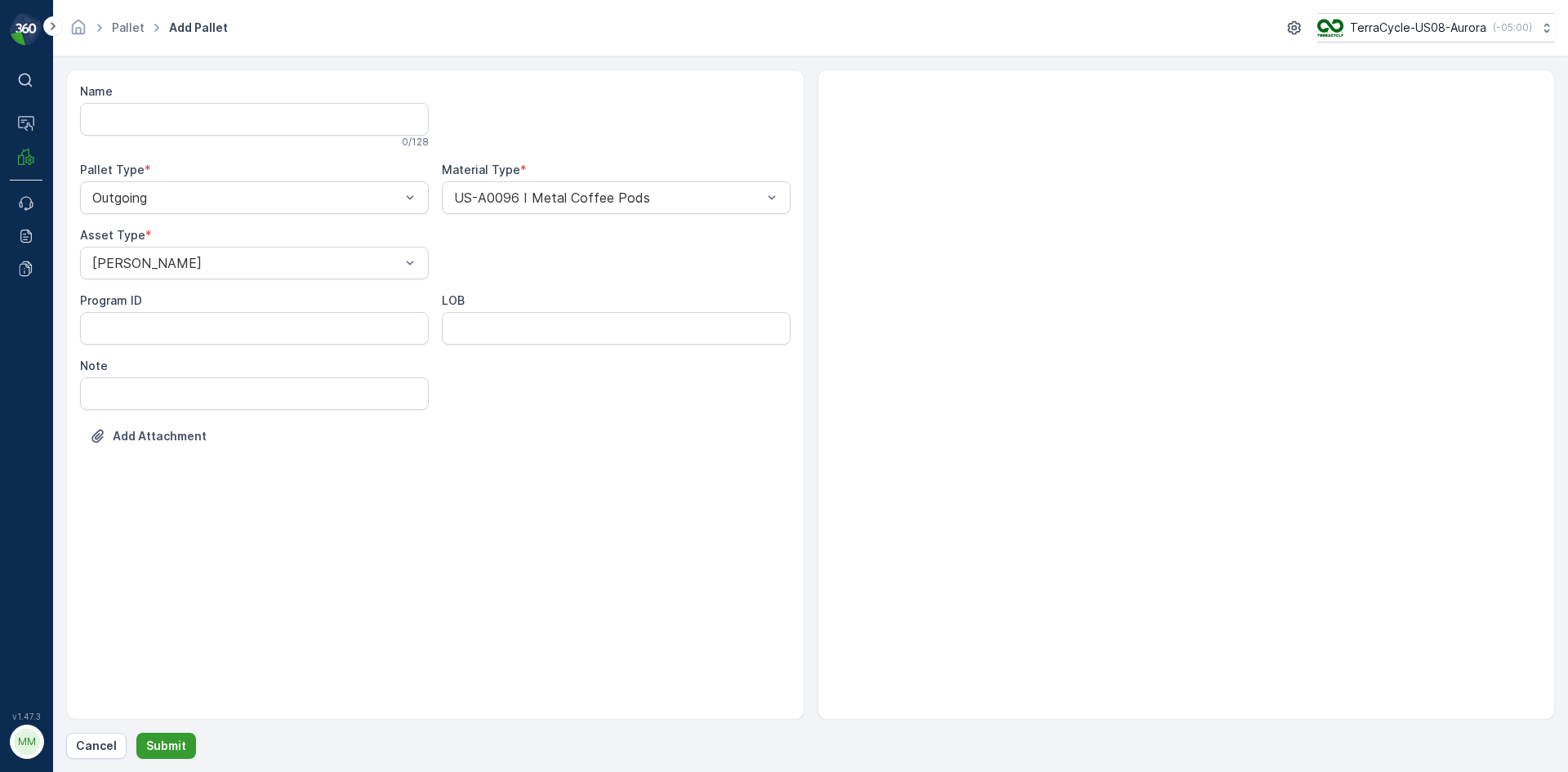
click at [168, 741] on p "Submit" at bounding box center [166, 745] width 40 height 16
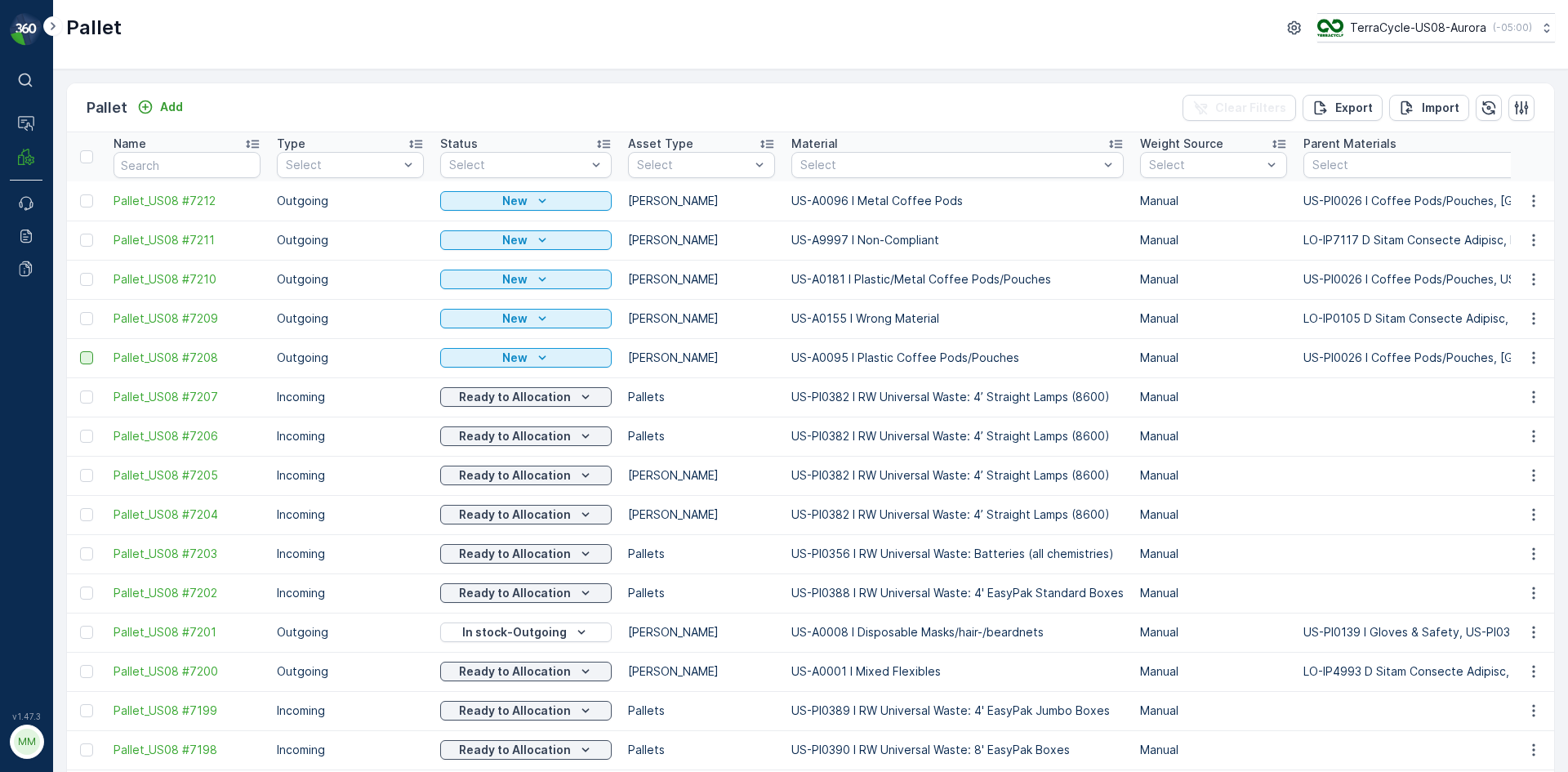
click at [89, 363] on div at bounding box center [86, 357] width 13 height 13
click at [80, 351] on input "checkbox" at bounding box center [80, 351] width 0 height 0
click at [87, 321] on div at bounding box center [86, 318] width 13 height 13
click at [80, 312] on input "checkbox" at bounding box center [80, 312] width 0 height 0
click at [87, 274] on div at bounding box center [86, 279] width 13 height 13
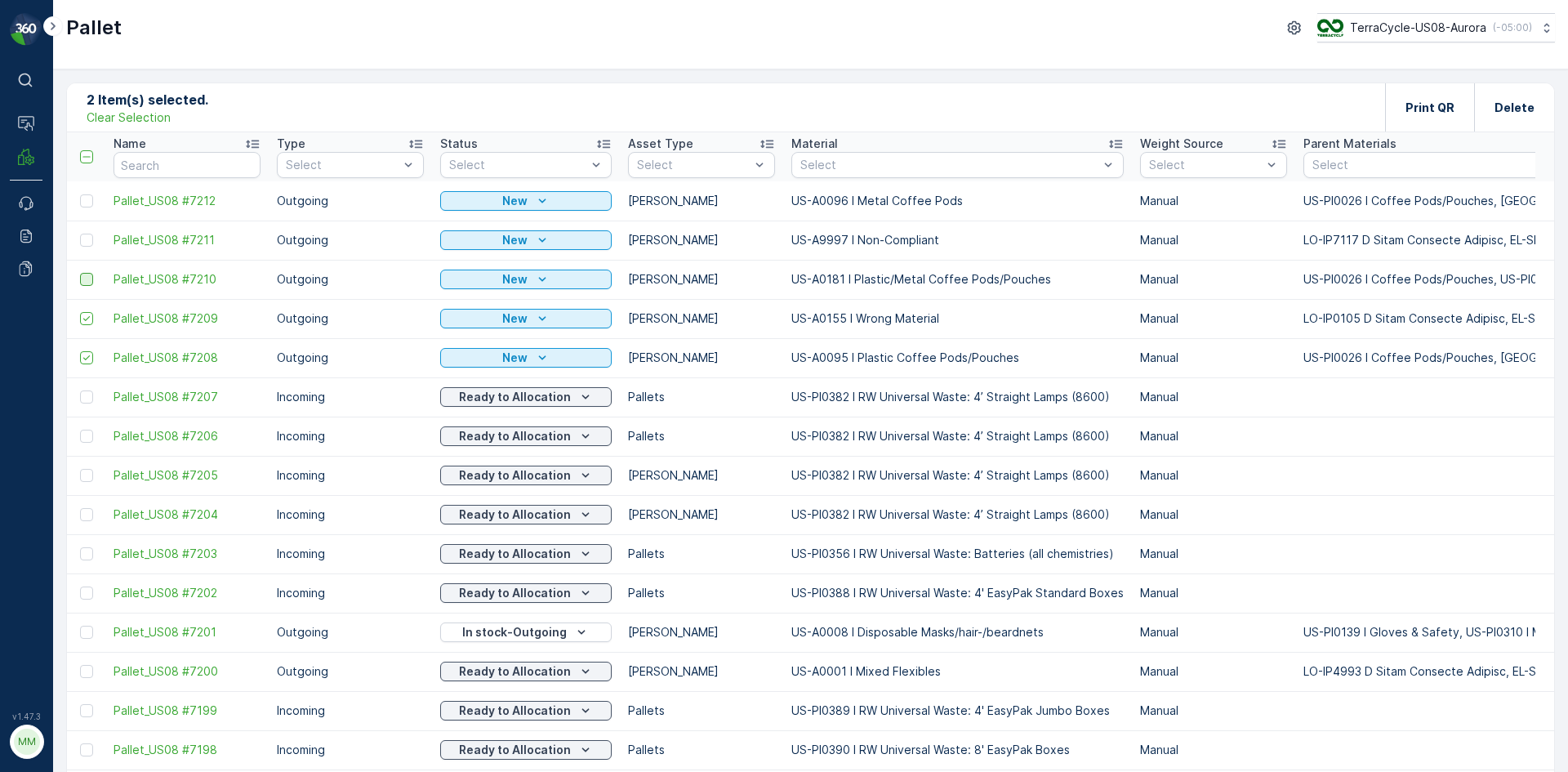
click at [80, 273] on input "checkbox" at bounding box center [80, 273] width 0 height 0
click at [90, 242] on div at bounding box center [86, 240] width 13 height 13
click at [80, 234] on input "checkbox" at bounding box center [80, 234] width 0 height 0
click at [90, 202] on div at bounding box center [86, 200] width 13 height 13
click at [80, 194] on input "checkbox" at bounding box center [80, 194] width 0 height 0
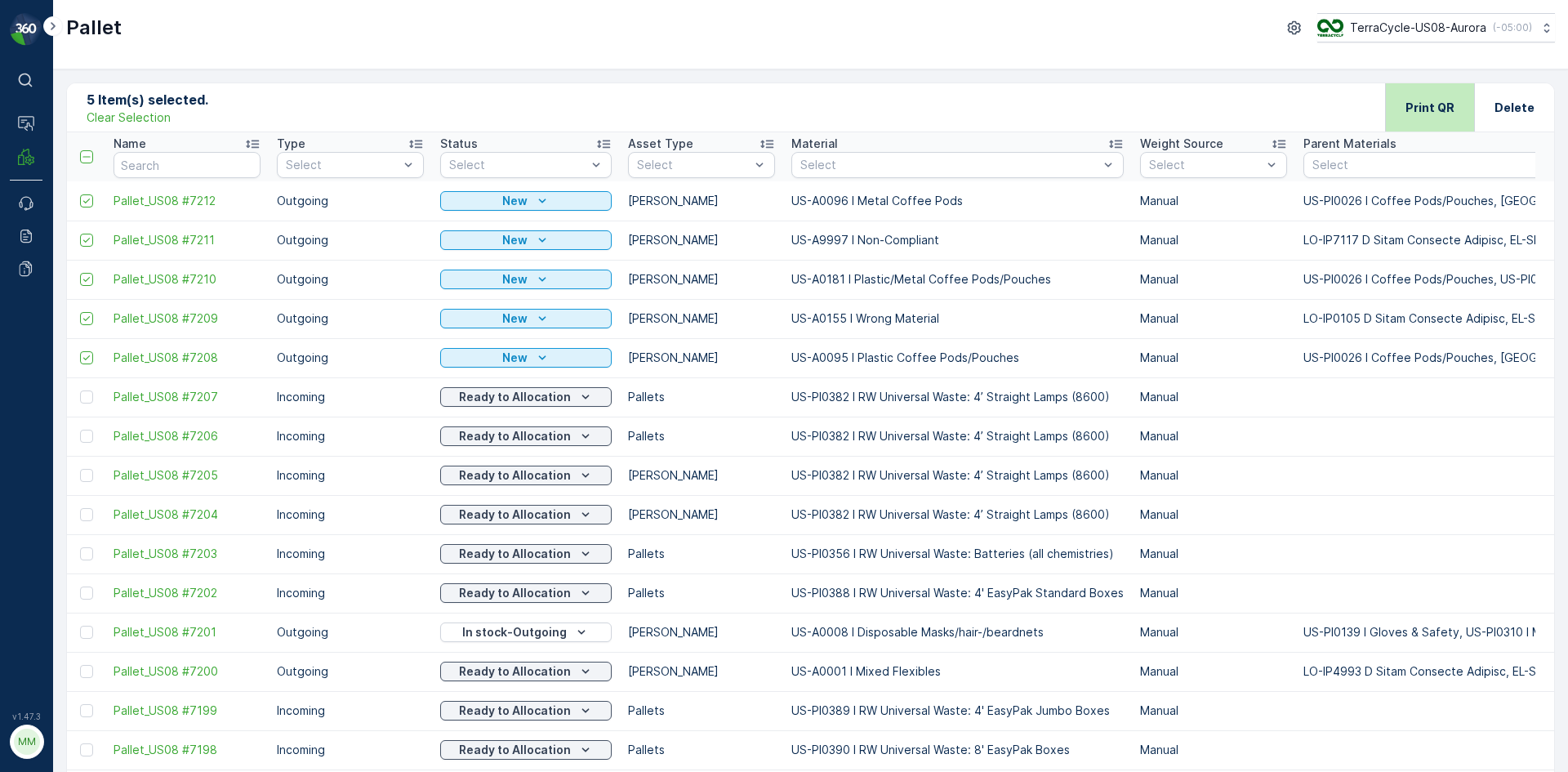
click at [1403, 114] on div "Print QR" at bounding box center [1429, 107] width 89 height 48
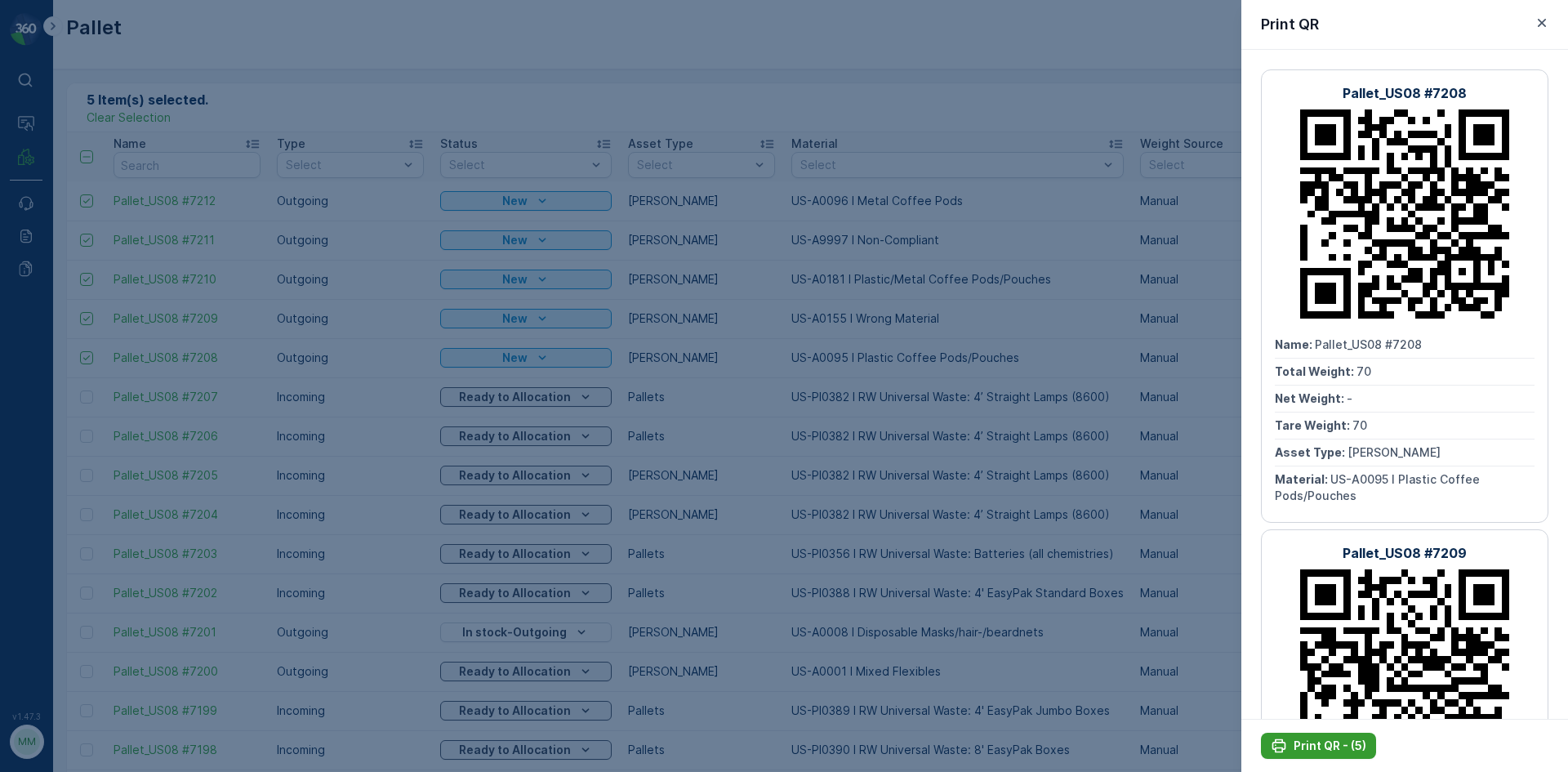
click at [1309, 741] on p "Print QR - (5)" at bounding box center [1329, 745] width 72 height 16
click at [484, 89] on div at bounding box center [784, 386] width 1568 height 772
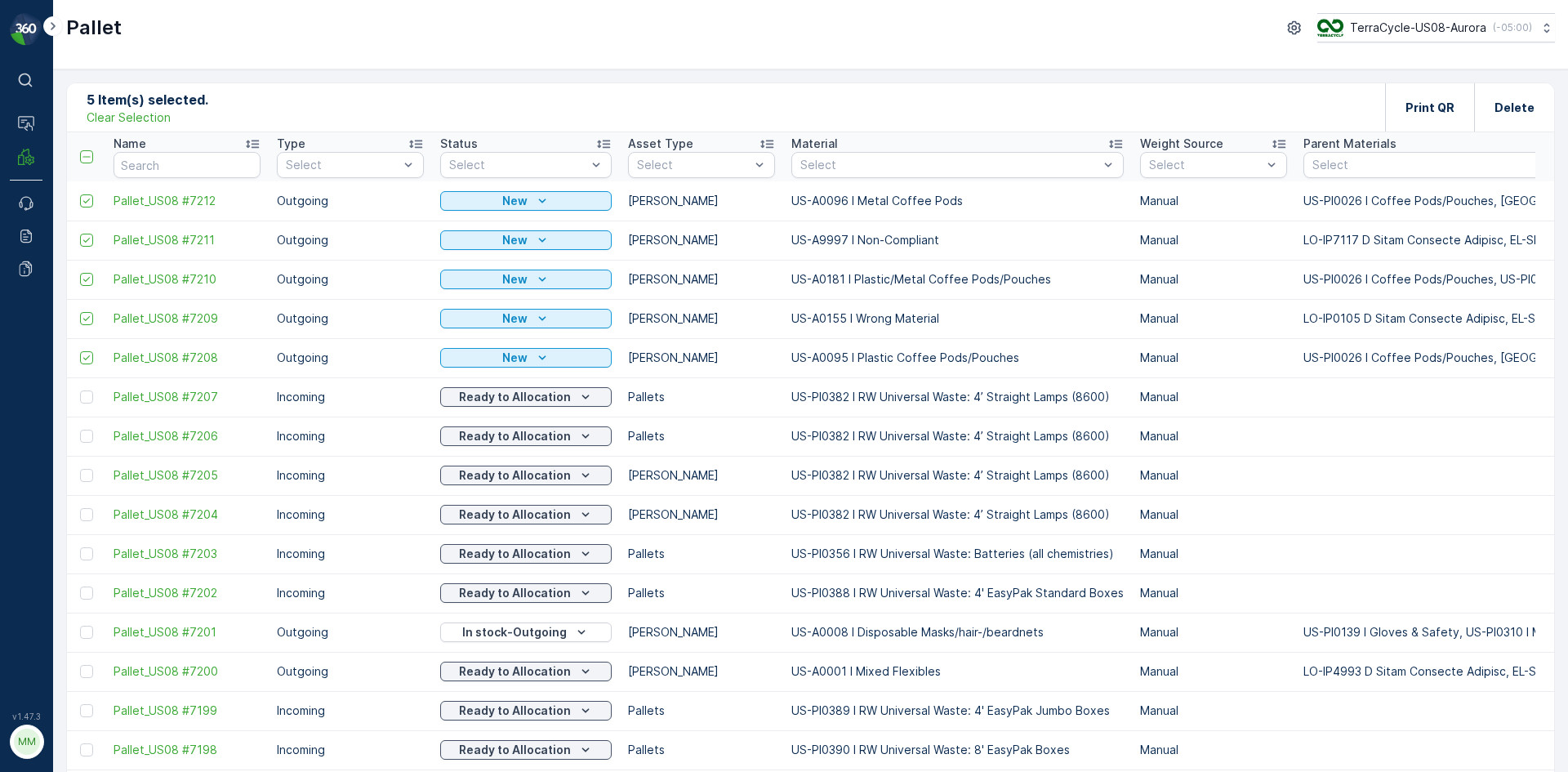
click at [157, 123] on p "Clear Selection" at bounding box center [128, 118] width 84 height 16
click at [147, 119] on div "Pallet Add" at bounding box center [138, 107] width 103 height 23
click at [171, 100] on p "Add" at bounding box center [171, 107] width 23 height 16
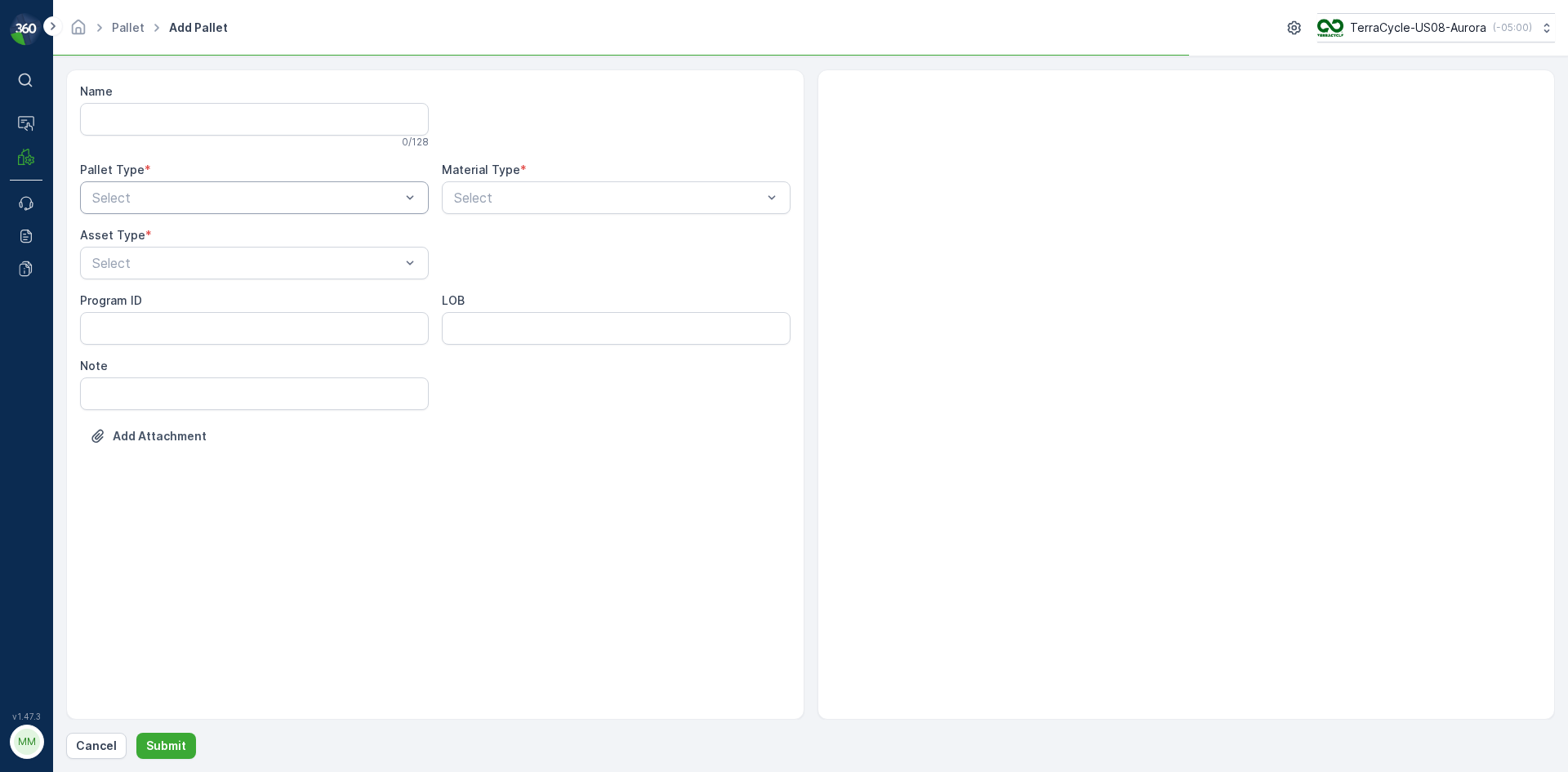
click at [138, 198] on div at bounding box center [246, 197] width 311 height 15
click at [125, 267] on span "Outgoing" at bounding box center [117, 265] width 54 height 15
click at [125, 267] on div at bounding box center [246, 262] width 311 height 15
click at [125, 304] on span "[PERSON_NAME]" at bounding box center [145, 303] width 110 height 15
type input "0"
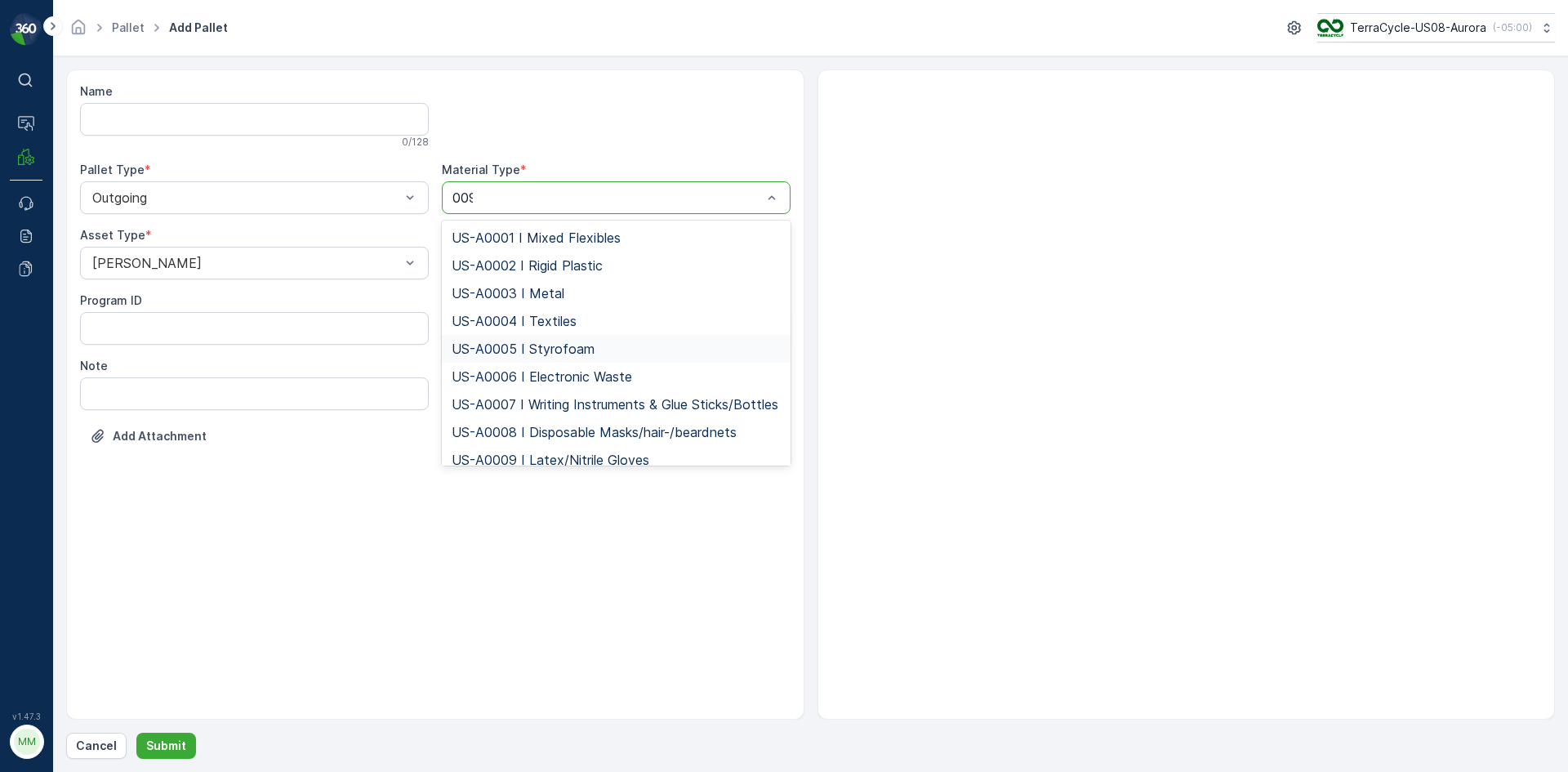
type input "0095"
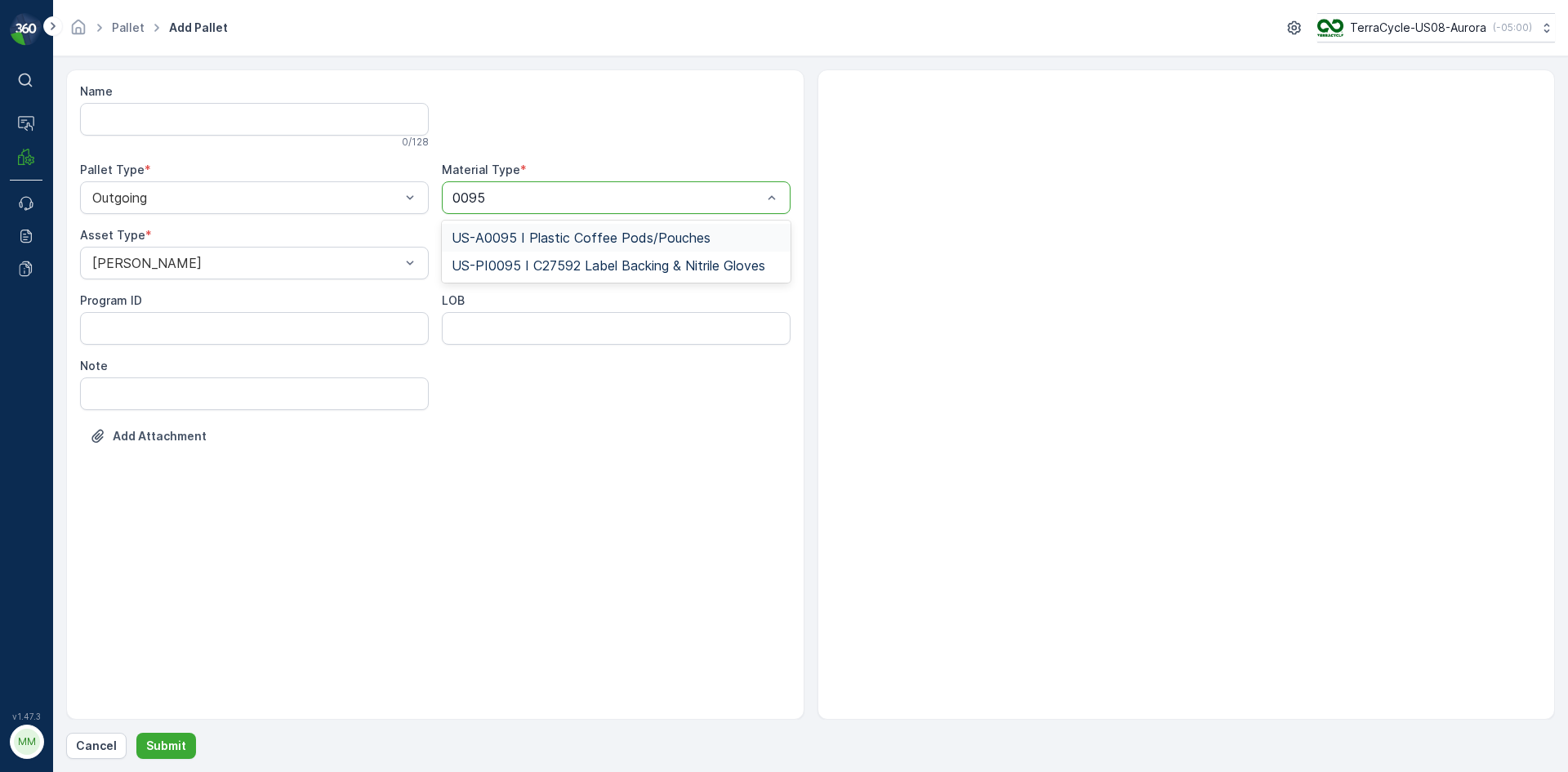
click at [522, 232] on span "US-A0095 I Plastic Coffee Pods/Pouches" at bounding box center [581, 238] width 259 height 15
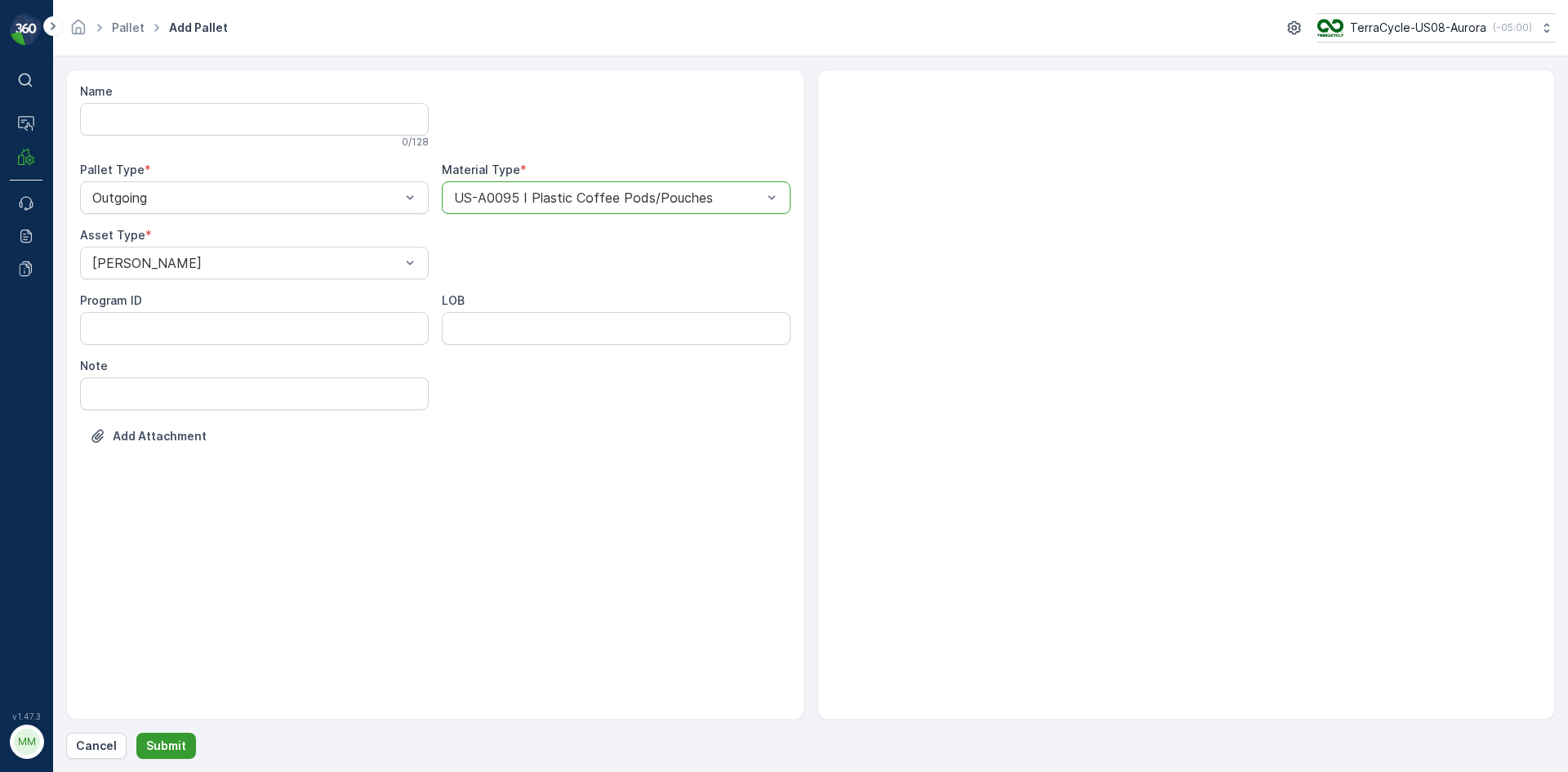
click at [176, 739] on p "Submit" at bounding box center [166, 745] width 40 height 16
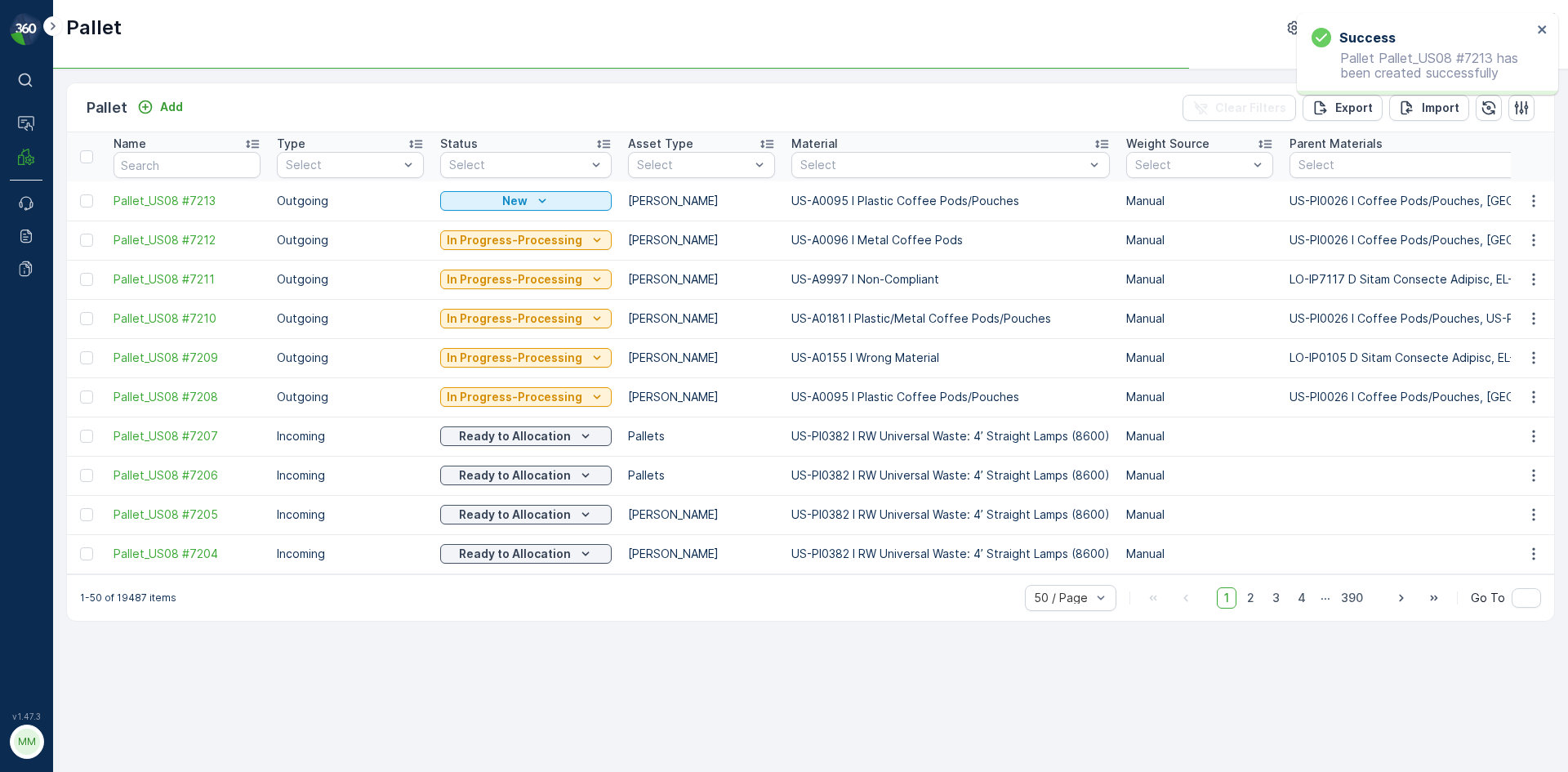
click at [167, 117] on div "Add" at bounding box center [159, 107] width 58 height 21
click at [167, 112] on p "Add" at bounding box center [171, 107] width 23 height 16
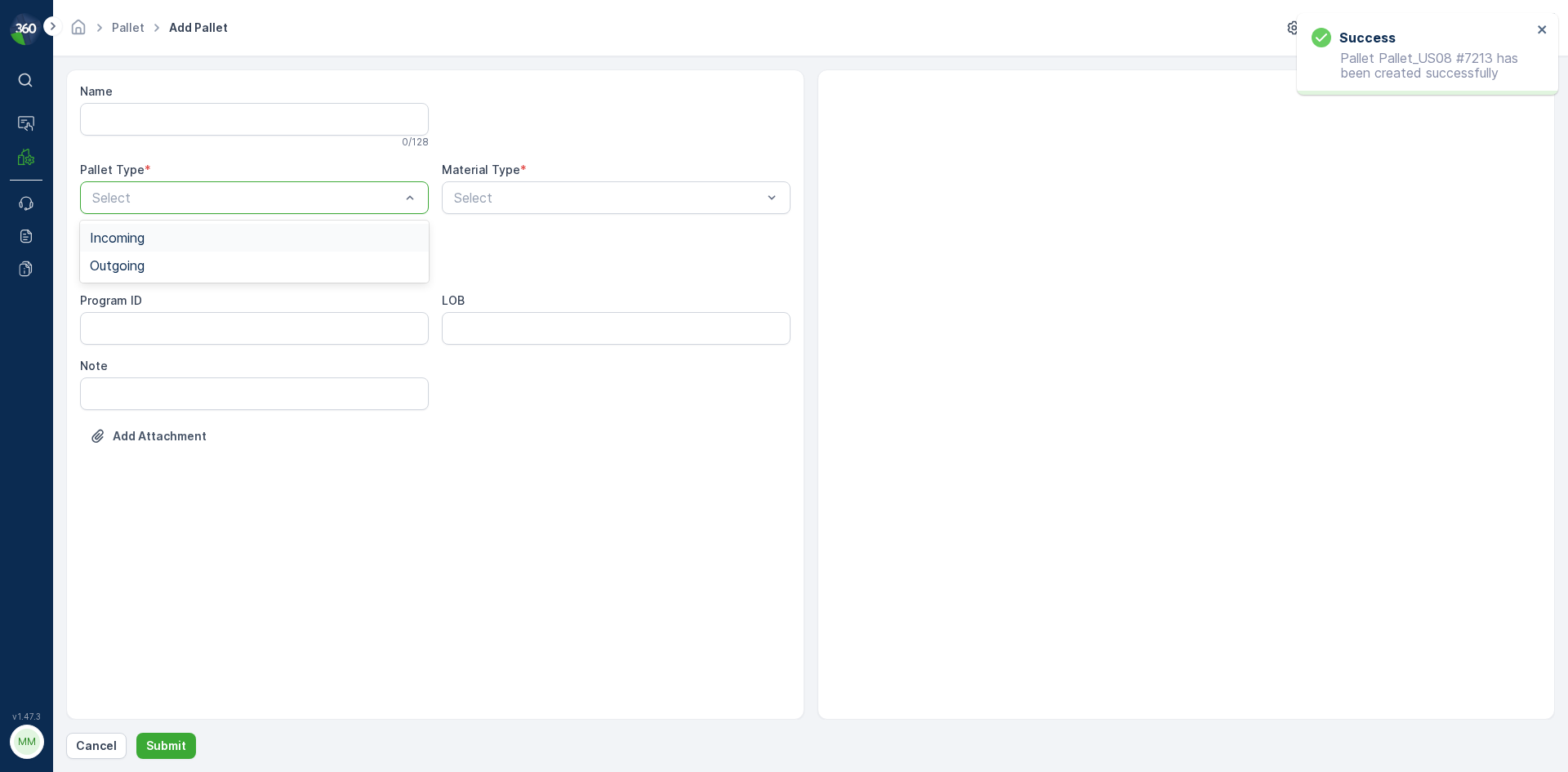
click at [156, 192] on div at bounding box center [246, 197] width 311 height 15
click at [133, 266] on span "Outgoing" at bounding box center [117, 265] width 54 height 15
click at [133, 266] on div at bounding box center [246, 262] width 311 height 15
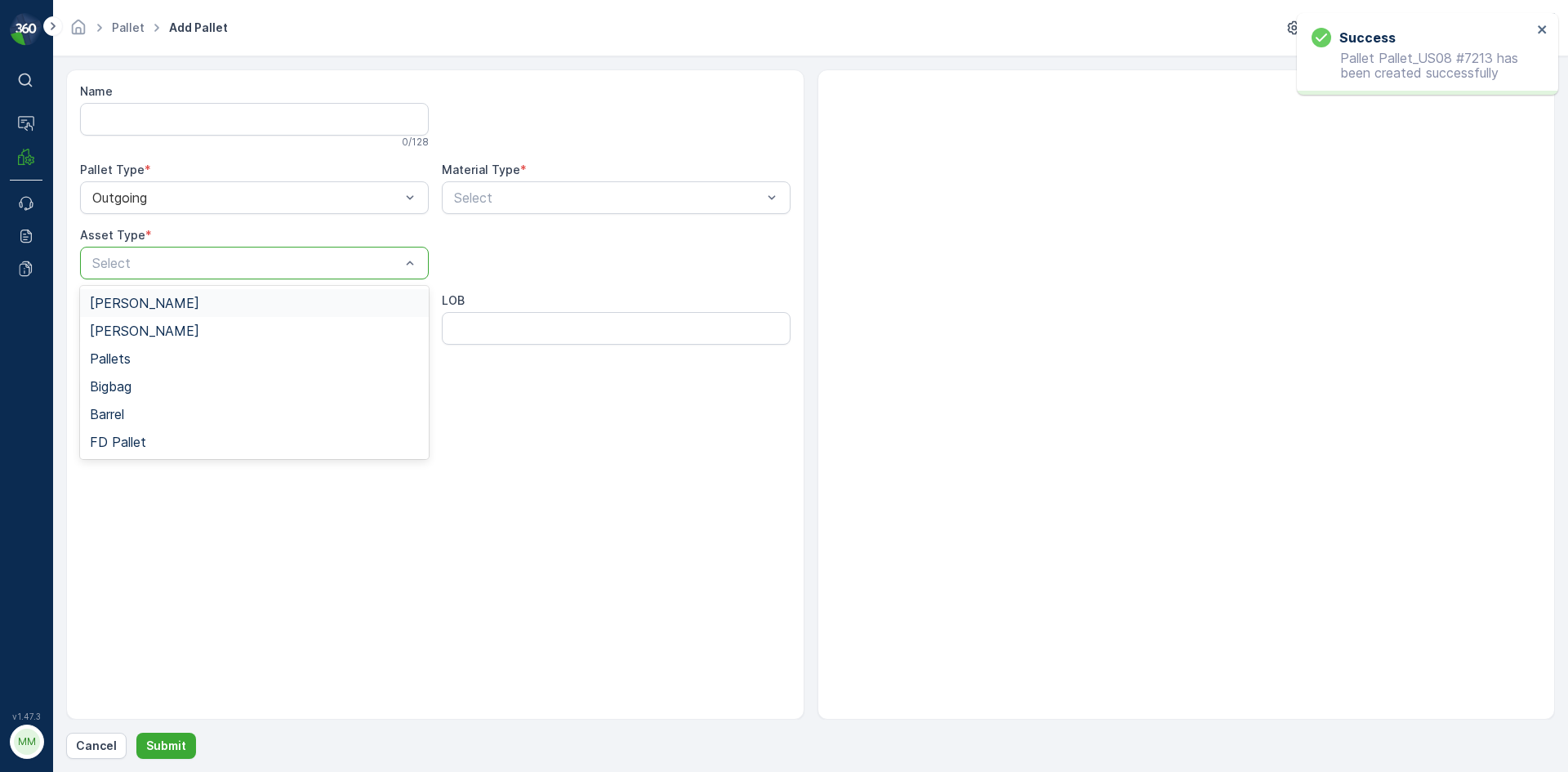
click at [129, 296] on span "[PERSON_NAME]" at bounding box center [145, 303] width 110 height 15
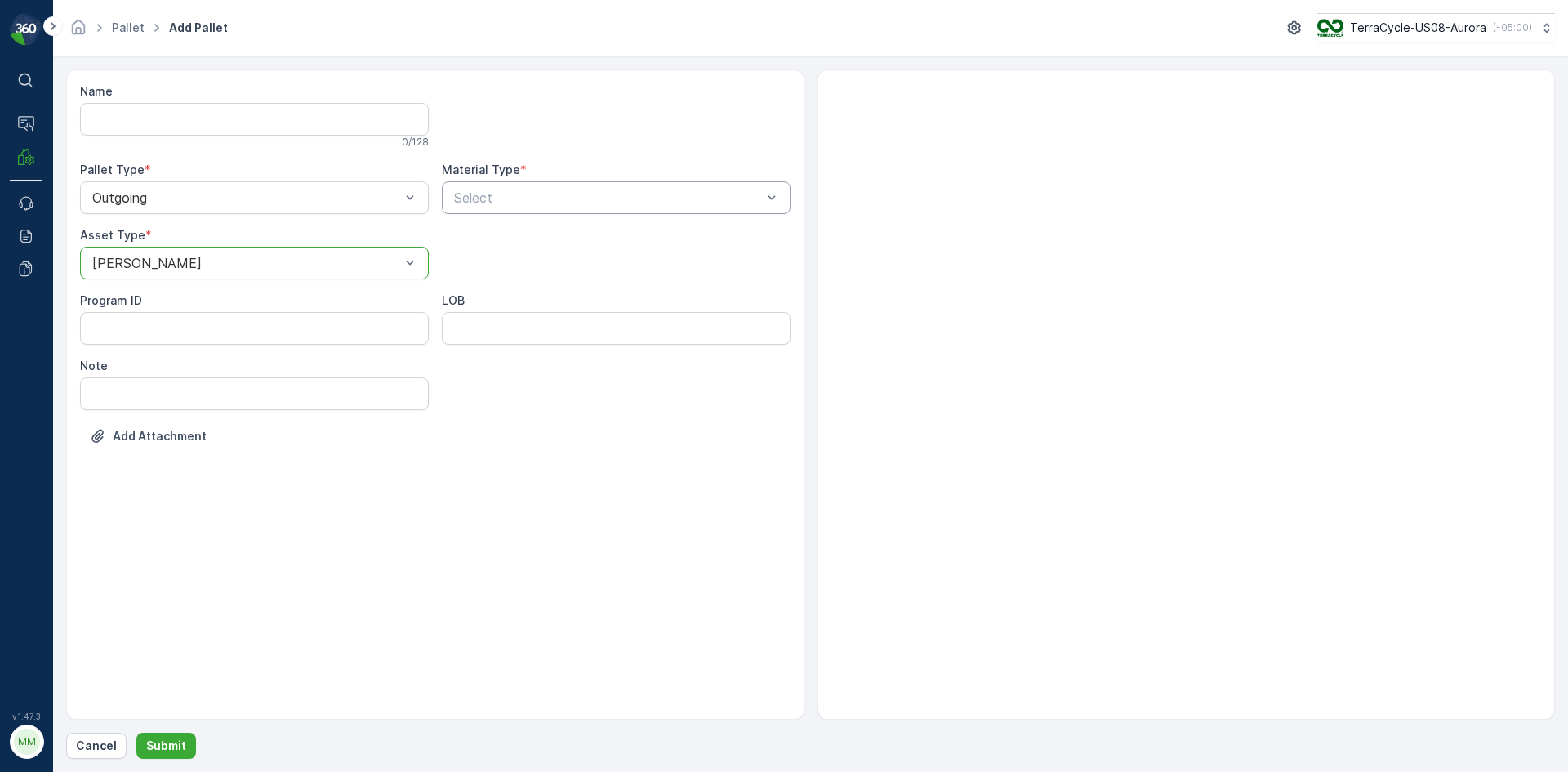
click at [529, 191] on div at bounding box center [608, 197] width 311 height 15
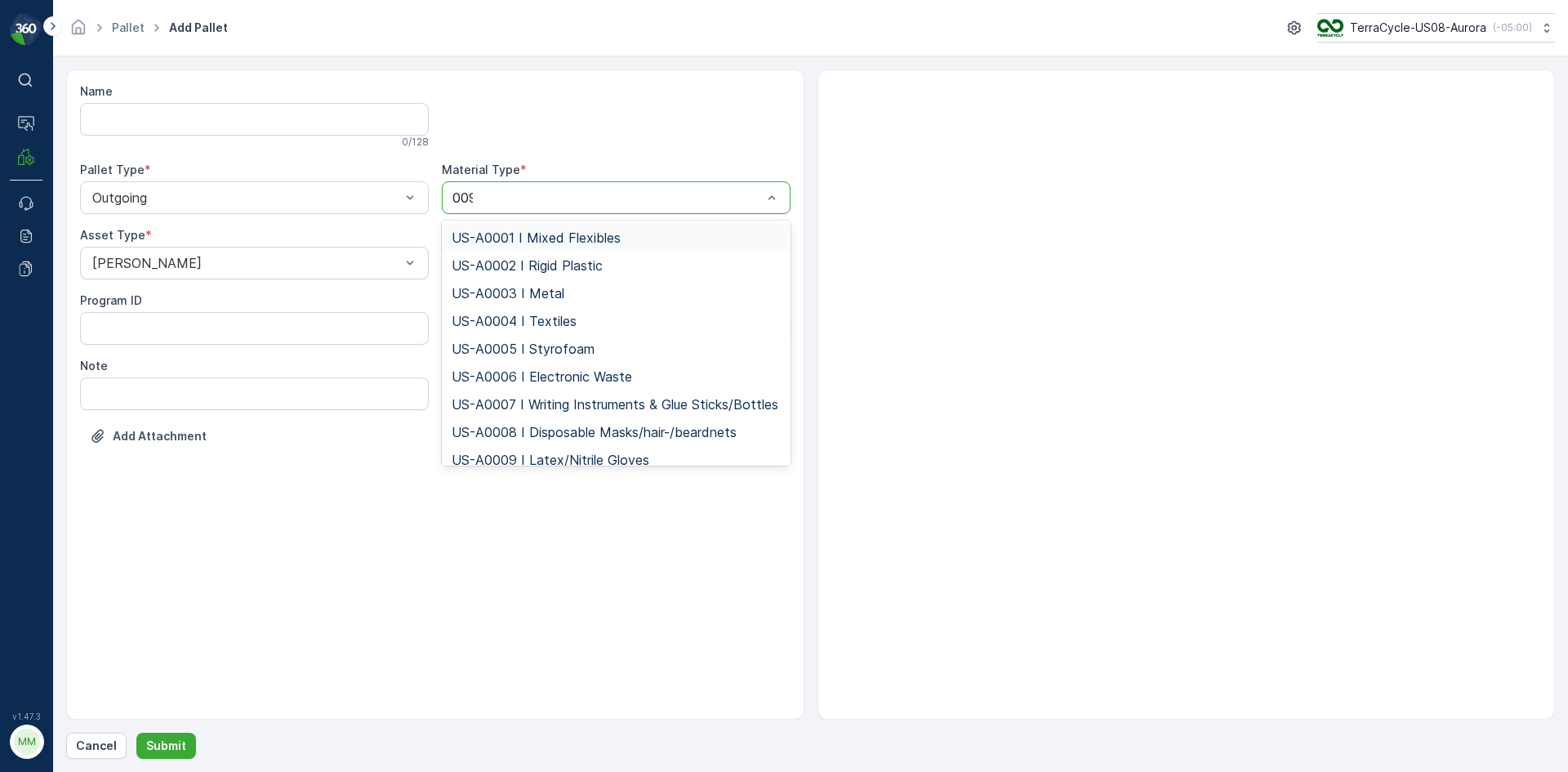
type input "0095"
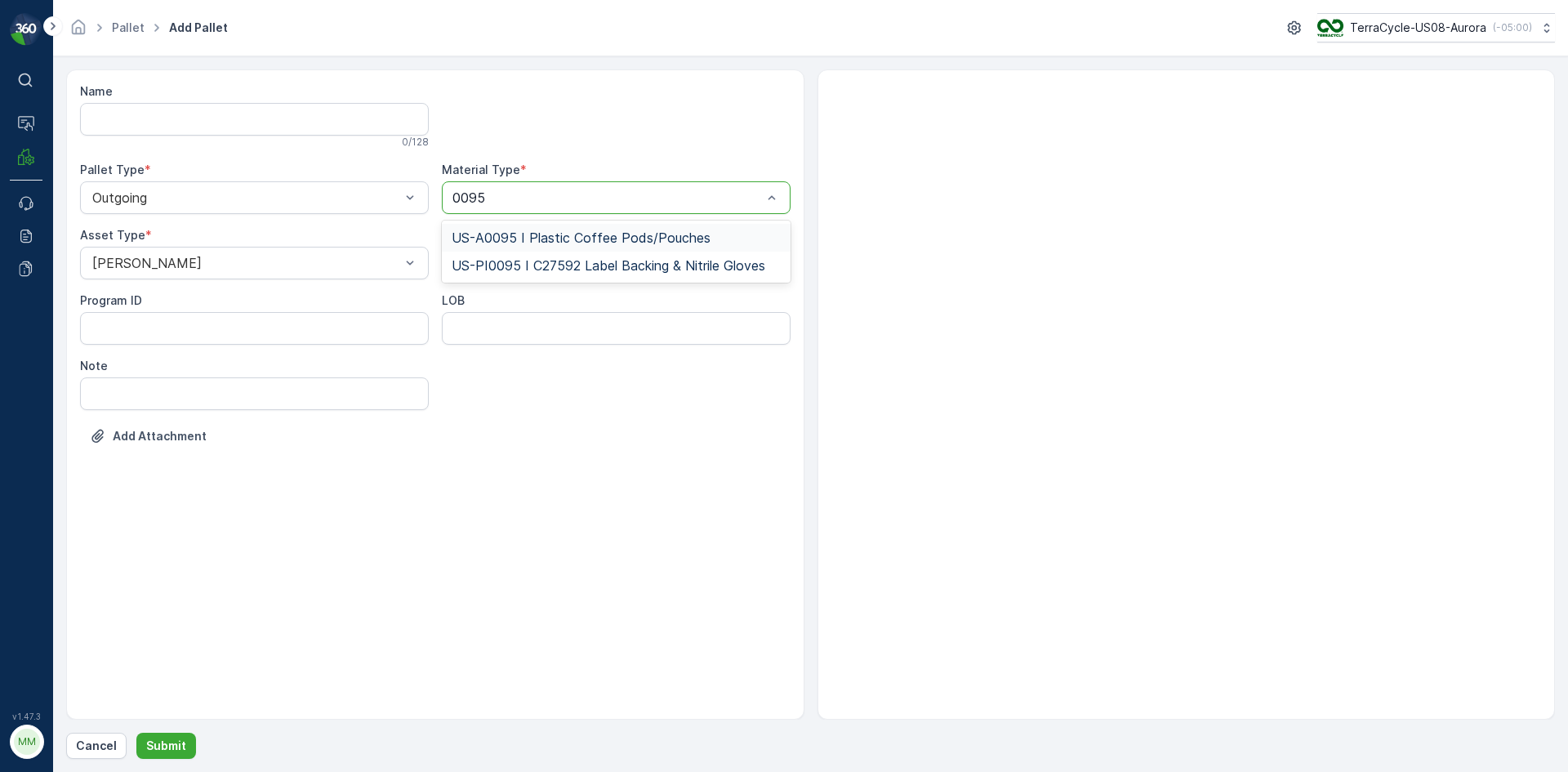
click at [504, 242] on span "US-A0095 I Plastic Coffee Pods/Pouches" at bounding box center [581, 238] width 259 height 15
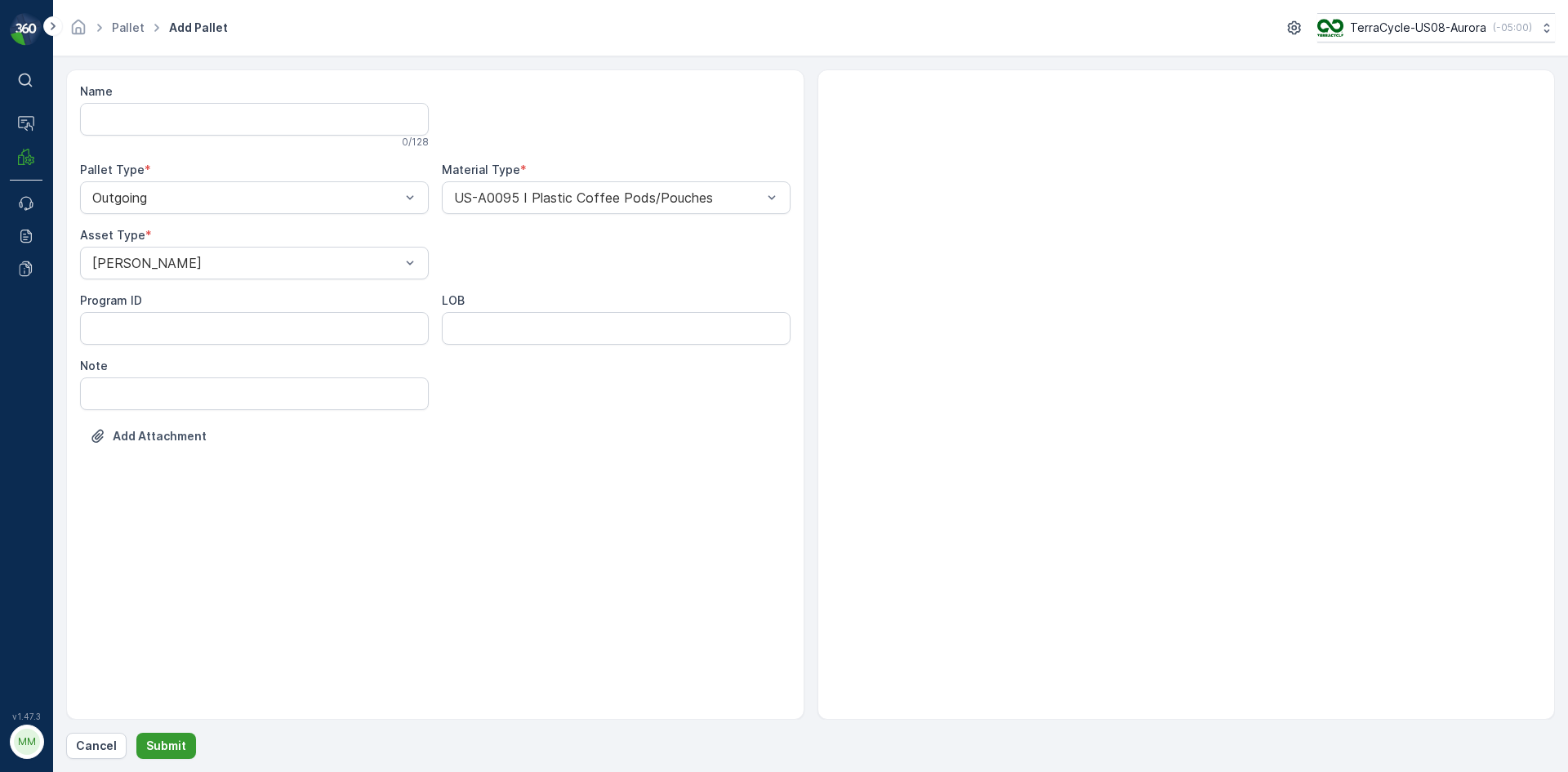
click at [187, 740] on button "Submit" at bounding box center [166, 745] width 59 height 26
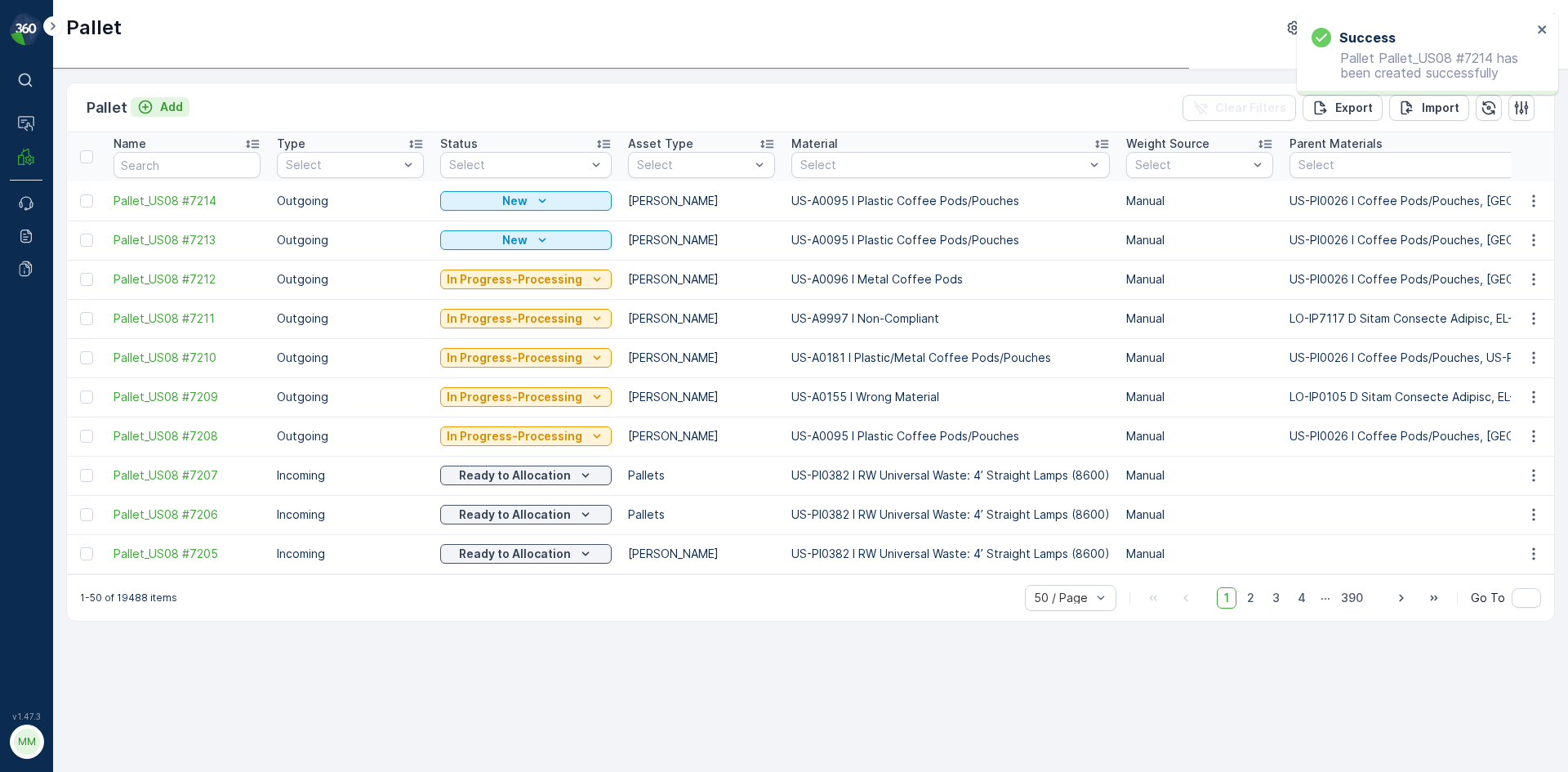
click at [165, 101] on p "Add" at bounding box center [171, 107] width 23 height 16
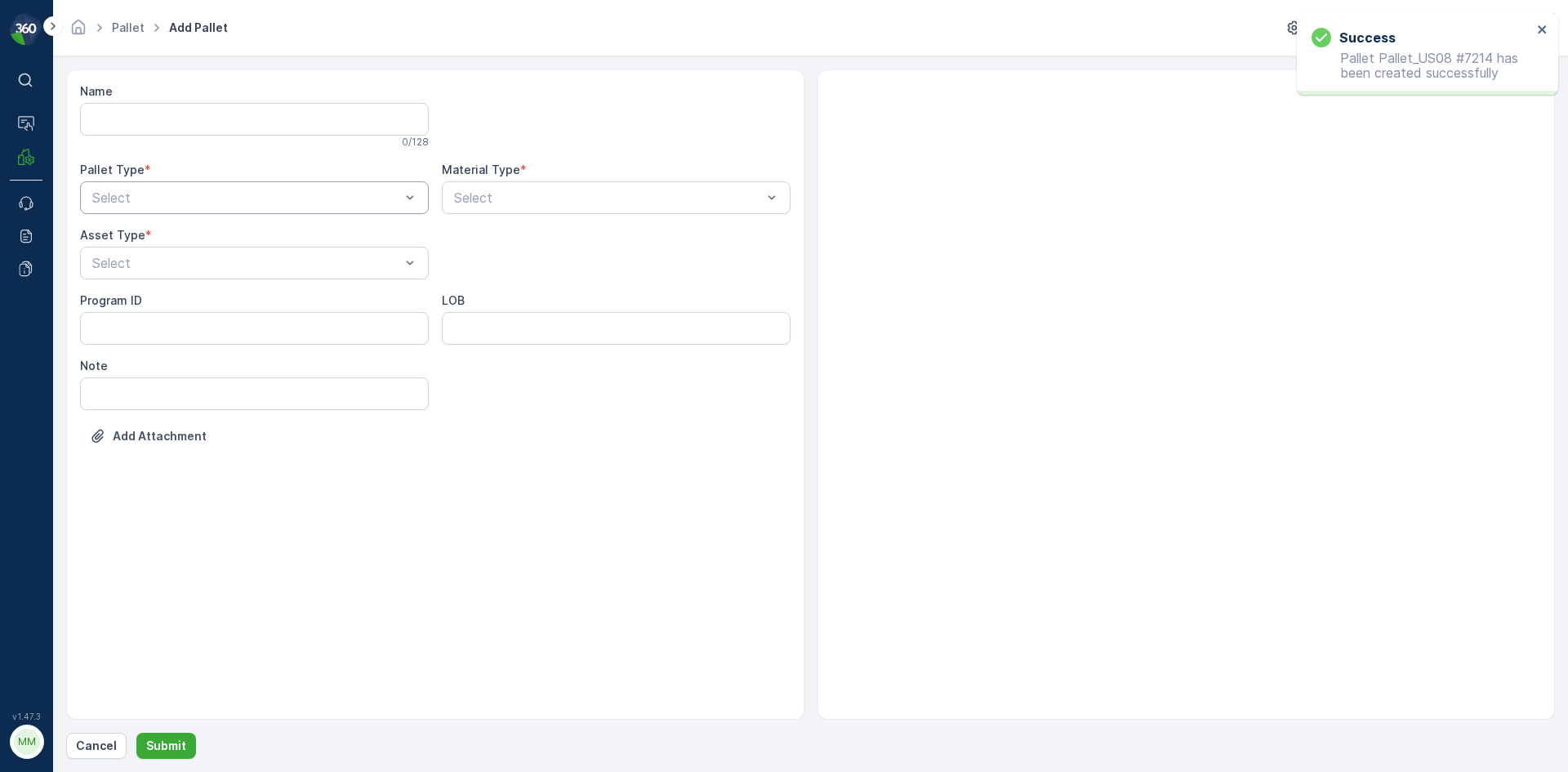
click at [146, 198] on div at bounding box center [246, 197] width 311 height 15
click at [115, 267] on span "Outgoing" at bounding box center [117, 265] width 54 height 15
click at [115, 267] on div at bounding box center [246, 262] width 311 height 15
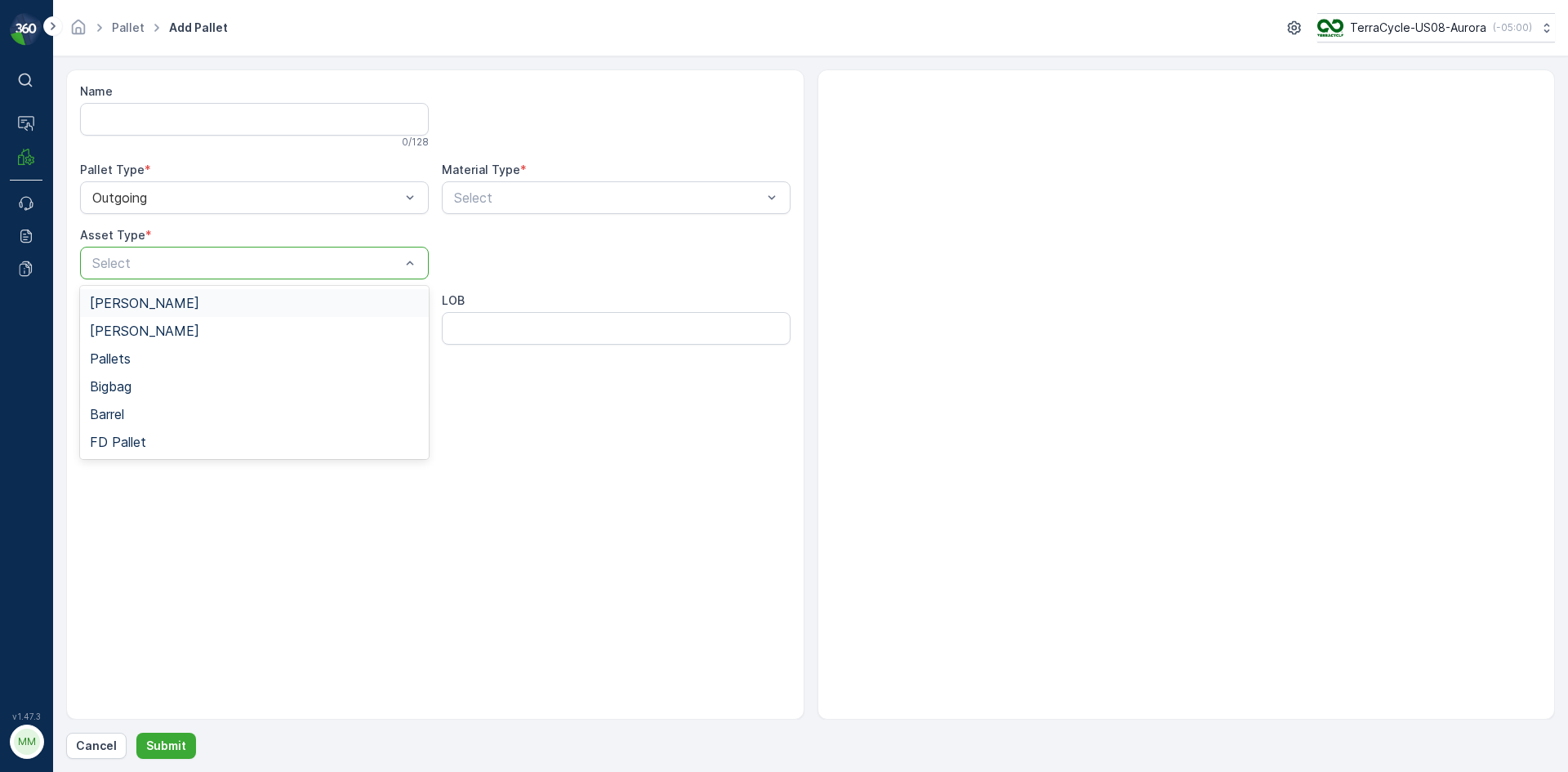
click at [112, 300] on span "[PERSON_NAME]" at bounding box center [145, 303] width 110 height 15
click at [491, 193] on div at bounding box center [608, 197] width 311 height 15
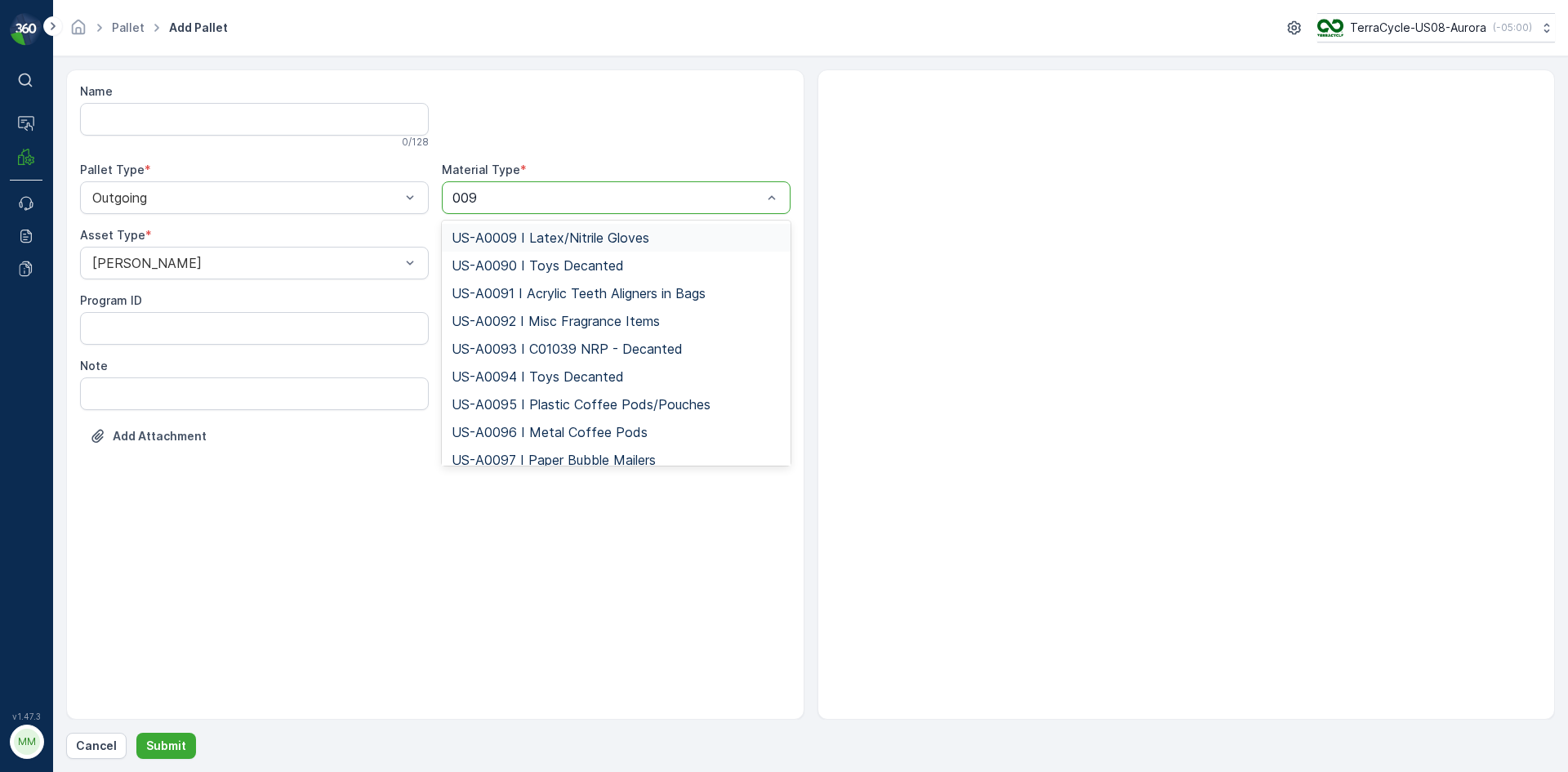
type input "0095"
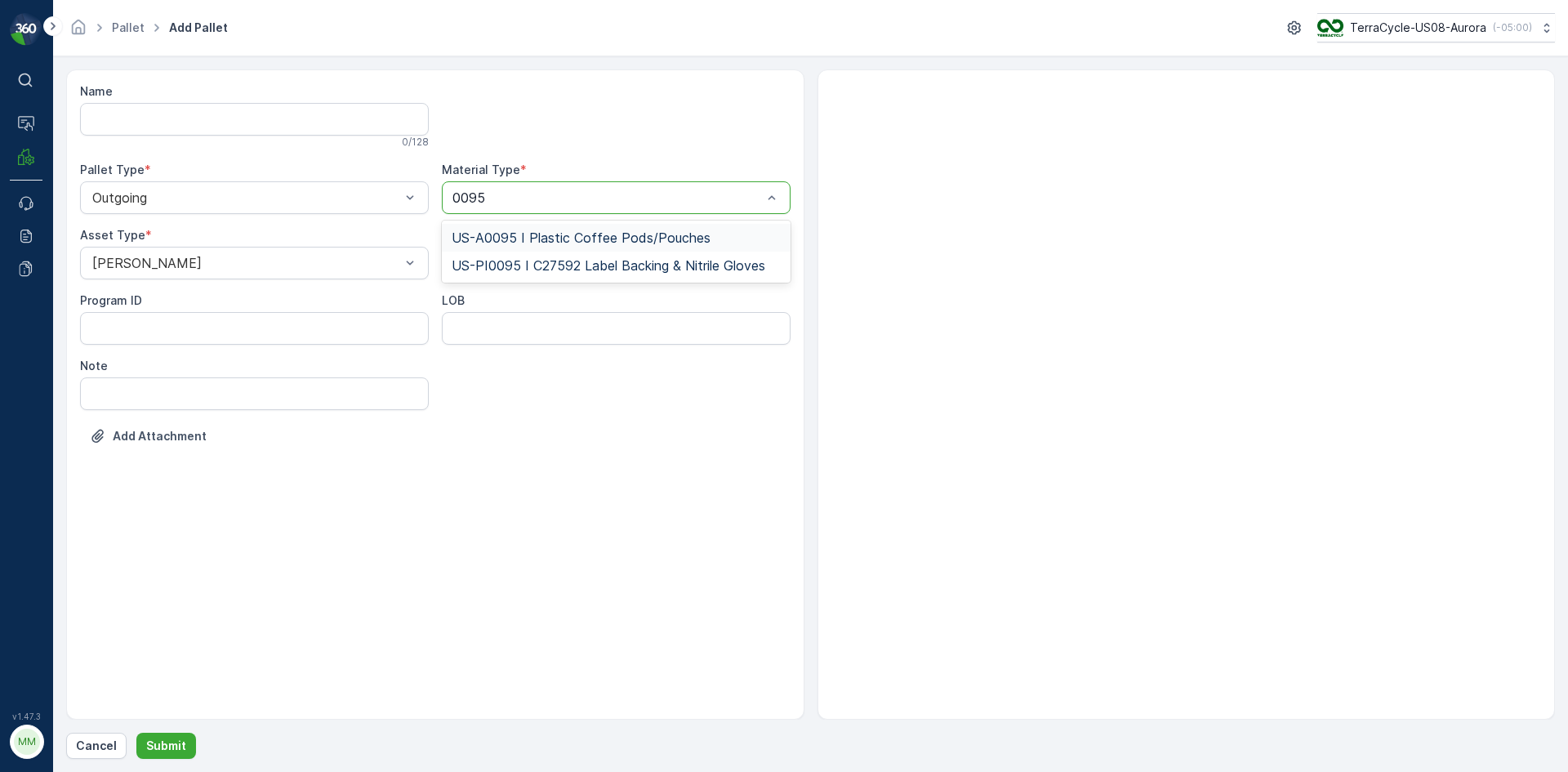
click at [539, 228] on div "US-A0095 I Plastic Coffee Pods/Pouches" at bounding box center [616, 238] width 348 height 28
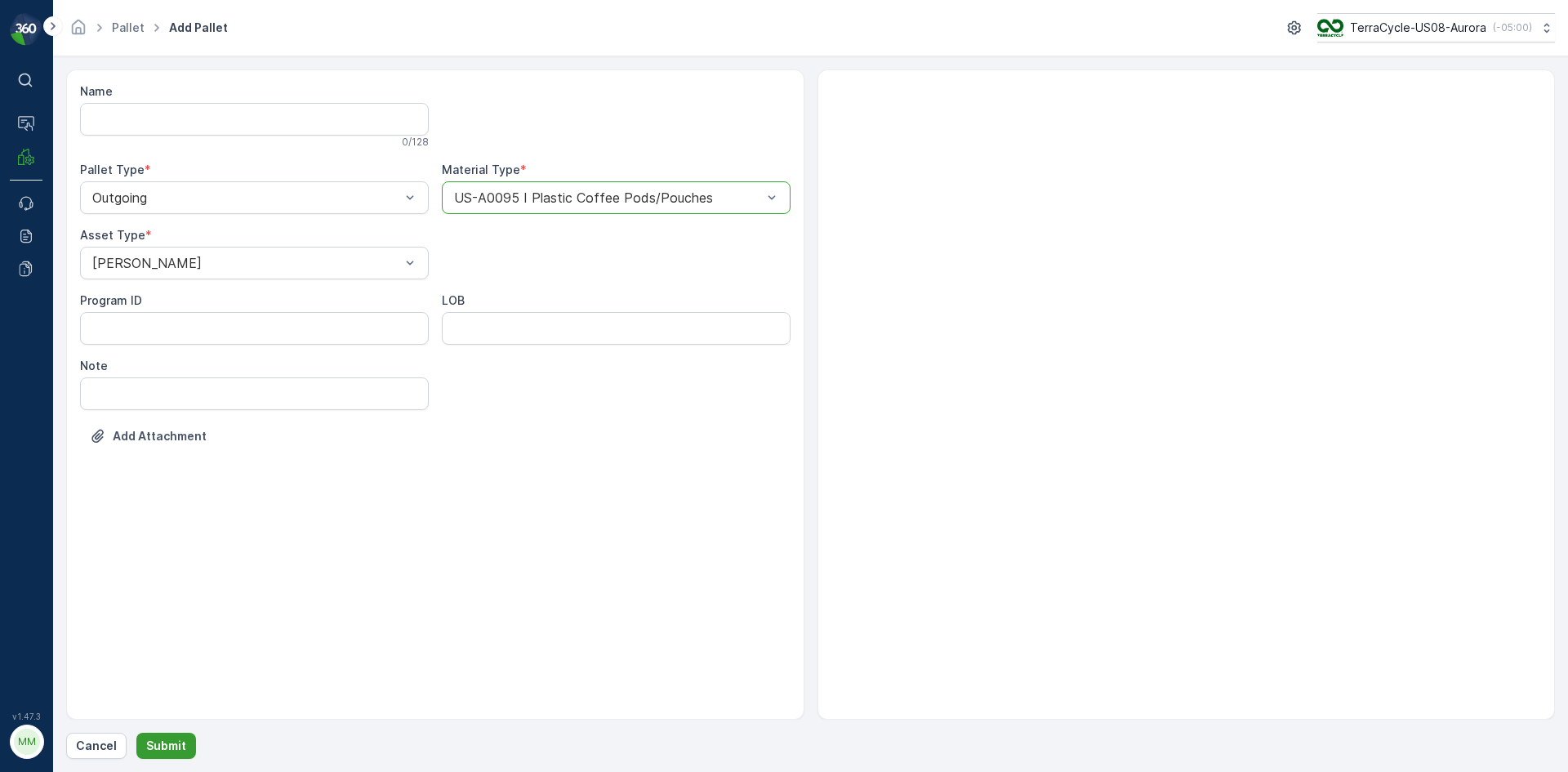
click at [161, 747] on p "Submit" at bounding box center [166, 745] width 40 height 16
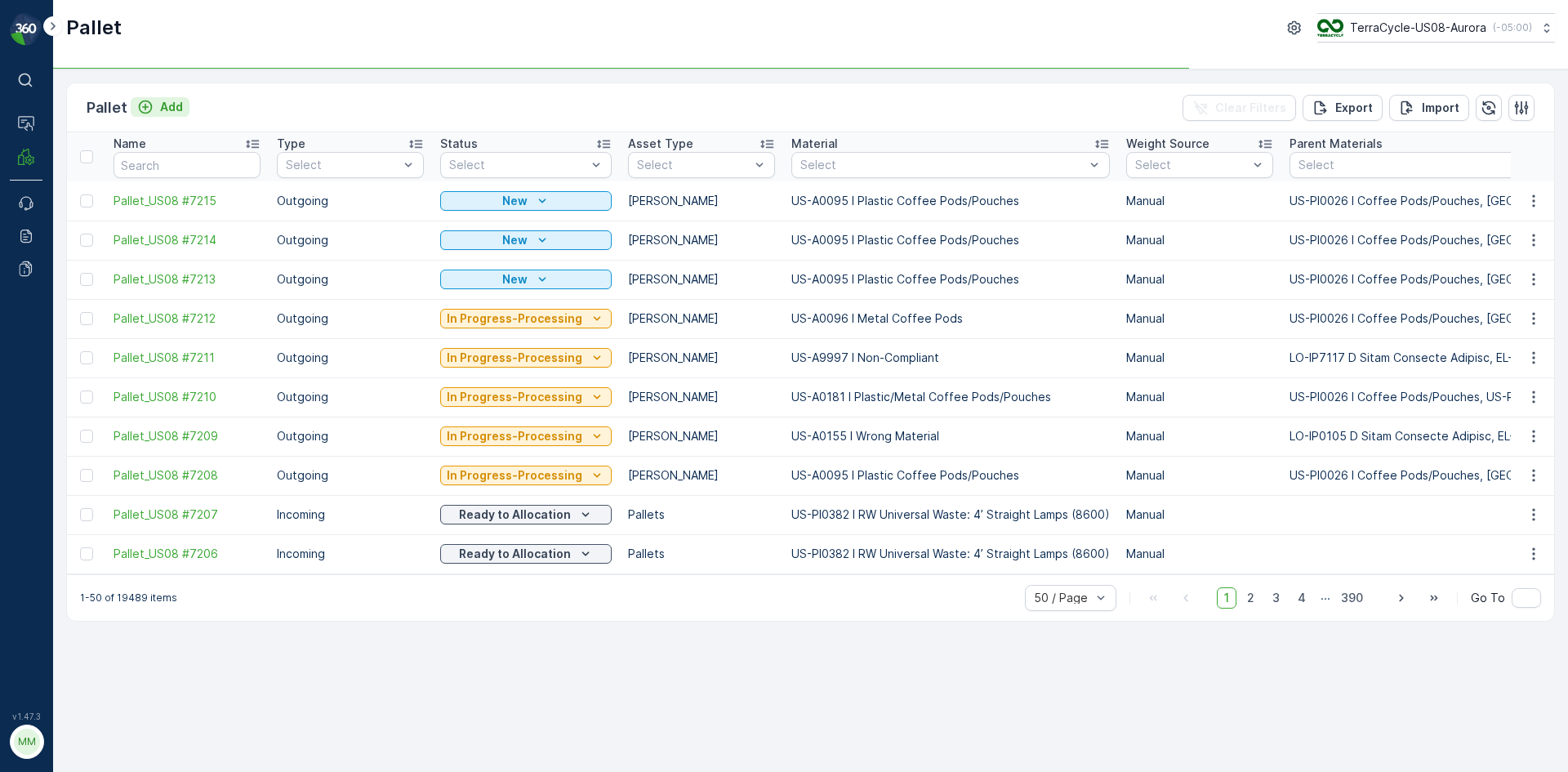
click at [177, 107] on p "Add" at bounding box center [171, 107] width 23 height 16
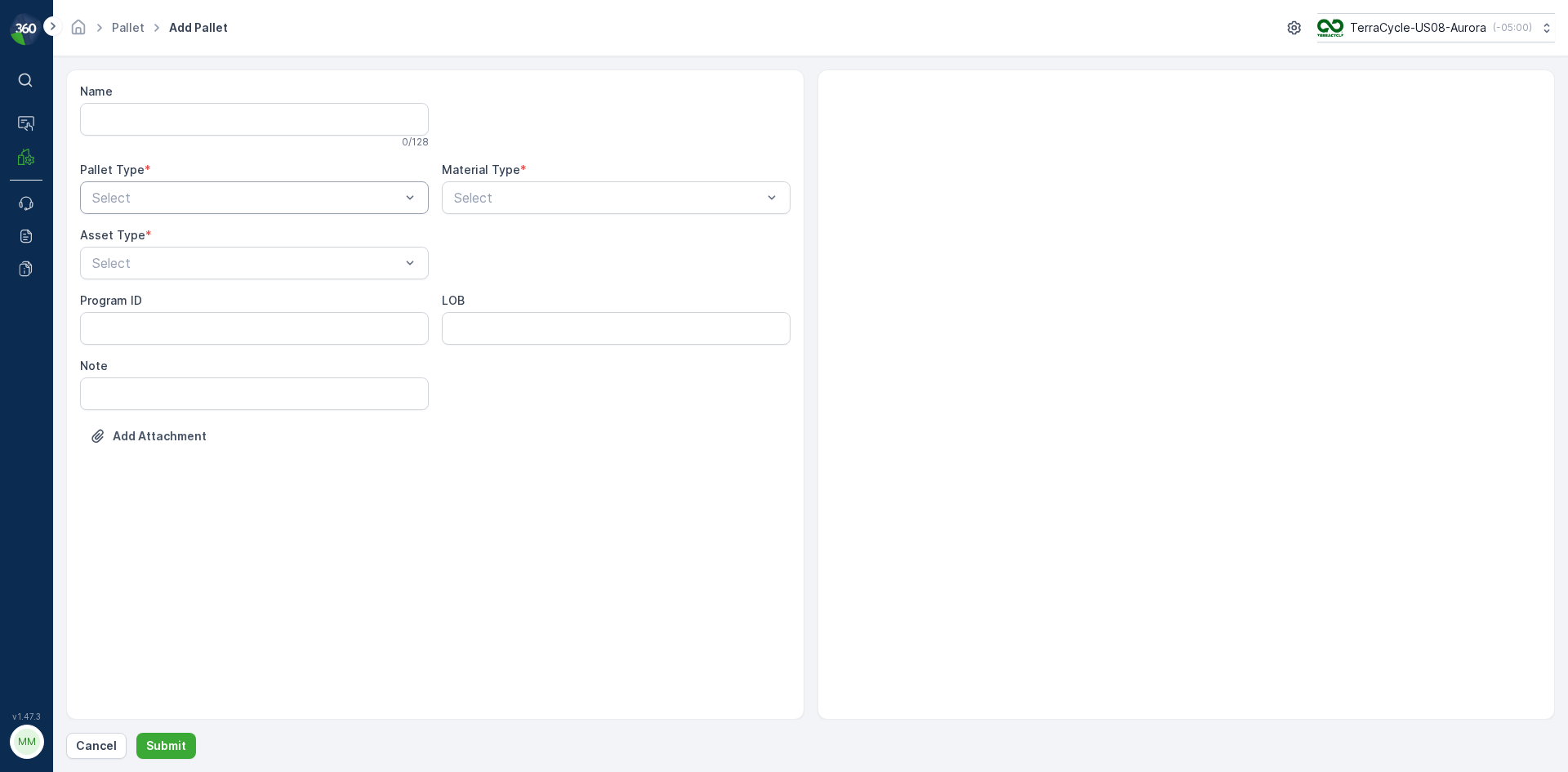
click at [124, 202] on div at bounding box center [246, 197] width 311 height 15
click at [124, 268] on span "Outgoing" at bounding box center [117, 265] width 54 height 15
click at [124, 268] on div at bounding box center [246, 262] width 311 height 15
click at [116, 297] on span "[PERSON_NAME]" at bounding box center [145, 303] width 110 height 15
click at [514, 200] on div at bounding box center [608, 197] width 311 height 15
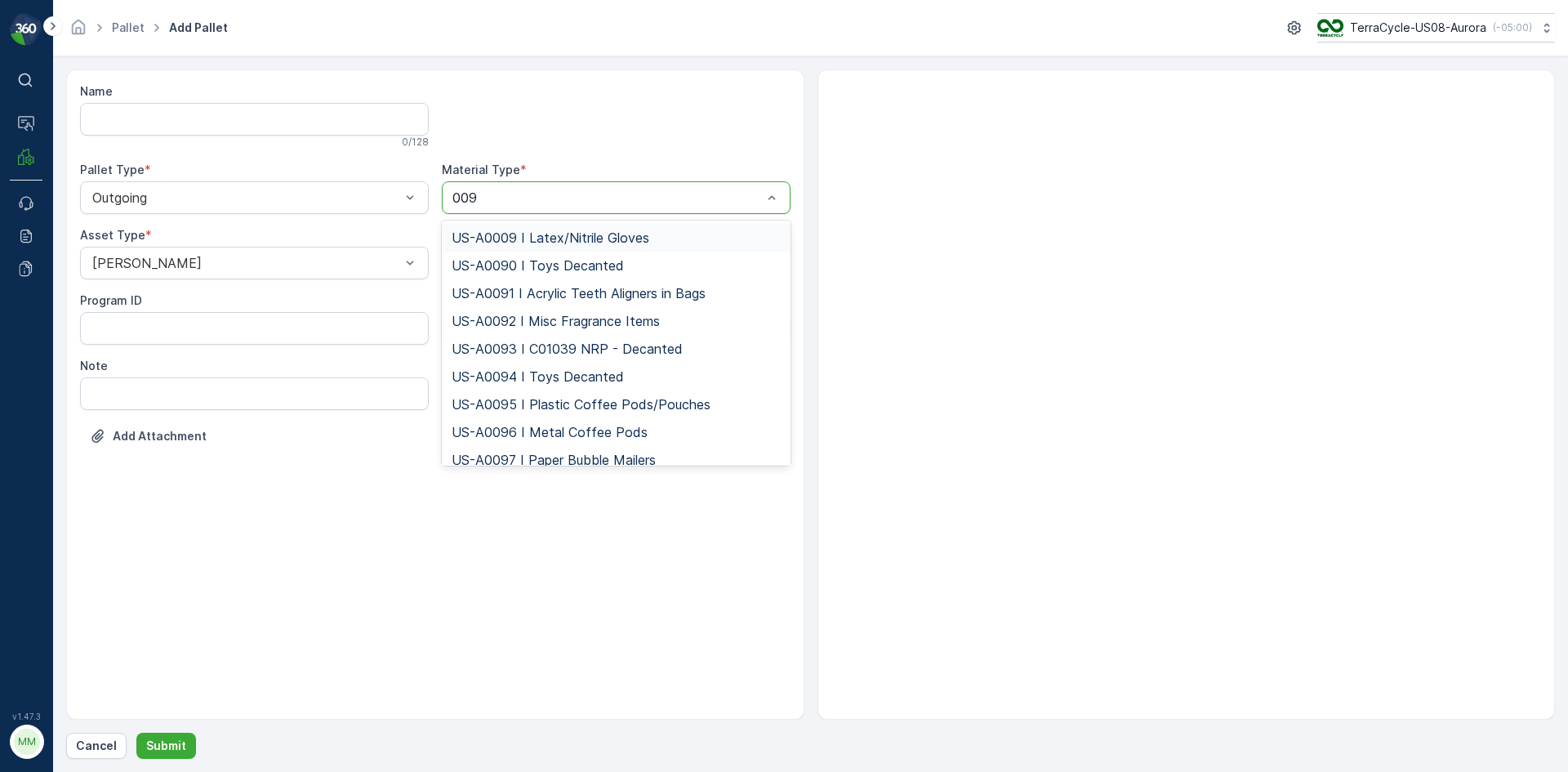
type input "0095"
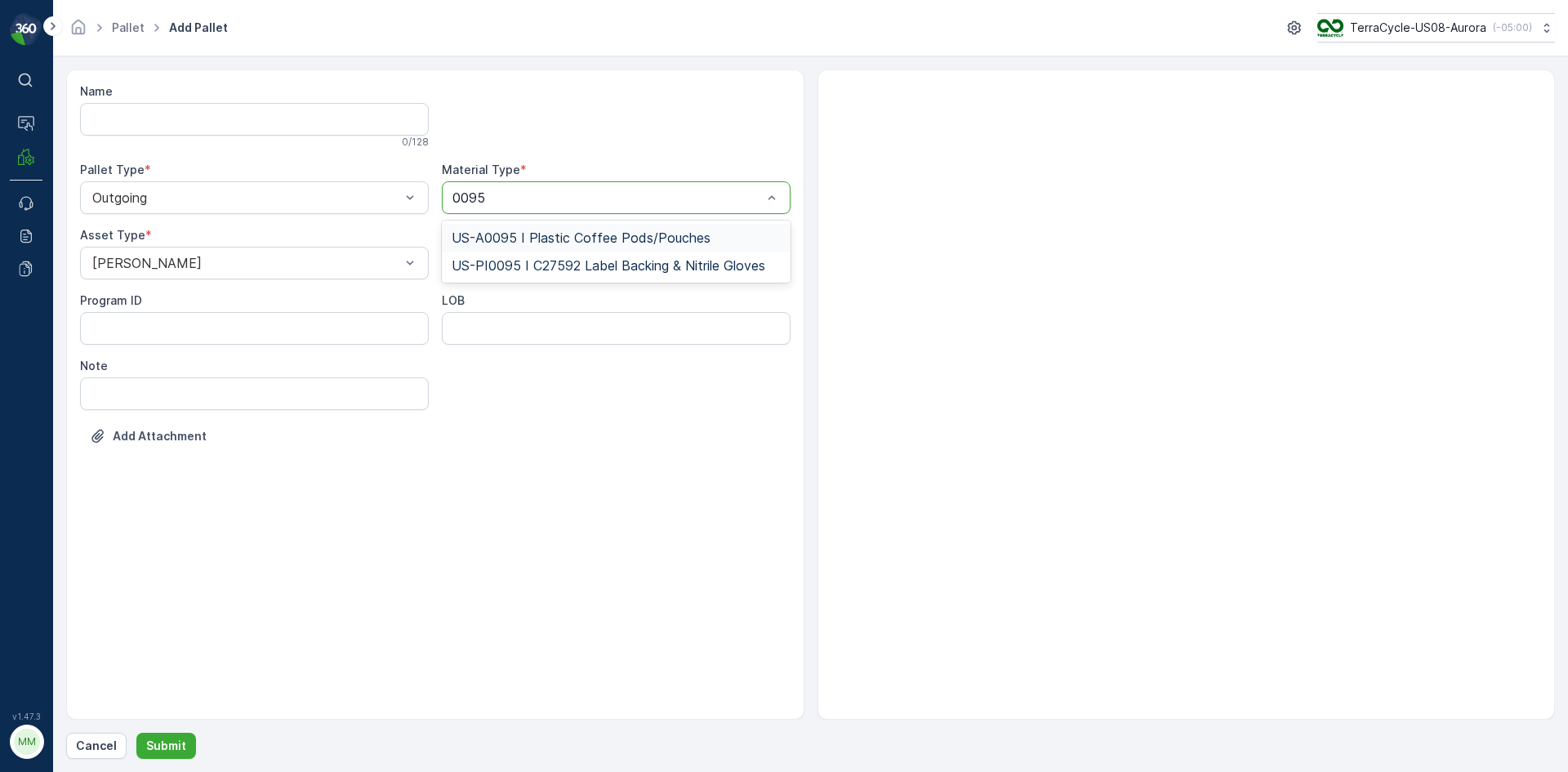
click at [506, 231] on span "US-A0095 I Plastic Coffee Pods/Pouches" at bounding box center [581, 238] width 259 height 15
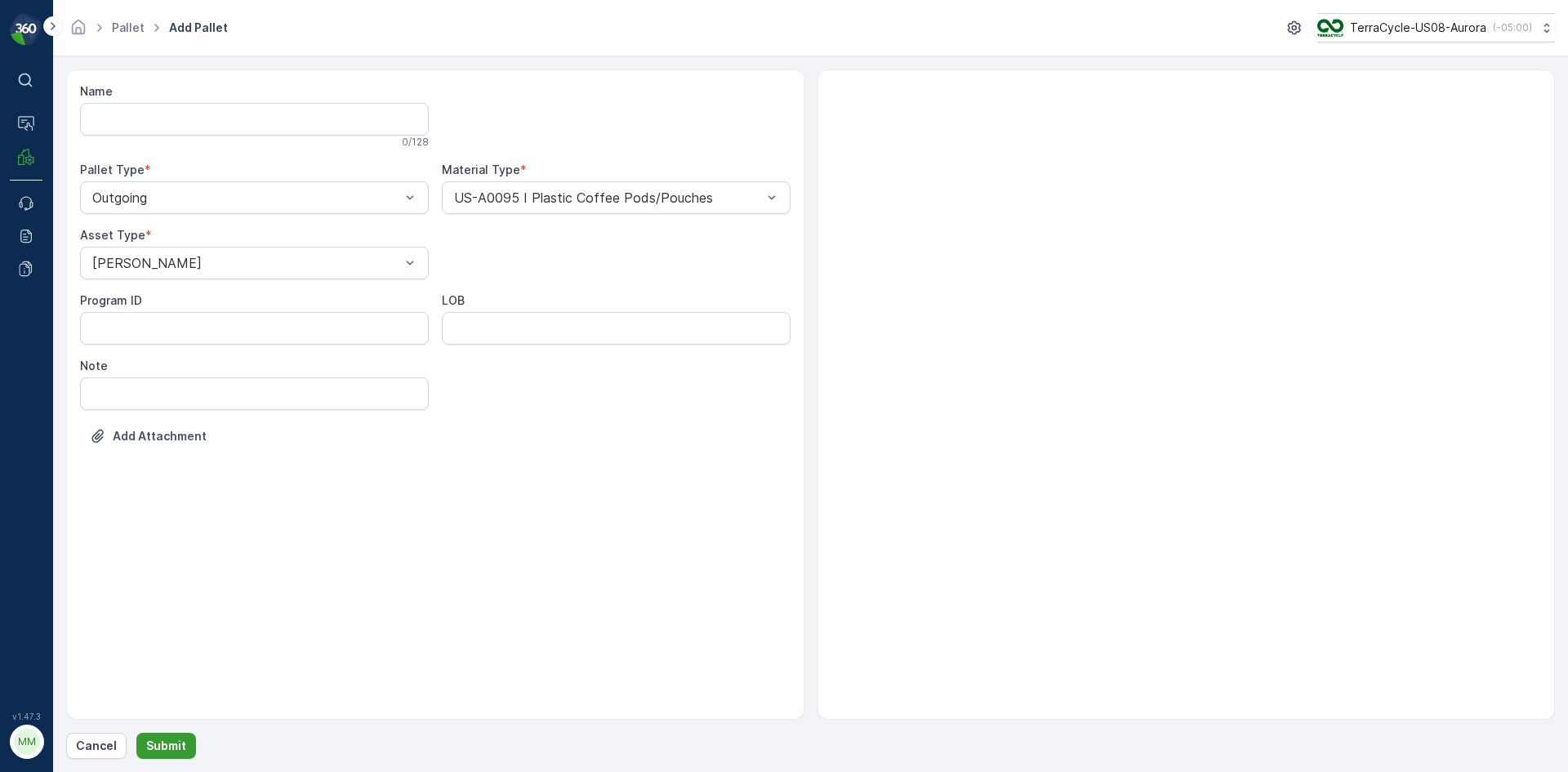
click at [177, 752] on p "Submit" at bounding box center [166, 745] width 40 height 16
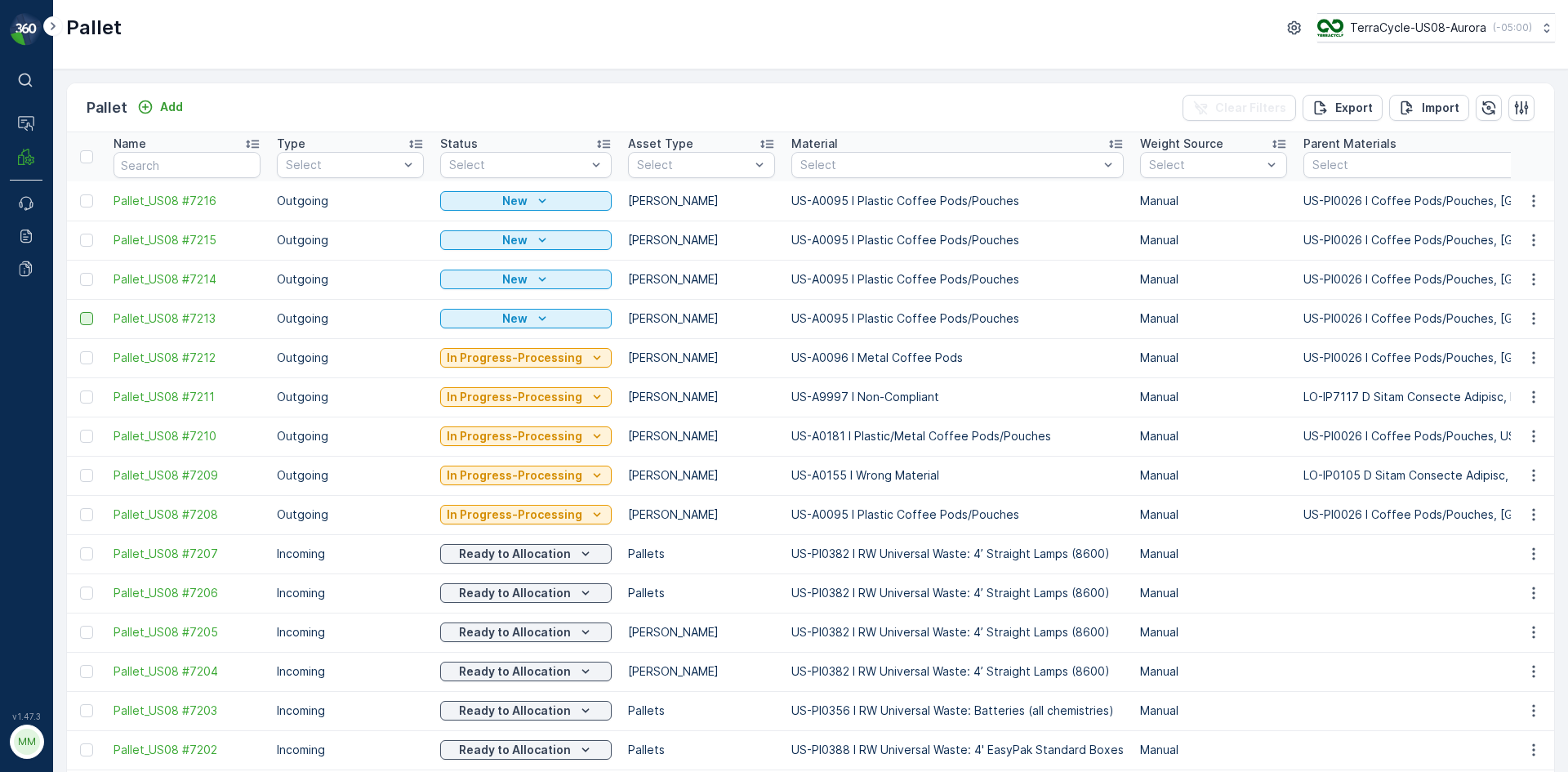
click at [85, 317] on div at bounding box center [86, 318] width 13 height 13
click at [80, 312] on input "checkbox" at bounding box center [80, 312] width 0 height 0
click at [83, 272] on td at bounding box center [86, 279] width 39 height 40
click at [85, 279] on div at bounding box center [86, 279] width 13 height 13
click at [80, 273] on input "checkbox" at bounding box center [80, 273] width 0 height 0
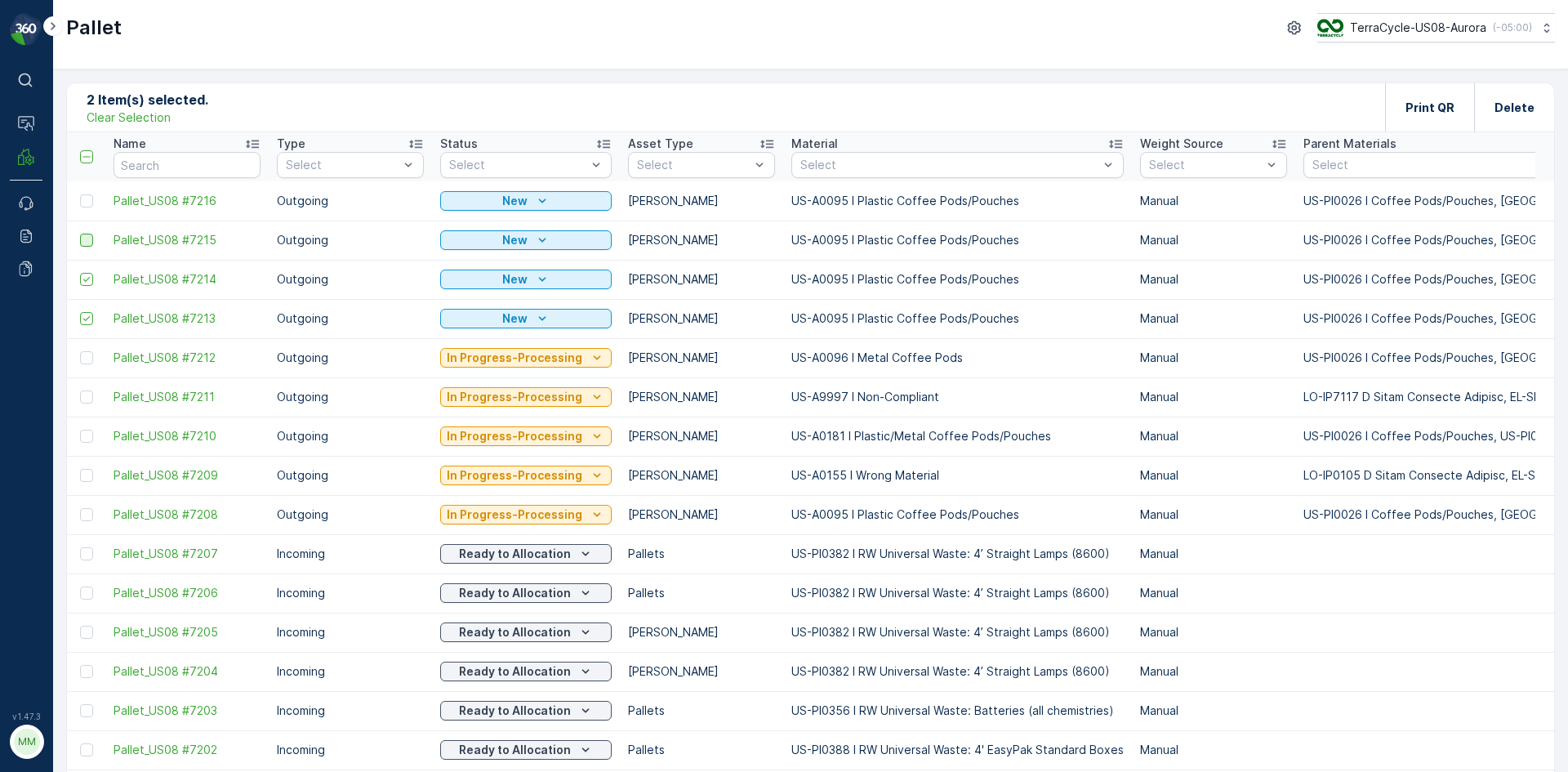
click at [86, 243] on div at bounding box center [86, 240] width 13 height 13
click at [80, 234] on input "checkbox" at bounding box center [80, 234] width 0 height 0
click at [89, 208] on td at bounding box center [86, 201] width 39 height 40
click at [85, 198] on div at bounding box center [86, 200] width 13 height 13
click at [80, 194] on input "checkbox" at bounding box center [80, 194] width 0 height 0
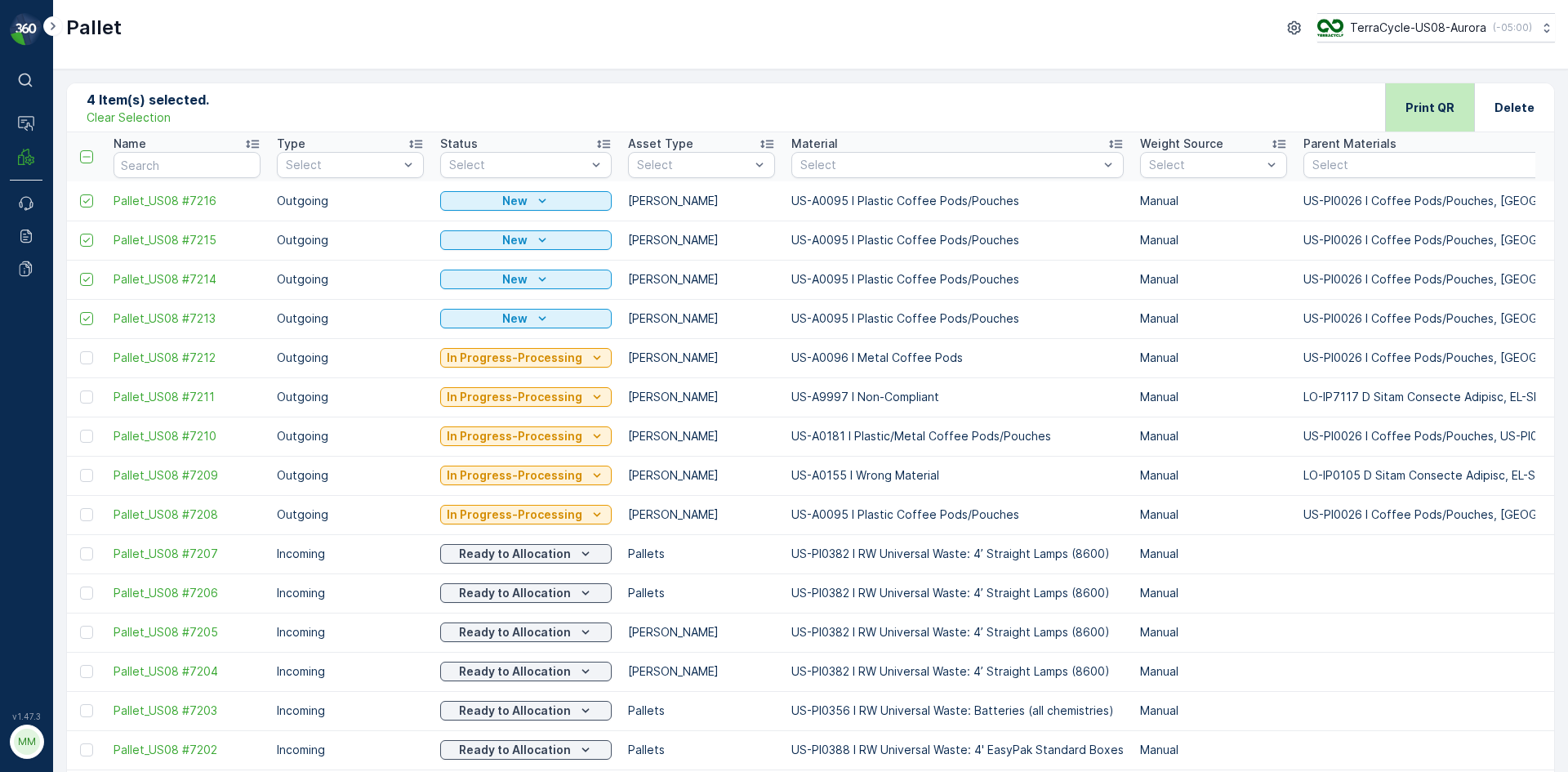
click at [1416, 122] on div "Print QR" at bounding box center [1429, 107] width 49 height 48
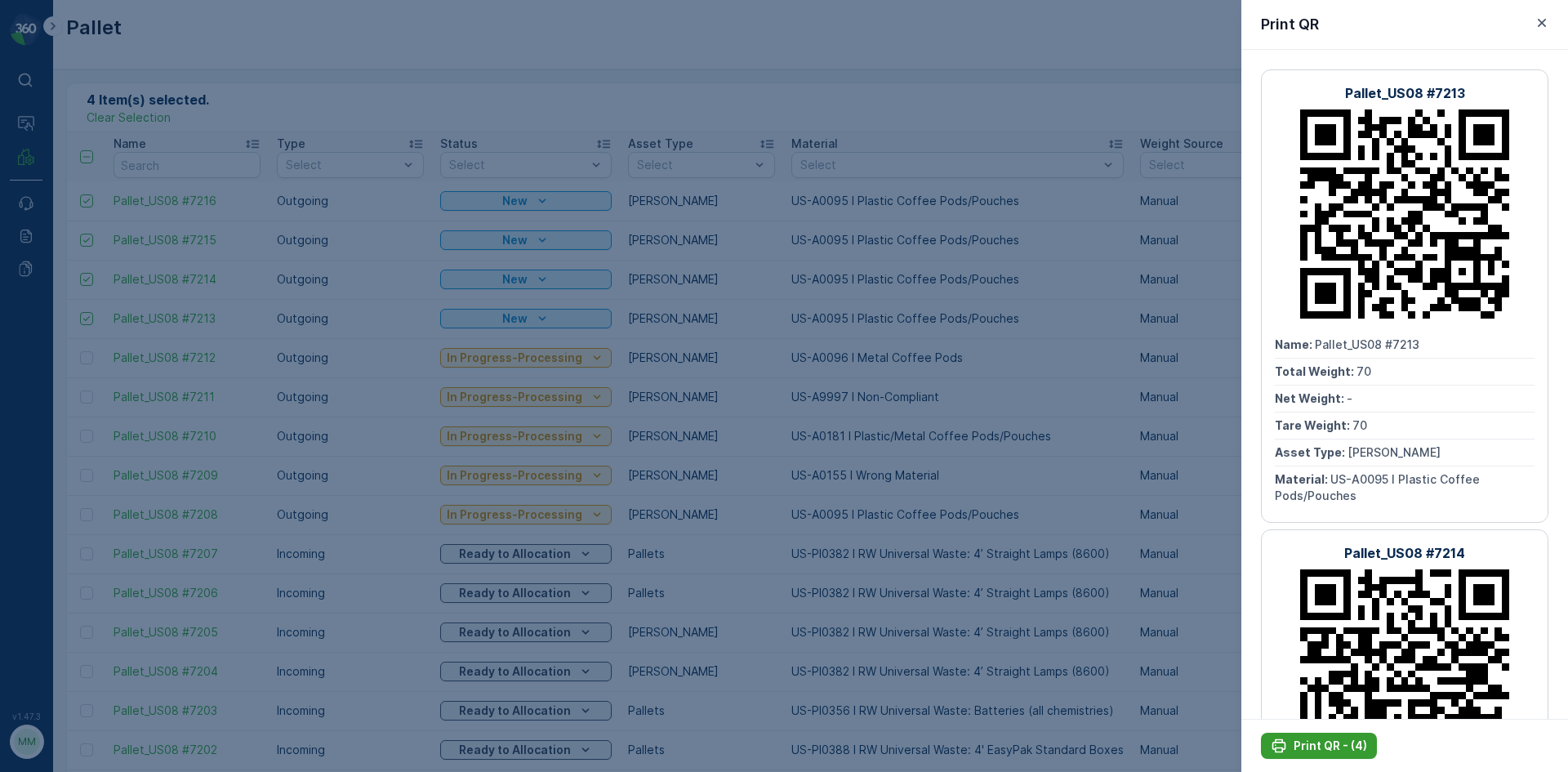
click at [1295, 733] on button "Print QR - (4)" at bounding box center [1319, 745] width 116 height 26
click at [1536, 22] on icon "button" at bounding box center [1541, 23] width 16 height 16
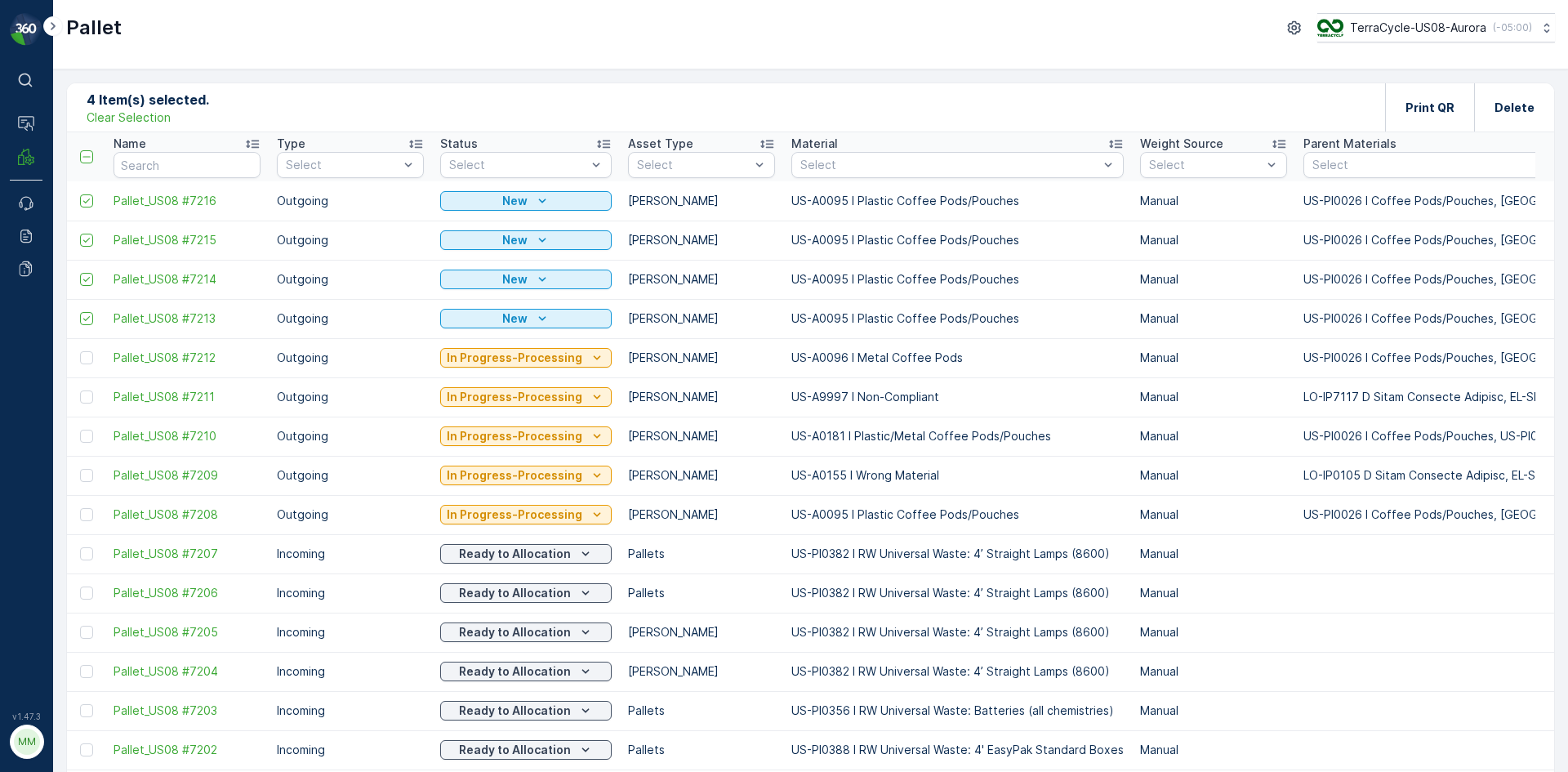
click at [157, 122] on p "Clear Selection" at bounding box center [128, 118] width 84 height 16
click at [183, 110] on button "Add" at bounding box center [159, 107] width 58 height 20
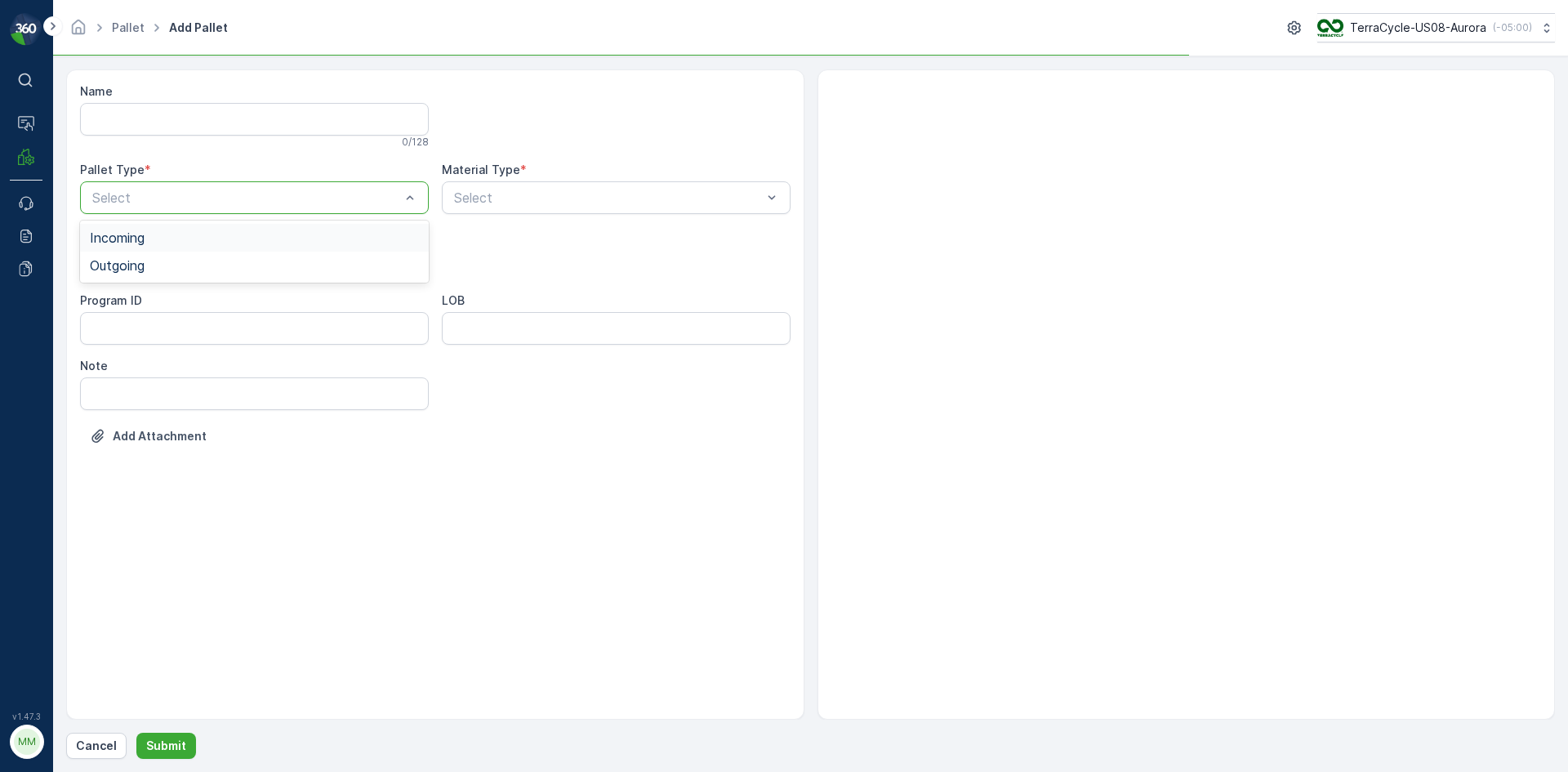
click at [123, 196] on div at bounding box center [246, 197] width 311 height 15
click at [108, 267] on span "Outgoing" at bounding box center [117, 265] width 54 height 15
click at [108, 267] on div at bounding box center [246, 262] width 311 height 15
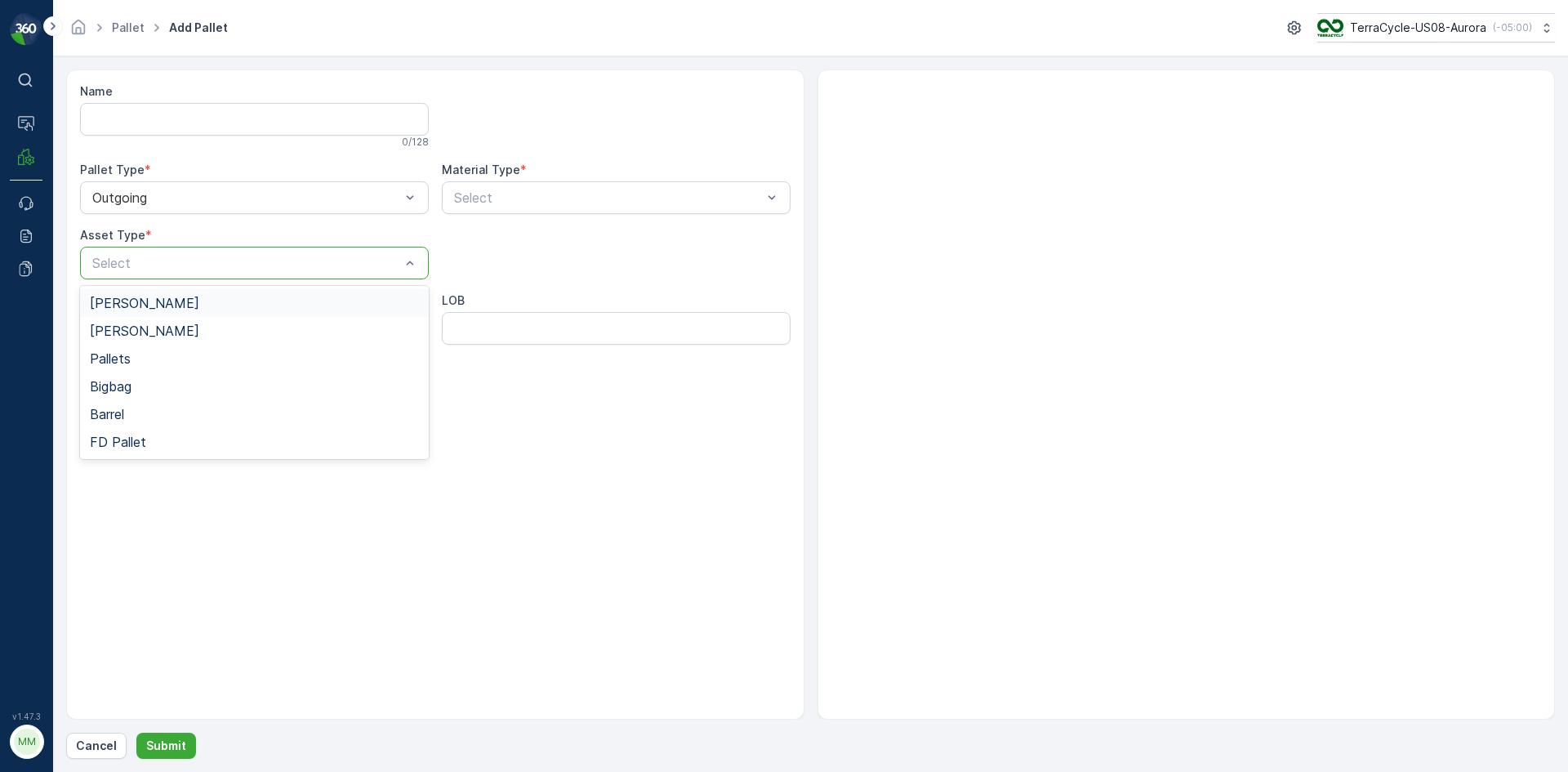
click at [110, 296] on span "[PERSON_NAME]" at bounding box center [145, 303] width 110 height 15
click at [482, 201] on div at bounding box center [608, 197] width 311 height 15
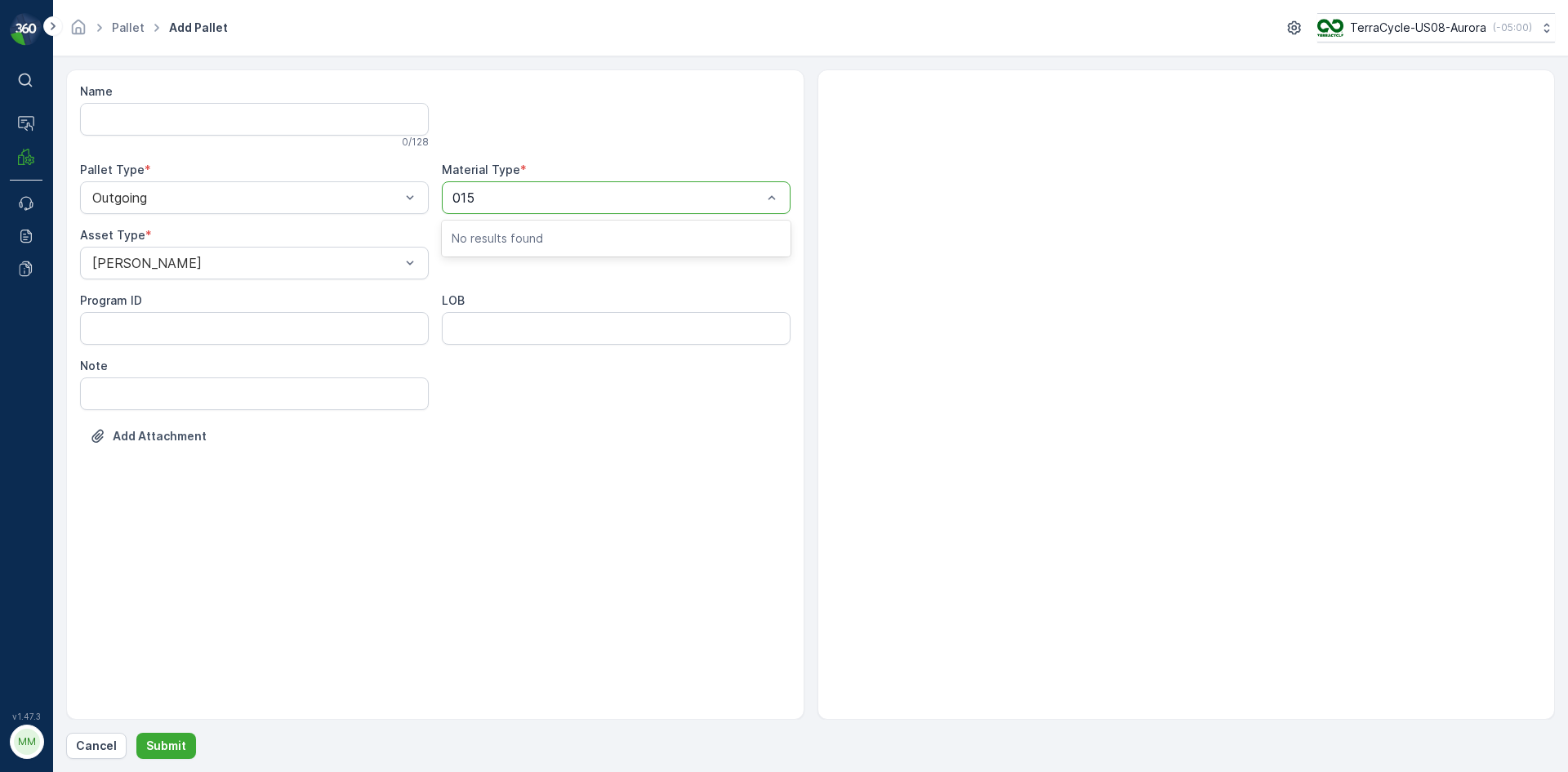
type input "0155"
click at [579, 242] on span "US-A0155 I Wrong Material" at bounding box center [535, 238] width 166 height 15
click at [179, 745] on p "Submit" at bounding box center [166, 745] width 40 height 16
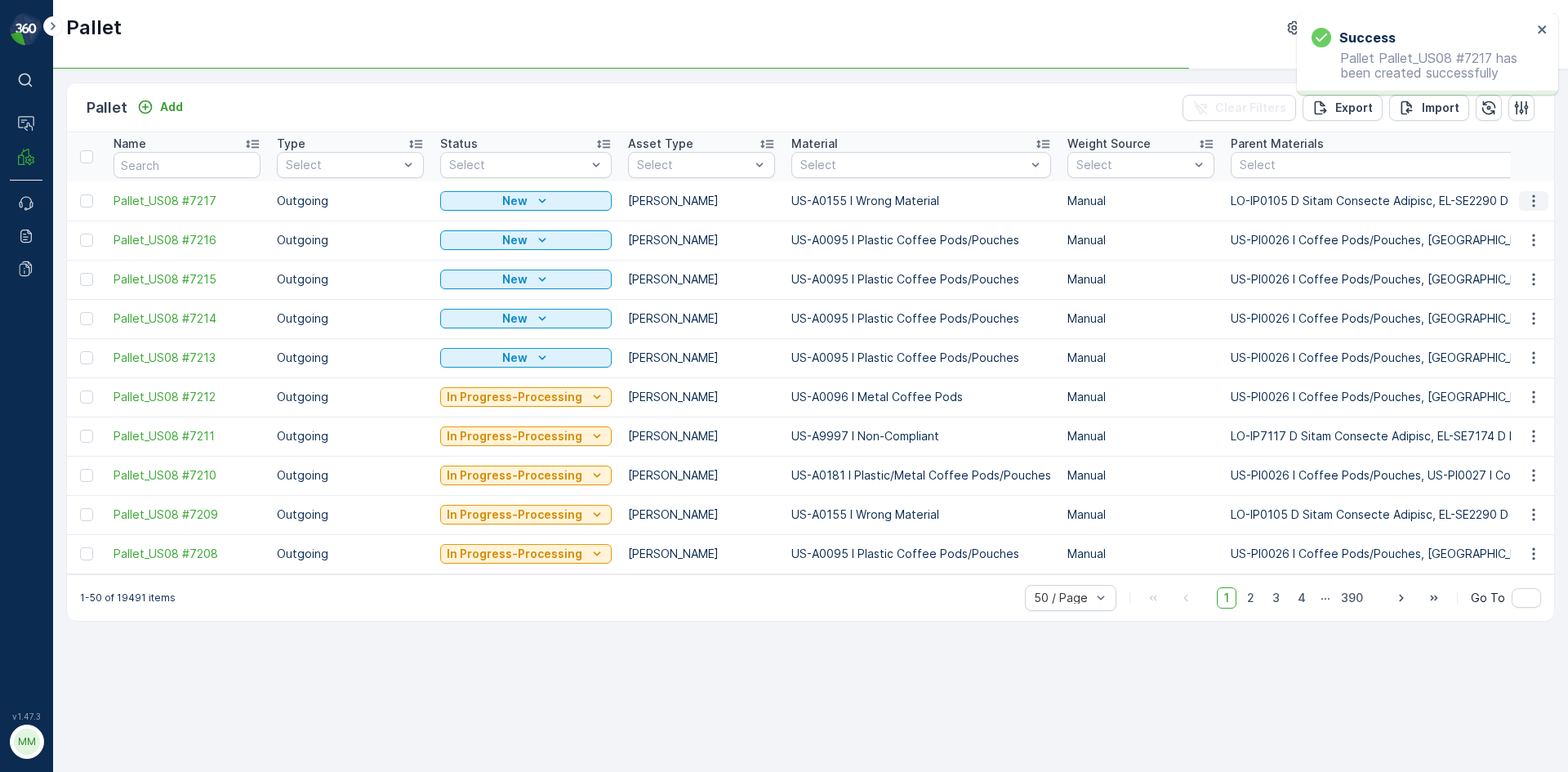
click at [1530, 208] on icon "button" at bounding box center [1533, 201] width 16 height 16
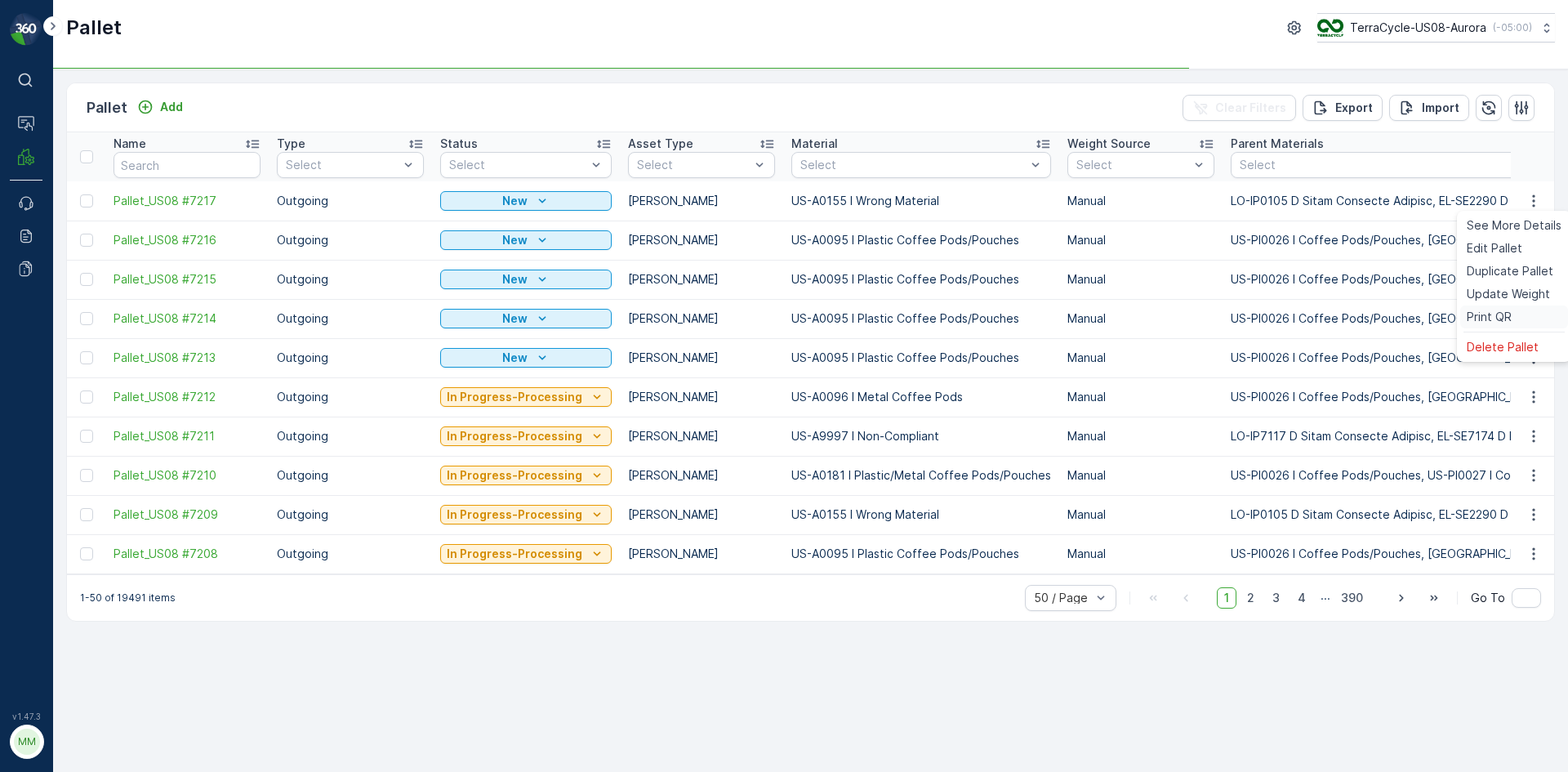
click at [1514, 324] on div "Print QR" at bounding box center [1514, 317] width 108 height 23
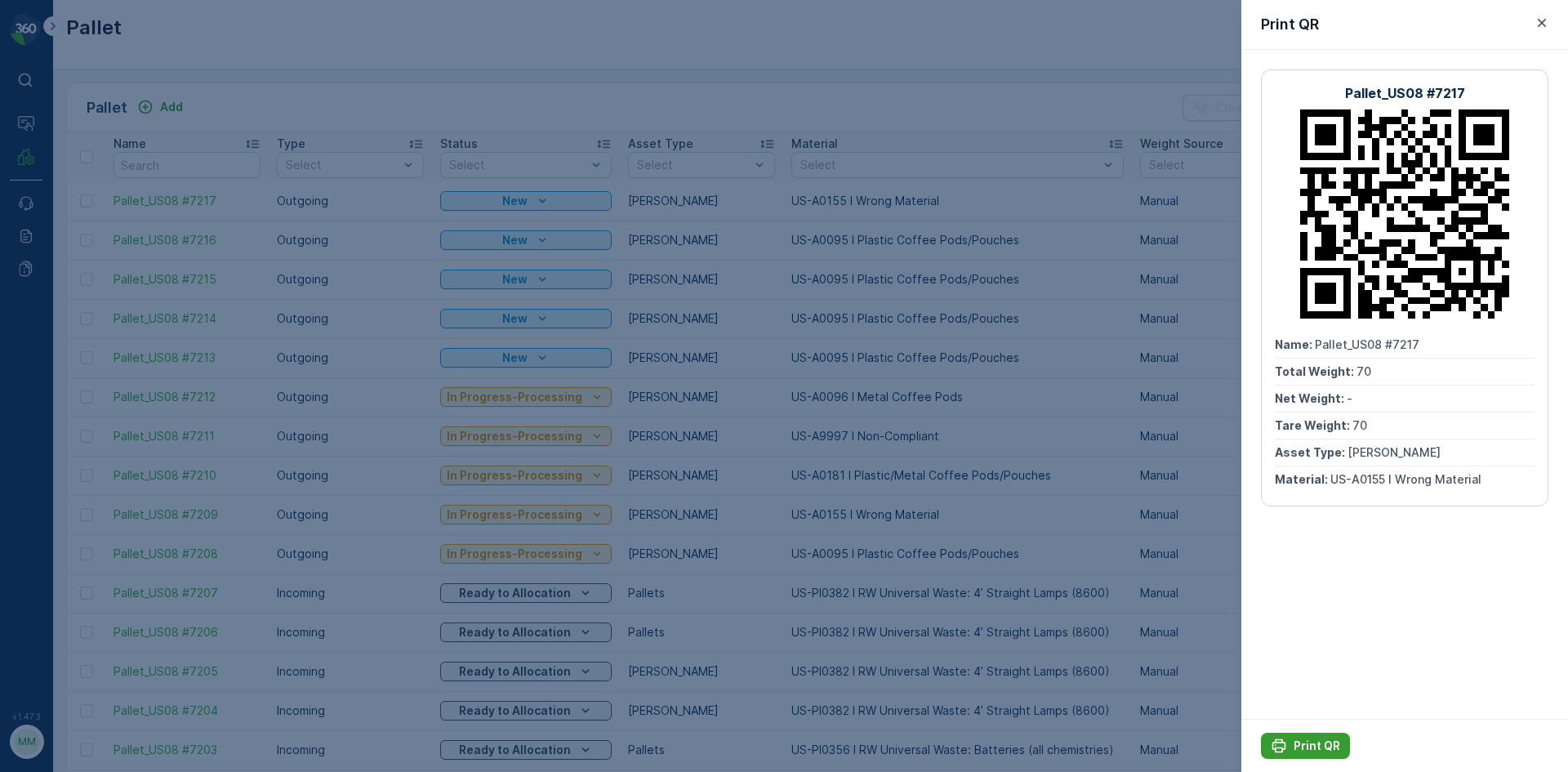
click at [1305, 744] on p "Print QR" at bounding box center [1317, 745] width 47 height 16
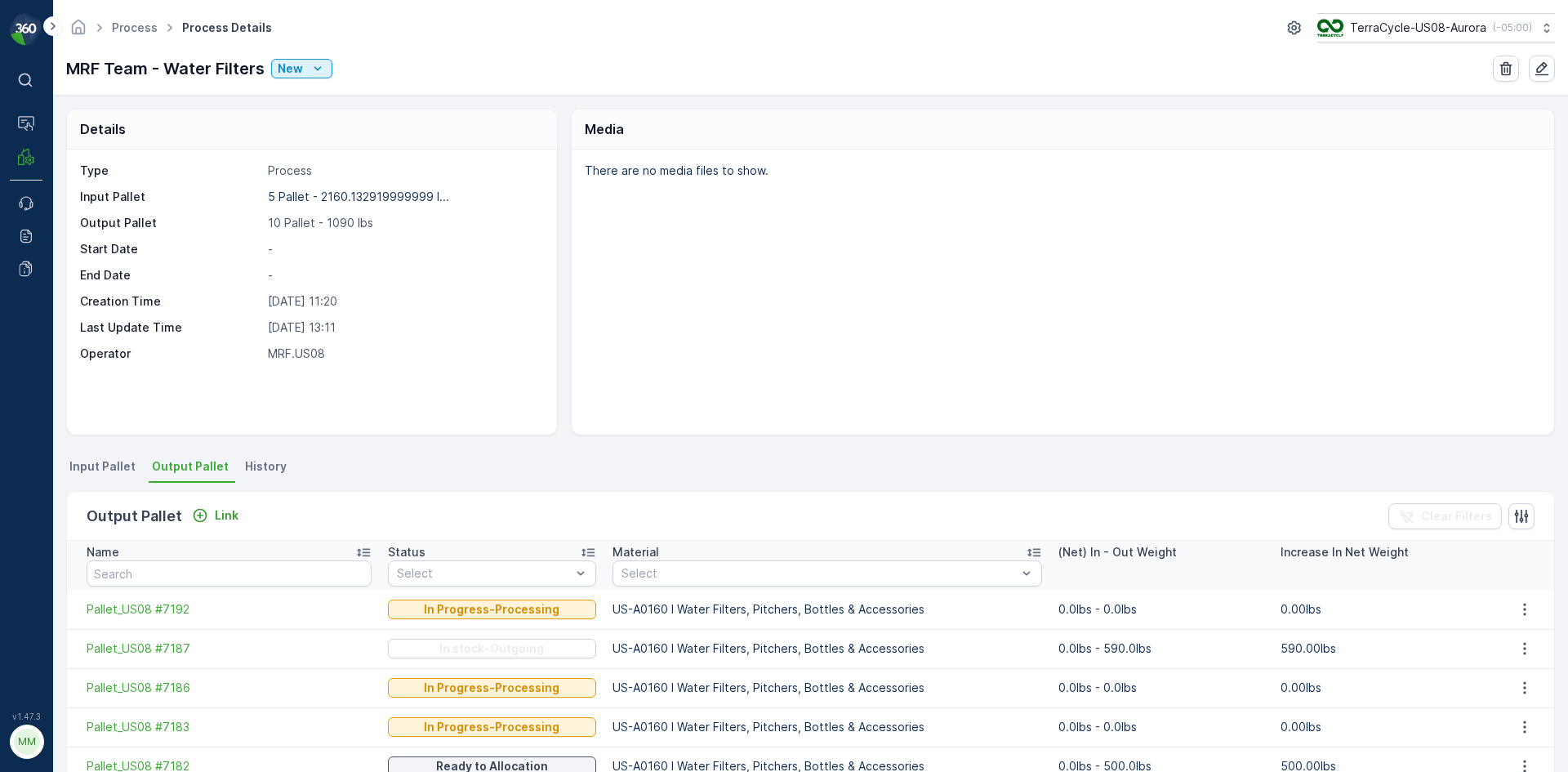
click at [106, 468] on span "Input Pallet" at bounding box center [102, 466] width 66 height 16
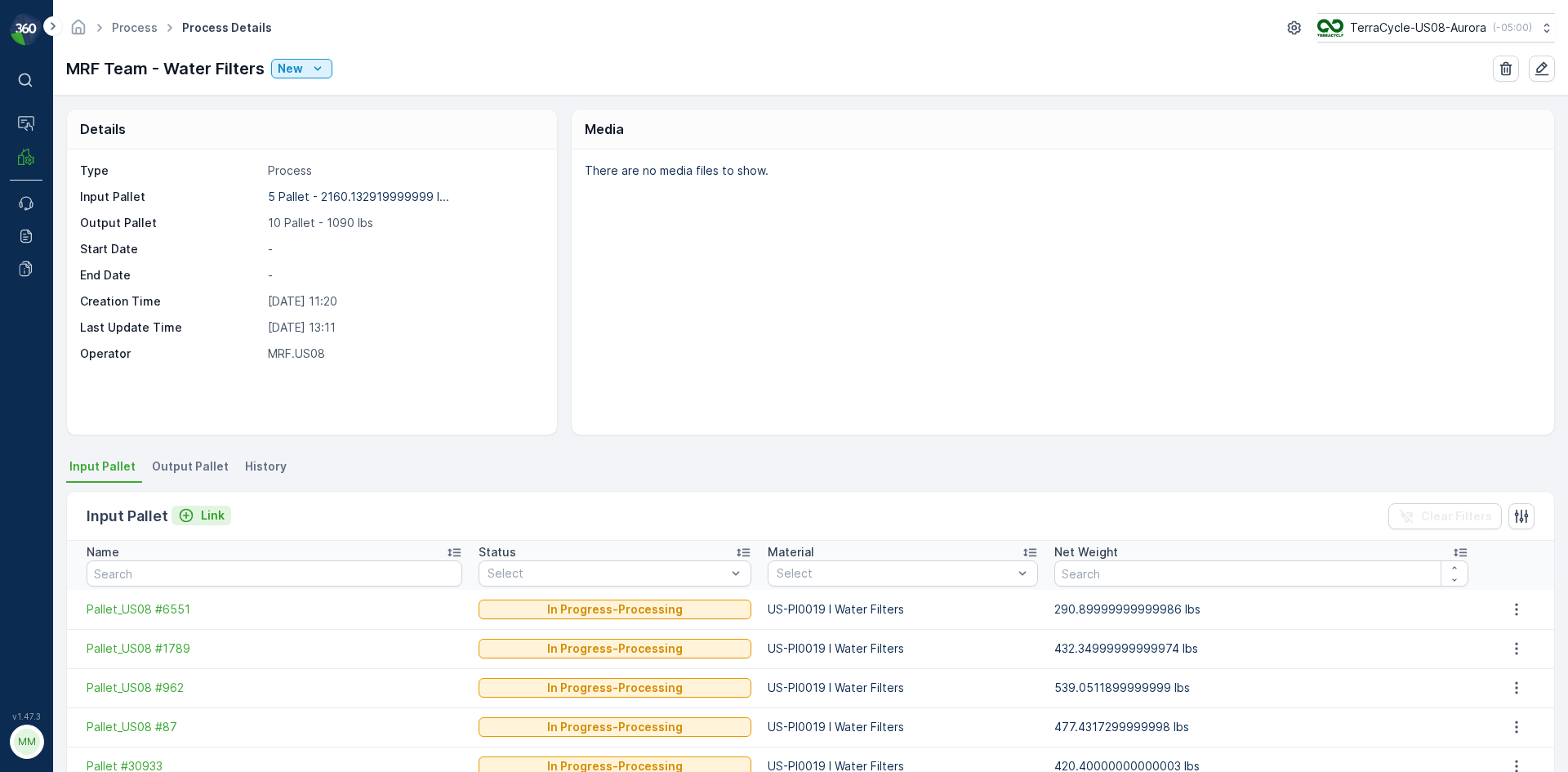
click at [212, 519] on p "Link" at bounding box center [213, 515] width 24 height 16
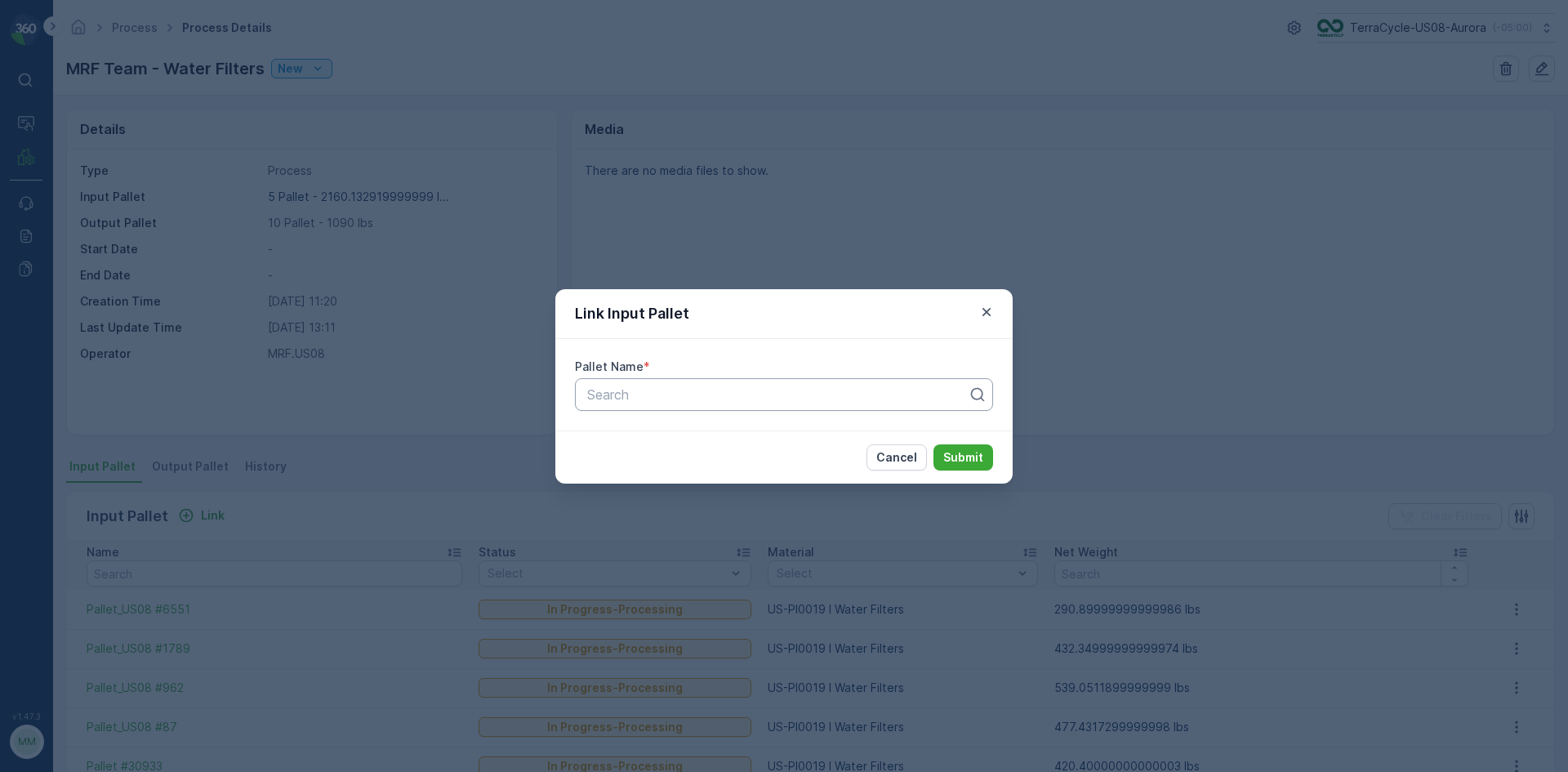
click at [759, 406] on div "Search" at bounding box center [784, 394] width 418 height 33
type input "5021"
click at [648, 440] on span "Pallet_US08 #5021" at bounding box center [642, 434] width 115 height 15
click at [974, 459] on p "Submit" at bounding box center [963, 457] width 40 height 16
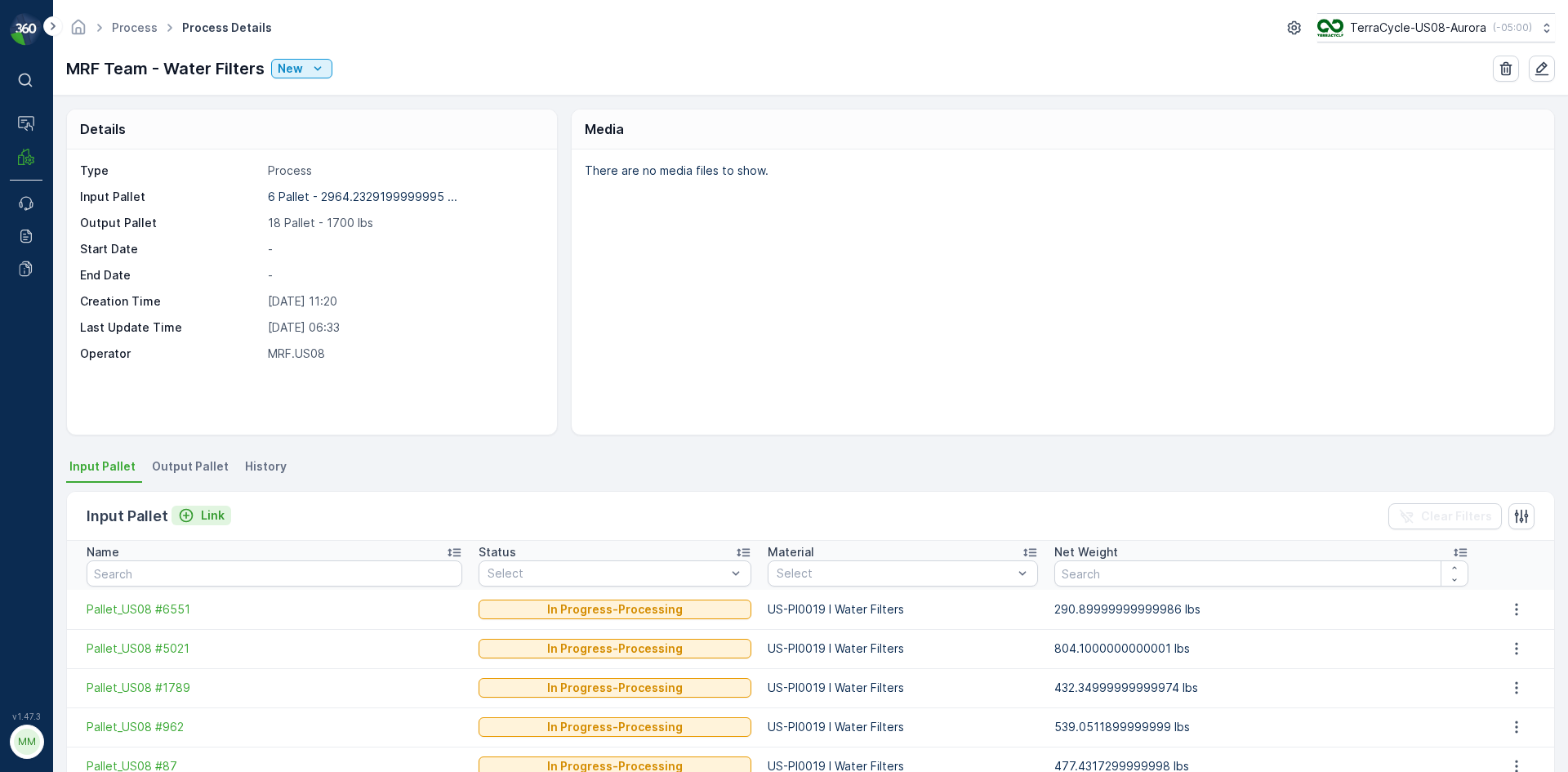
click at [216, 510] on p "Link" at bounding box center [213, 515] width 24 height 16
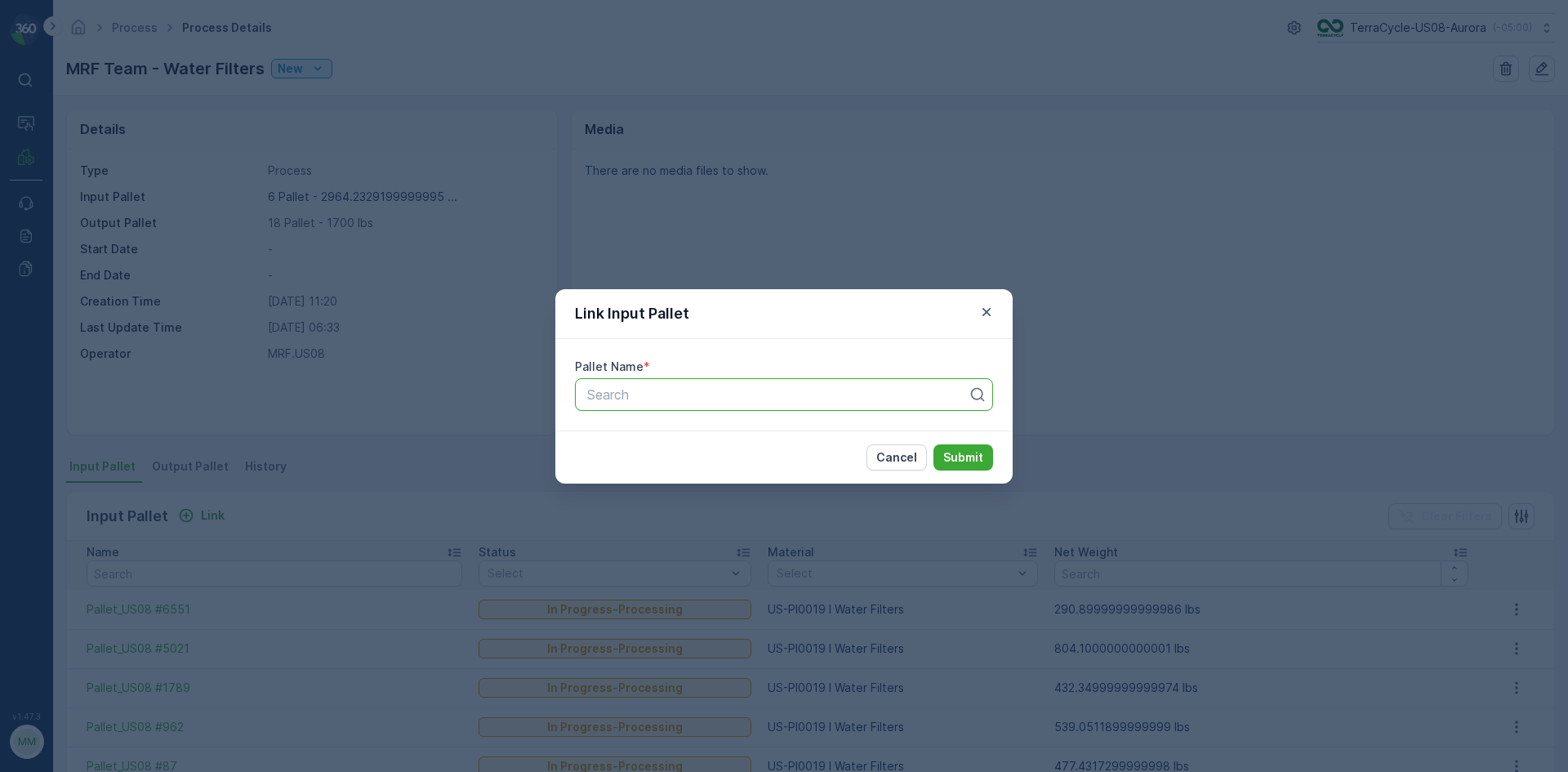
click at [623, 390] on div at bounding box center [777, 394] width 384 height 15
type input "30116"
click at [679, 425] on div "Pallet #30116" at bounding box center [784, 434] width 418 height 28
click at [984, 450] on button "Submit" at bounding box center [963, 457] width 59 height 26
